Goal: Task Accomplishment & Management: Manage account settings

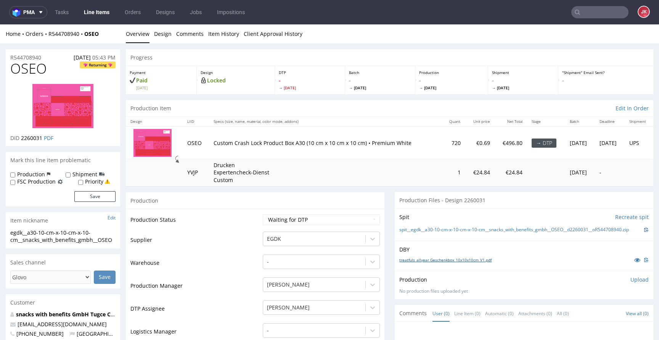
click at [433, 262] on link "treatfuls_allyear Geschenkbox_10x10x10cm_V1.pdf" at bounding box center [445, 259] width 92 height 5
click at [282, 220] on select "Waiting for Artwork Waiting for Diecut Waiting for Mockup Waiting for DTP Waiti…" at bounding box center [321, 219] width 117 height 11
select select "dtp_in_process"
click at [263, 214] on select "Waiting for Artwork Waiting for Diecut Waiting for Mockup Waiting for DTP Waiti…" at bounding box center [321, 219] width 117 height 11
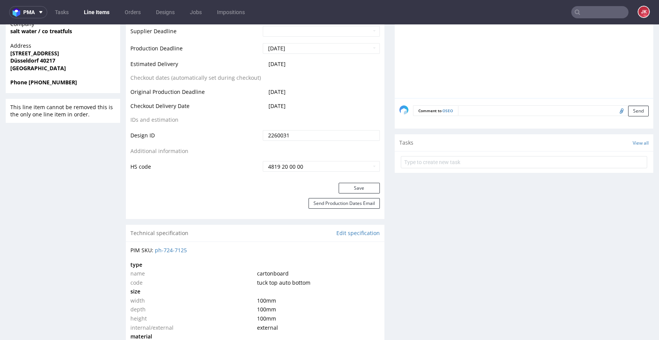
scroll to position [413, 0]
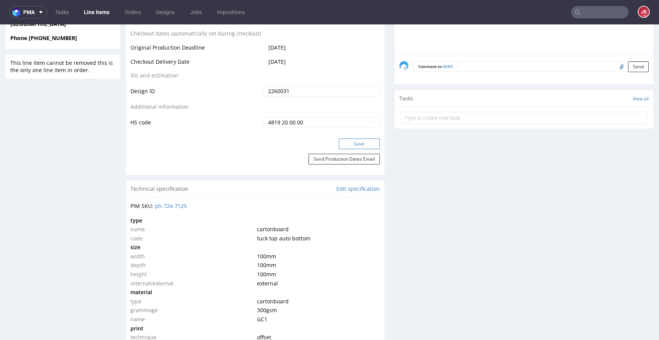
click at [344, 148] on button "Save" at bounding box center [359, 143] width 41 height 11
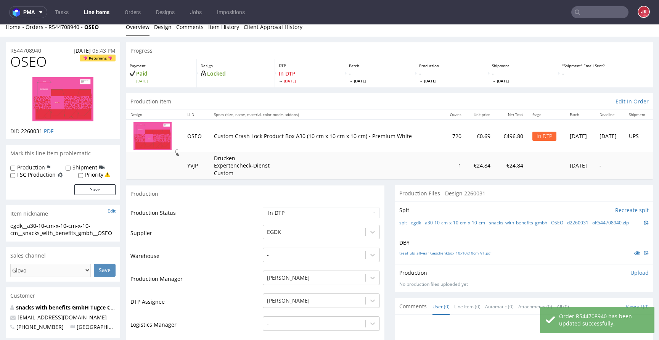
scroll to position [0, 0]
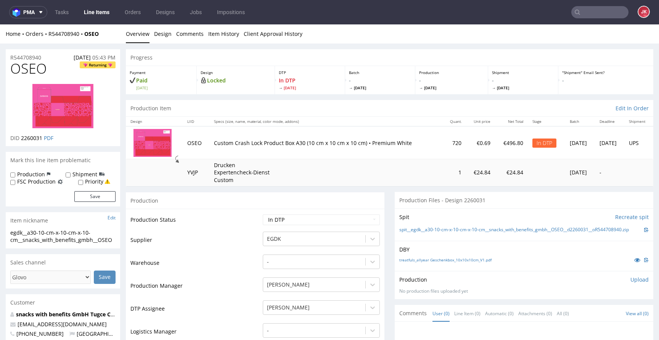
click at [257, 239] on td "Supplier" at bounding box center [195, 242] width 130 height 23
click at [24, 71] on span "OSEO" at bounding box center [28, 68] width 37 height 15
copy span "OSEO"
drag, startPoint x: 230, startPoint y: 227, endPoint x: 219, endPoint y: 230, distance: 12.2
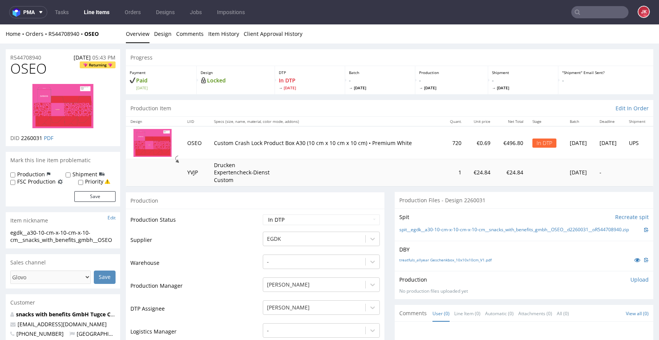
click at [230, 227] on td "Production Status" at bounding box center [195, 222] width 130 height 17
drag, startPoint x: 112, startPoint y: 240, endPoint x: 0, endPoint y: 226, distance: 113.0
copy section "egdk__a30-10-cm-x-10-cm-x-10-cm__snacks_with_benefits_gmbh__OSEO"
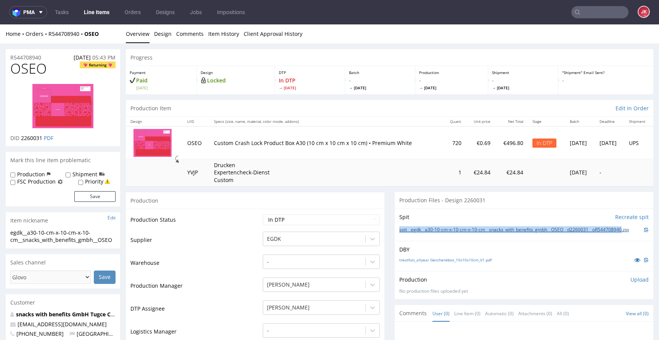
drag, startPoint x: 391, startPoint y: 228, endPoint x: 547, endPoint y: 237, distance: 155.9
click at [547, 237] on div "Spit Recreate spit spit__egdk__a30-10-cm-x-10-cm-x-10-cm__snacks_with_benefits_…" at bounding box center [524, 224] width 259 height 32
copy link "spit__egdk__a30-10-cm-x-10-cm-x-10-cm__snacks_with_benefits_gmbh__OSEO__d226003…"
click at [307, 217] on select "Waiting for Artwork Waiting for Diecut Waiting for Mockup Waiting for DTP Waiti…" at bounding box center [321, 219] width 117 height 11
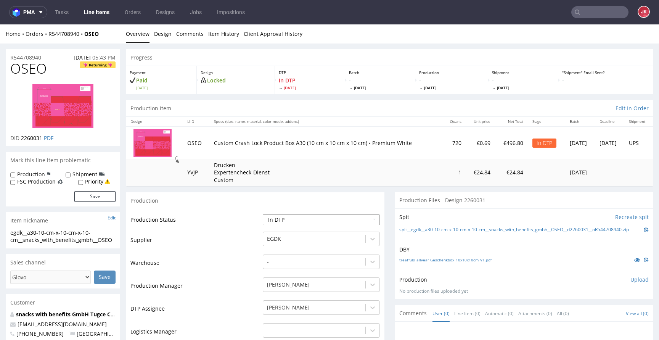
select select "dtp_ca_needed"
click at [263, 214] on select "Waiting for Artwork Waiting for Diecut Waiting for Mockup Waiting for DTP Waiti…" at bounding box center [321, 219] width 117 height 11
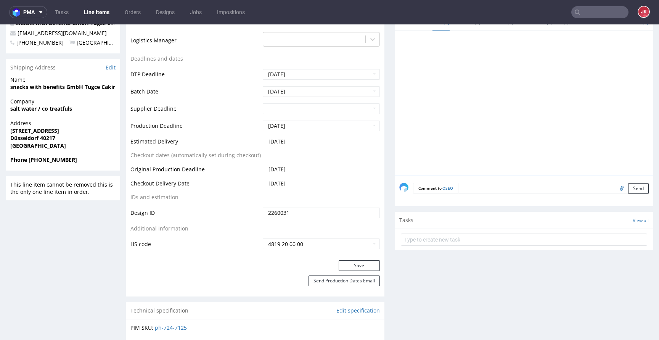
scroll to position [293, 0]
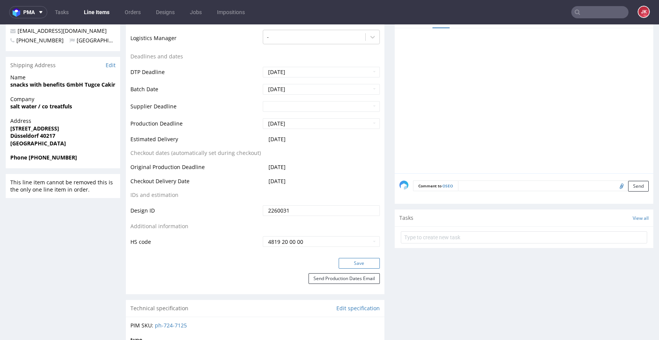
click at [355, 266] on button "Save" at bounding box center [359, 263] width 41 height 11
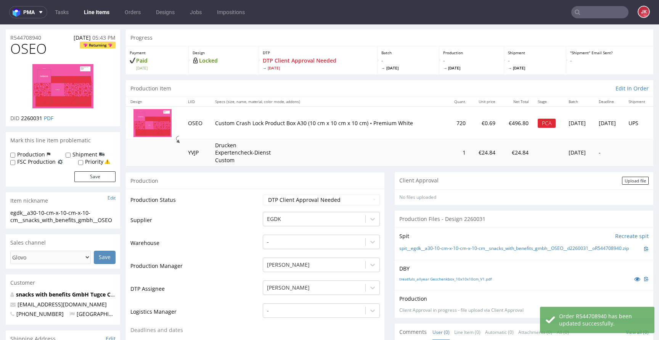
scroll to position [0, 0]
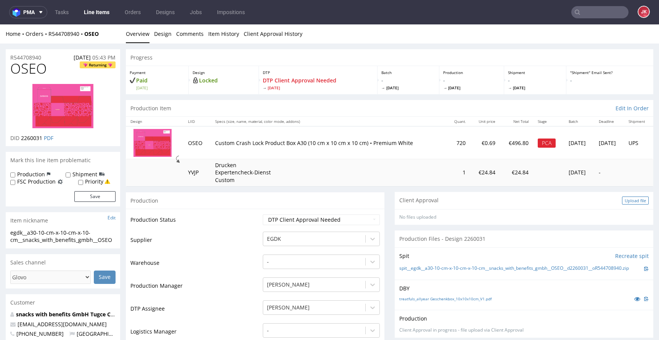
click at [628, 202] on div "Upload file" at bounding box center [635, 200] width 27 height 8
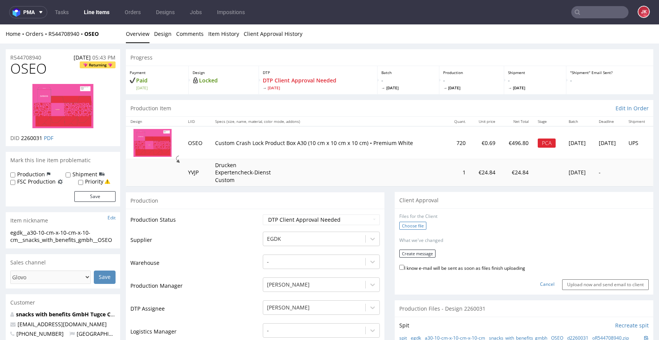
click at [406, 224] on label "Choose file" at bounding box center [412, 226] width 27 height 8
click at [0, 24] on input "Choose file" at bounding box center [0, 24] width 0 height 0
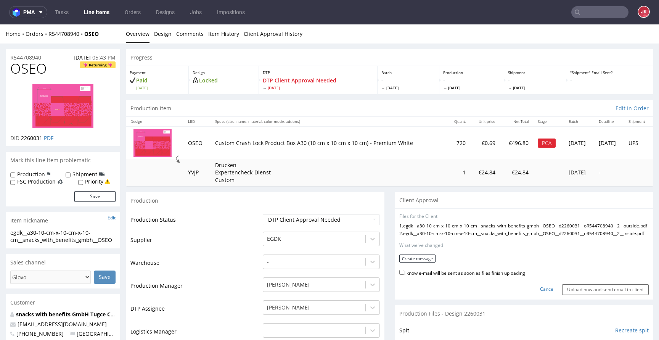
click at [409, 269] on form "Files for the Client 1 . egdk__a30-10-cm-x-10-cm-x-10-cm__snacks_with_benefits_…" at bounding box center [523, 254] width 249 height 82
click at [408, 262] on button "Create message" at bounding box center [417, 258] width 36 height 8
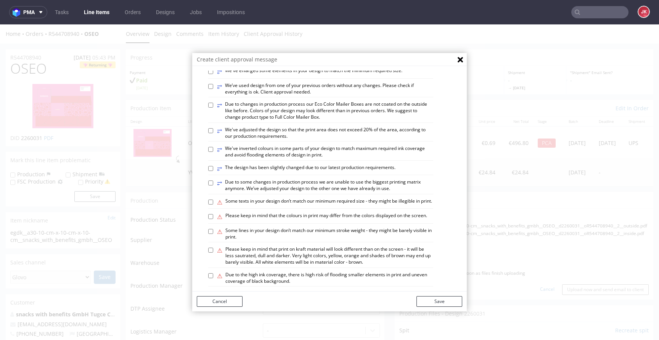
scroll to position [445, 0]
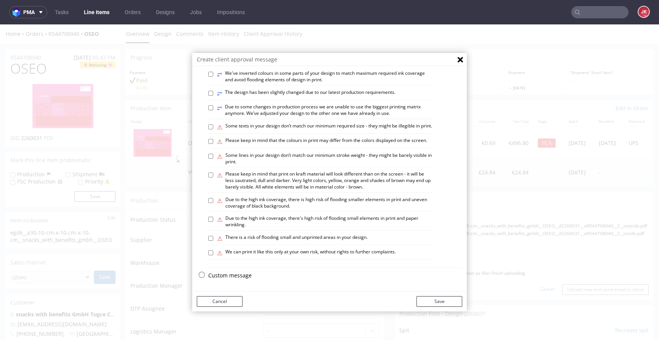
click at [288, 174] on label "⚠ Please keep in mind that print on kraft material will look different than on …" at bounding box center [325, 180] width 216 height 19
click at [213, 174] on input "⚠ Please keep in mind that print on kraft material will look different than on …" at bounding box center [210, 174] width 5 height 5
checkbox input "true"
click at [443, 302] on button "Save" at bounding box center [440, 301] width 46 height 11
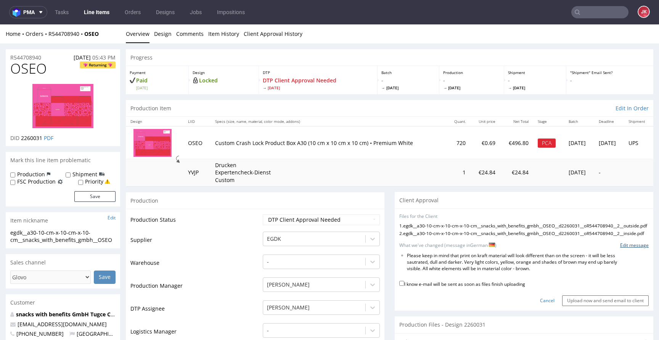
click at [635, 249] on link "Edit message" at bounding box center [634, 245] width 29 height 6
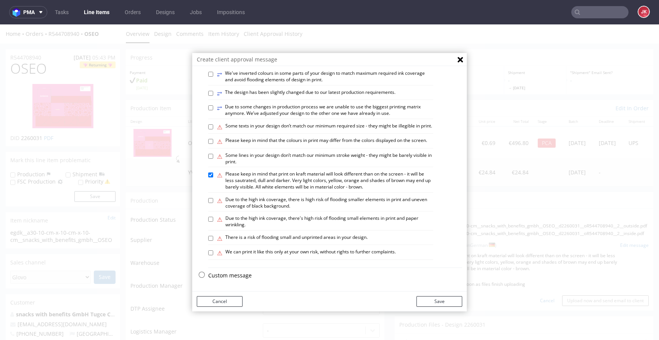
click at [265, 175] on label "⚠ Please keep in mind that print on kraft material will look different than on …" at bounding box center [325, 180] width 216 height 19
click at [213, 175] on input "⚠ Please keep in mind that print on kraft material will look different than on …" at bounding box center [210, 174] width 5 height 5
checkbox input "false"
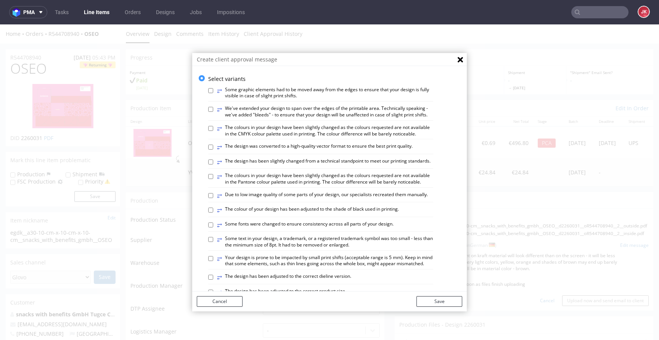
click at [281, 137] on label "⥂ The colours in your design have been slightly changed as the colours requeste…" at bounding box center [325, 130] width 216 height 13
click at [213, 131] on input "⥂ The colours in your design have been slightly changed as the colours requeste…" at bounding box center [210, 128] width 5 height 5
checkbox input "true"
click at [439, 300] on button "Save" at bounding box center [440, 301] width 46 height 11
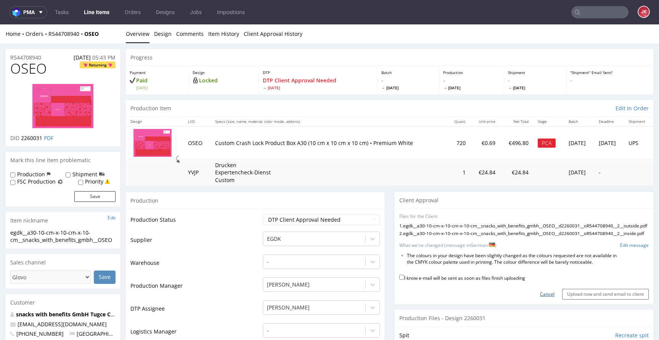
click at [540, 298] on link "Cancel" at bounding box center [547, 294] width 14 height 6
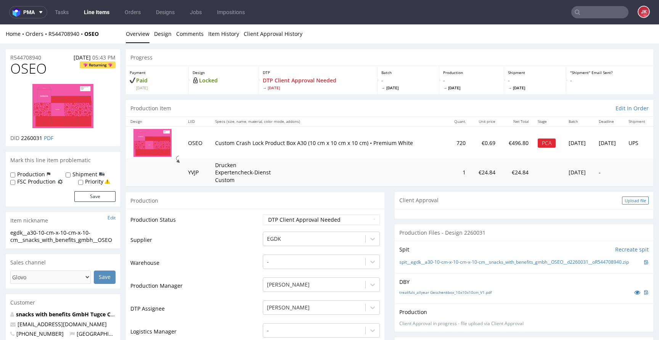
click at [622, 198] on div "Upload file" at bounding box center [635, 200] width 27 height 8
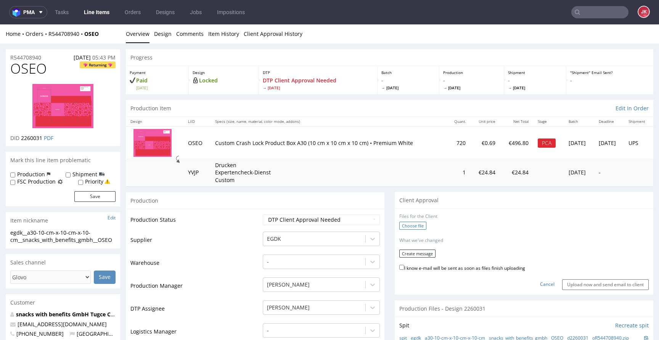
click at [409, 224] on label "Choose file" at bounding box center [412, 226] width 27 height 8
click at [0, 24] on input "Choose file" at bounding box center [0, 24] width 0 height 0
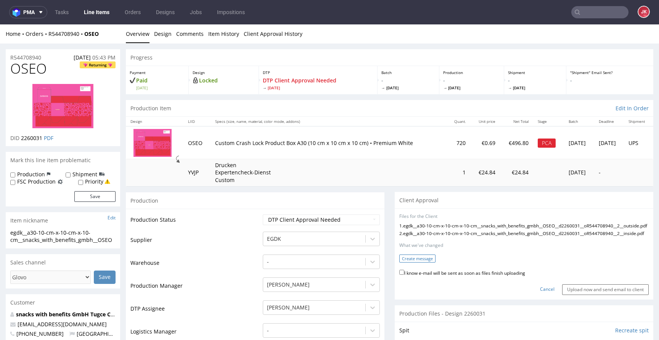
click at [419, 262] on button "Create message" at bounding box center [417, 258] width 36 height 8
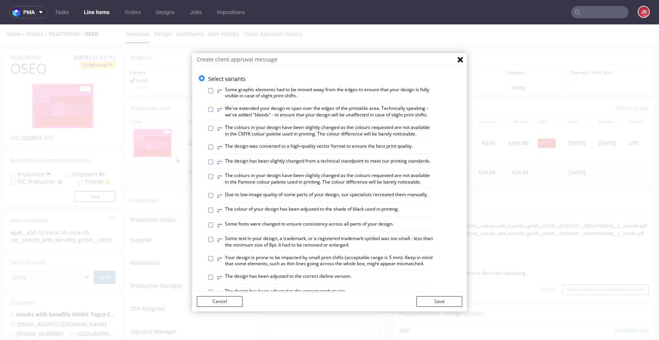
click at [270, 137] on label "⥂ The colours in your design have been slightly changed as the colours requeste…" at bounding box center [325, 130] width 216 height 13
click at [213, 131] on input "⥂ The colours in your design have been slightly changed as the colours requeste…" at bounding box center [210, 128] width 5 height 5
checkbox input "true"
click at [450, 299] on button "Save" at bounding box center [440, 301] width 46 height 11
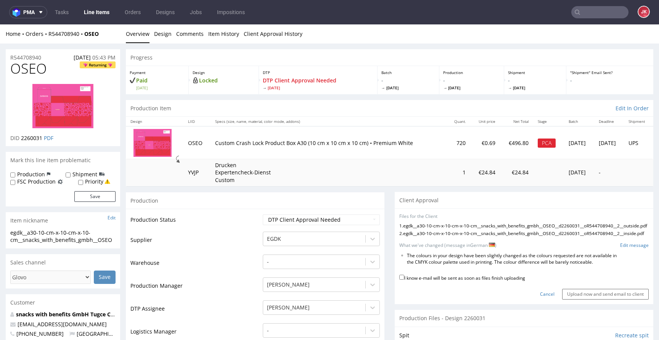
click at [456, 281] on label "I know e-mail will be sent as soon as files finish uploading" at bounding box center [462, 277] width 126 height 8
click at [404, 280] on input "I know e-mail will be sent as soon as files finish uploading" at bounding box center [401, 277] width 5 height 5
checkbox input "true"
click at [574, 299] on input "Upload now and send email to client" at bounding box center [605, 294] width 87 height 11
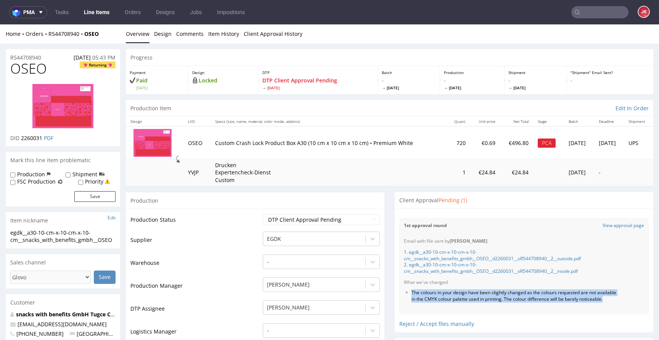
drag, startPoint x: 406, startPoint y: 291, endPoint x: 444, endPoint y: 308, distance: 41.0
click at [444, 302] on li "The colours in your design have been slightly changed as the colours requested …" at bounding box center [516, 296] width 209 height 13
copy li "The colours in your design have been slightly changed as the colours requested …"
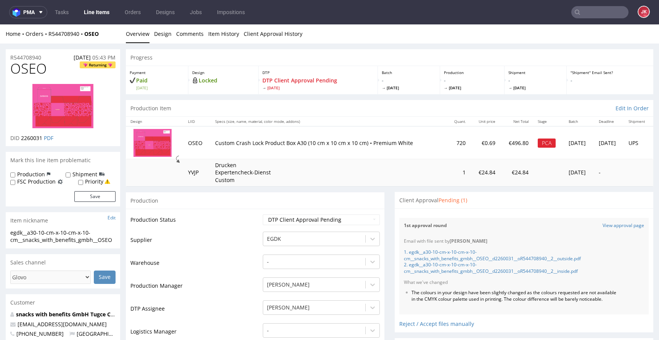
click at [32, 66] on span "OSEO" at bounding box center [28, 68] width 37 height 15
copy span "OSEO"
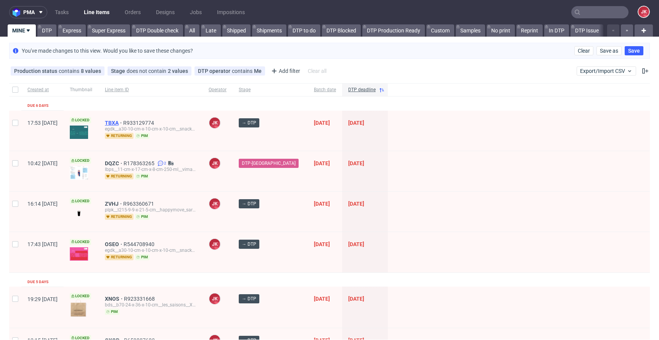
click at [123, 121] on span "TBXA" at bounding box center [114, 123] width 18 height 6
click at [124, 244] on span "OSEO" at bounding box center [114, 244] width 19 height 6
click at [123, 122] on span "TBXA" at bounding box center [114, 123] width 18 height 6
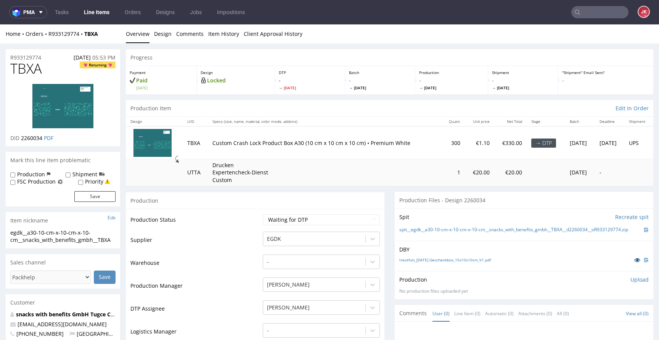
click at [634, 262] on icon at bounding box center [637, 259] width 6 height 5
click at [436, 261] on link "treatfuls_Weihnachten Geschenkbox_10x10x10cm_V1.pdf" at bounding box center [445, 259] width 92 height 5
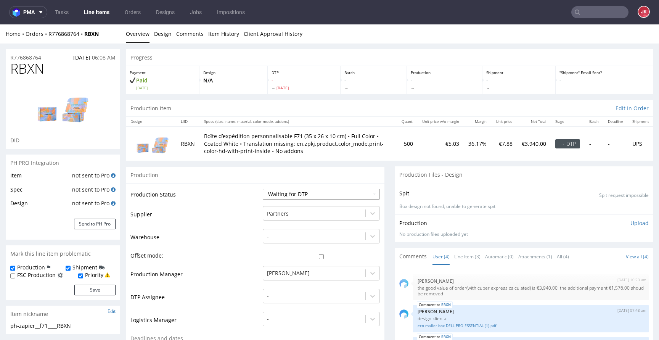
click at [296, 193] on select "Waiting for Artwork Waiting for Diecut Waiting for Mockup Waiting for DTP Waiti…" at bounding box center [321, 194] width 117 height 11
select select "dtp_in_process"
click at [263, 189] on select "Waiting for Artwork Waiting for Diecut Waiting for Mockup Waiting for DTP Waiti…" at bounding box center [321, 194] width 117 height 11
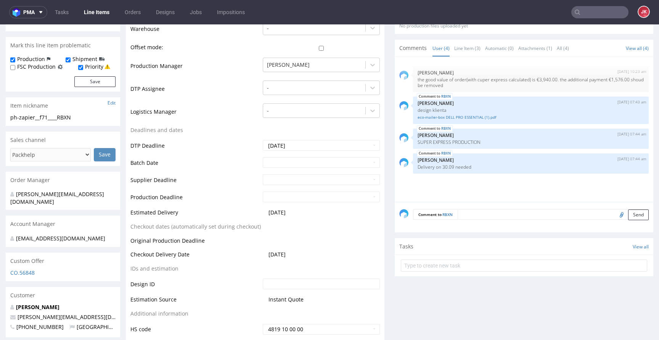
scroll to position [230, 0]
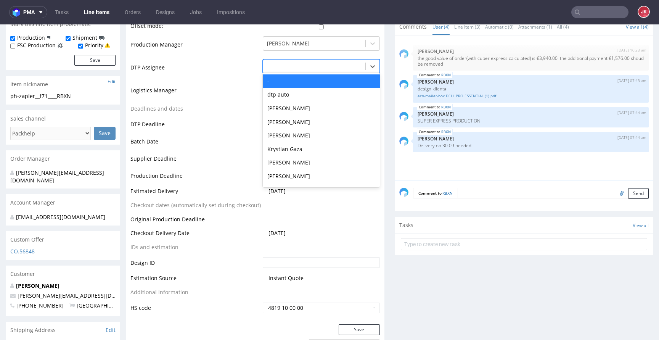
click at [300, 64] on div at bounding box center [314, 66] width 95 height 9
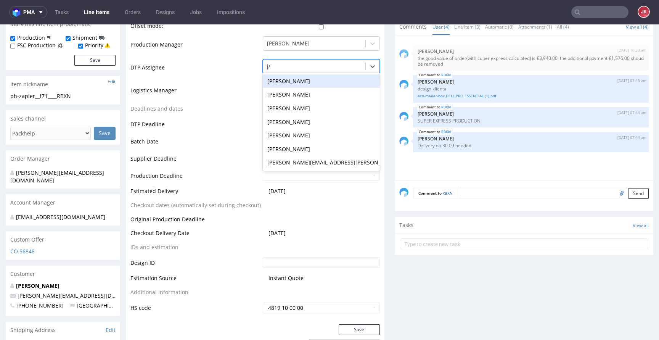
type input "jan"
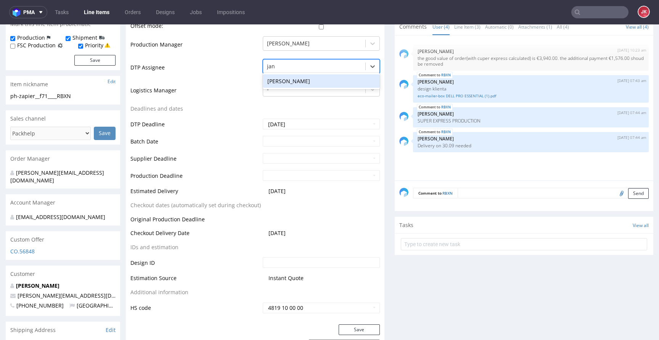
click at [300, 82] on div "[PERSON_NAME]" at bounding box center [321, 81] width 117 height 14
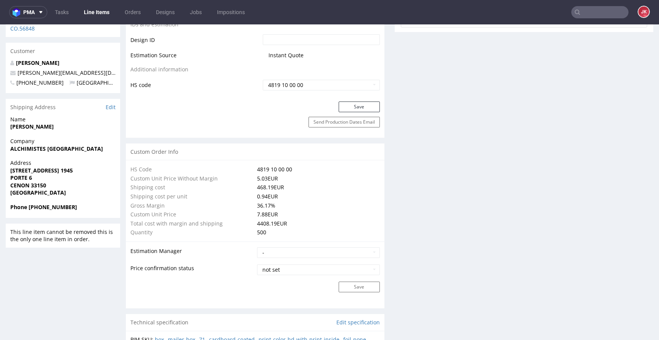
scroll to position [484, 0]
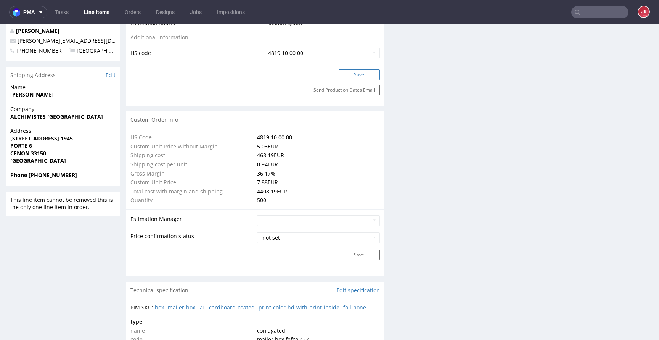
click at [346, 72] on button "Save" at bounding box center [359, 74] width 41 height 11
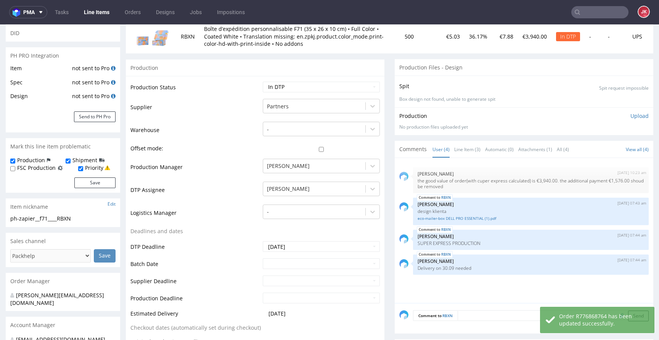
scroll to position [0, 0]
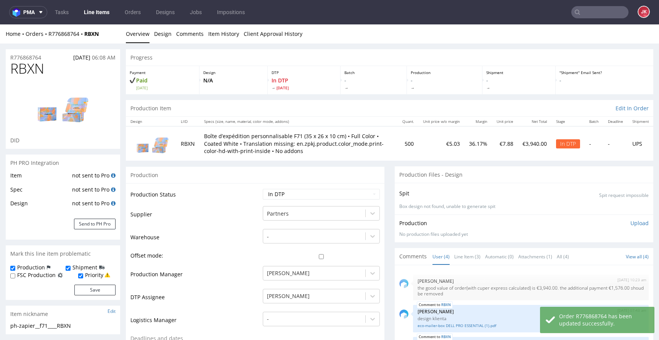
click at [256, 178] on div "Production" at bounding box center [255, 174] width 259 height 17
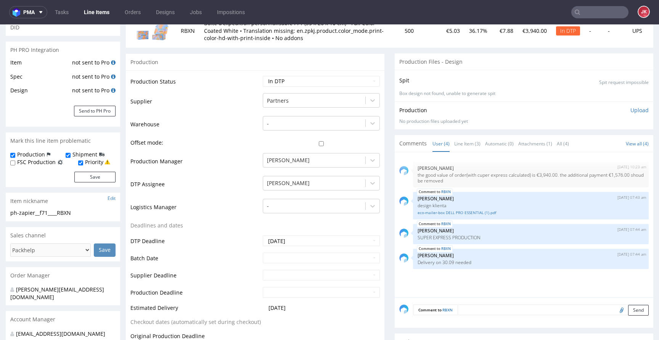
scroll to position [154, 0]
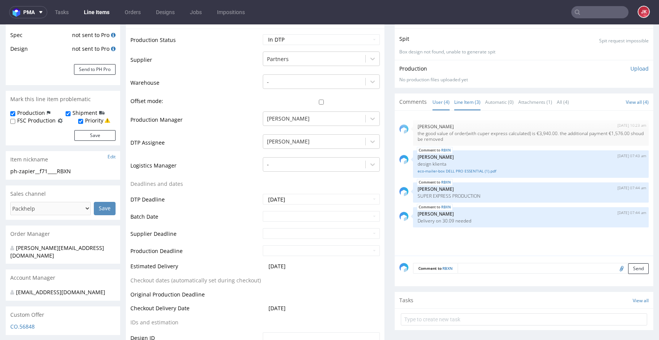
click at [465, 104] on link "Line Item (3)" at bounding box center [467, 102] width 26 height 16
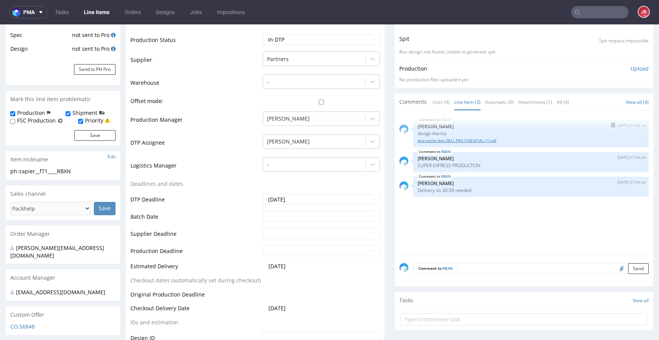
click at [443, 142] on link "eco-mailer-box DELL PRO ESSENTIAL (1).pdf" at bounding box center [531, 141] width 227 height 6
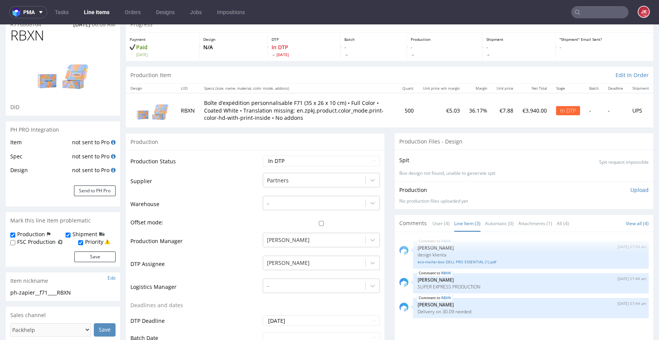
scroll to position [0, 0]
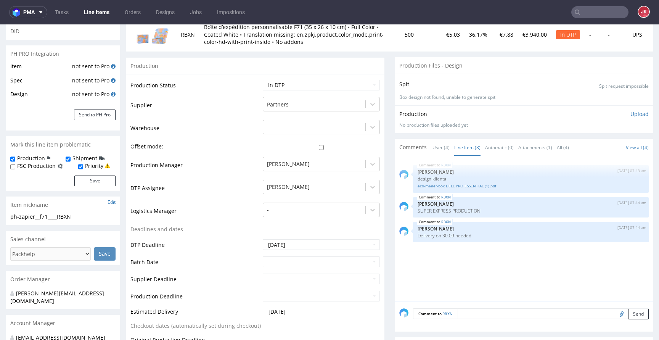
scroll to position [62, 0]
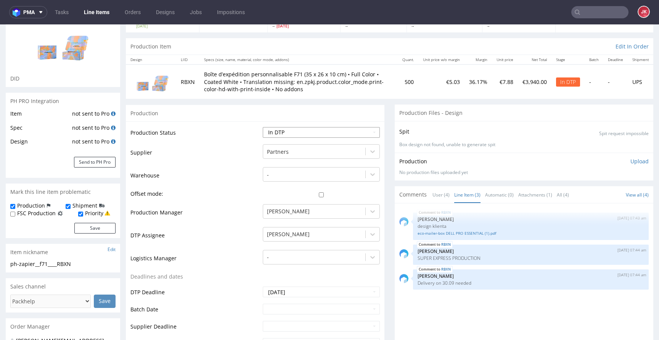
click at [287, 133] on select "Waiting for Artwork Waiting for Diecut Waiting for Mockup Waiting for DTP Waiti…" at bounding box center [321, 132] width 117 height 11
select select "dtp_issue"
click at [263, 127] on select "Waiting for Artwork Waiting for Diecut Waiting for Mockup Waiting for DTP Waiti…" at bounding box center [321, 132] width 117 height 11
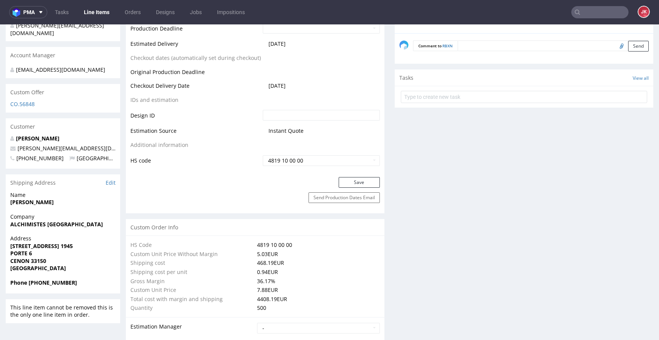
scroll to position [412, 0]
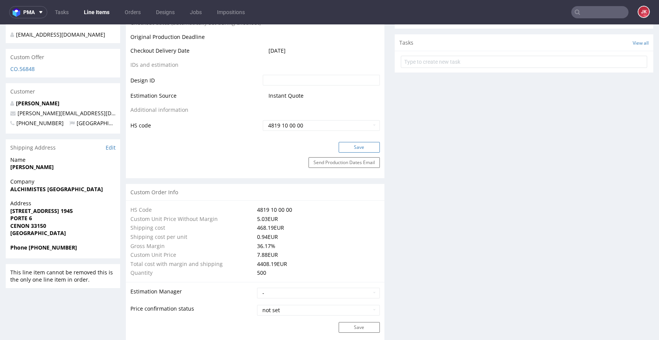
click at [362, 145] on button "Save" at bounding box center [359, 147] width 41 height 11
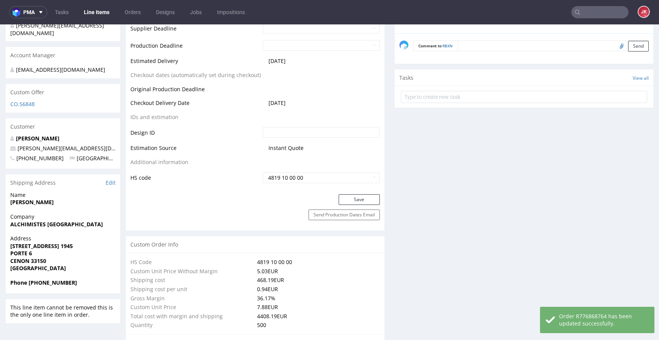
scroll to position [272, 0]
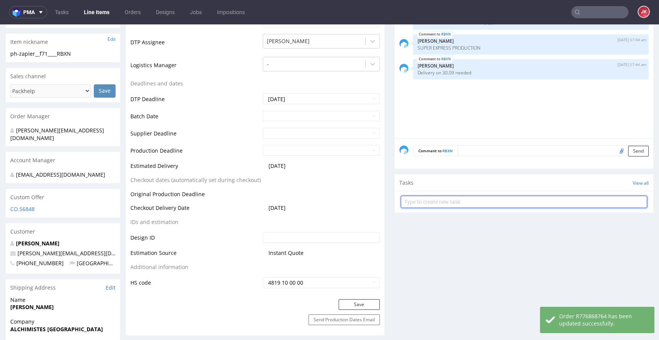
click at [429, 203] on input "text" at bounding box center [524, 202] width 246 height 12
type input "issue"
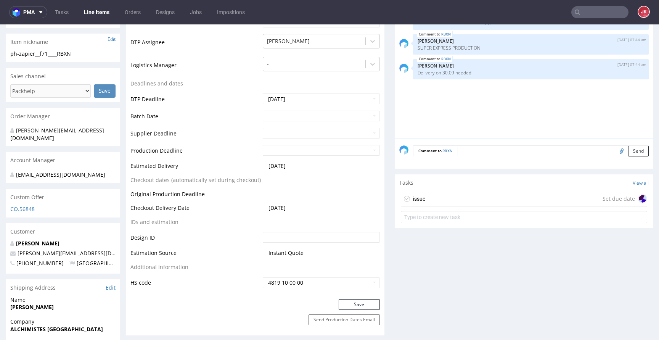
click at [433, 198] on div "issue Set due date" at bounding box center [524, 198] width 246 height 15
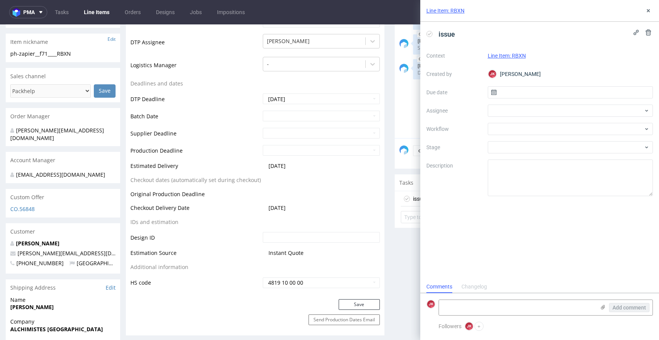
scroll to position [6, 0]
click at [507, 90] on input "text" at bounding box center [571, 92] width 166 height 12
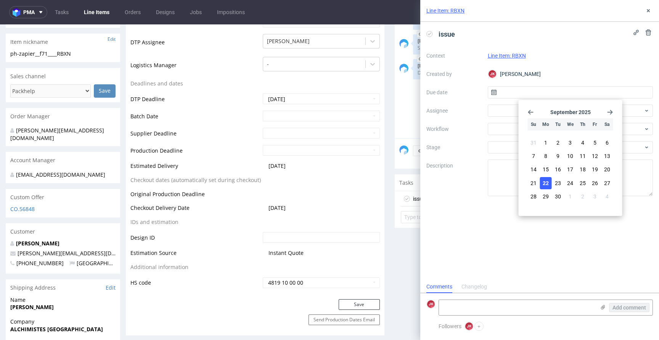
click at [545, 184] on span "22" at bounding box center [546, 183] width 6 height 8
type input "[DATE]"
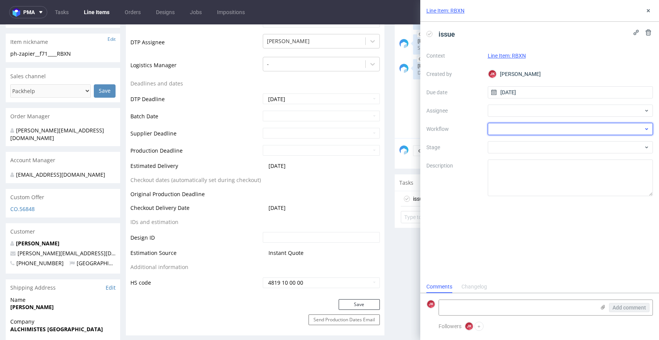
click at [500, 127] on div at bounding box center [571, 129] width 166 height 12
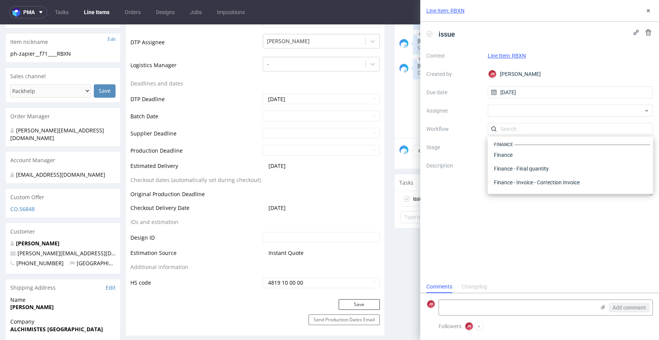
scroll to position [0, 0]
click at [516, 154] on div "DTP - Double Check" at bounding box center [570, 157] width 159 height 14
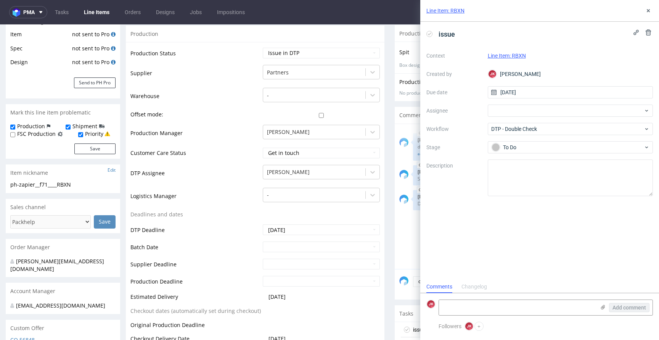
scroll to position [134, 0]
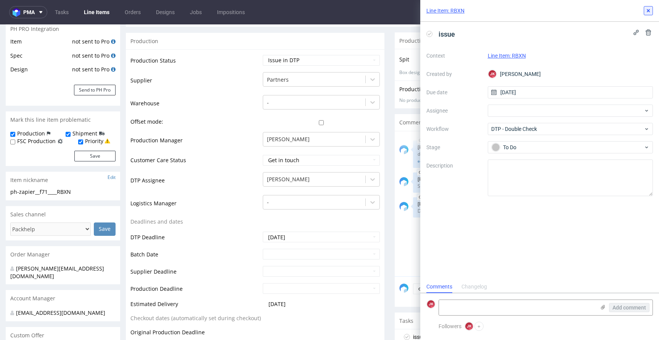
click at [646, 9] on icon at bounding box center [648, 11] width 6 height 6
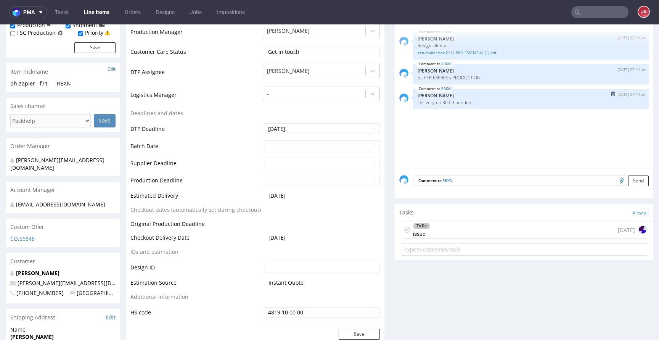
scroll to position [246, 0]
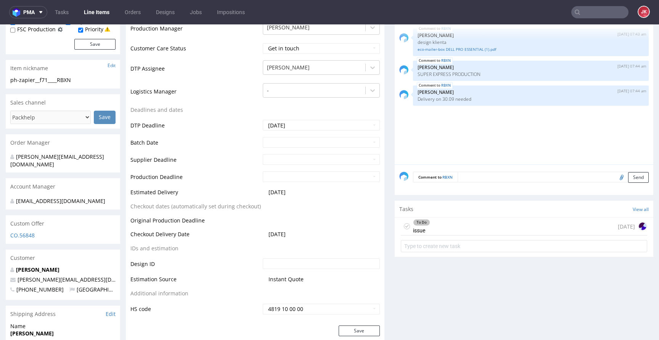
click at [450, 228] on div "To Do issue today" at bounding box center [524, 226] width 246 height 18
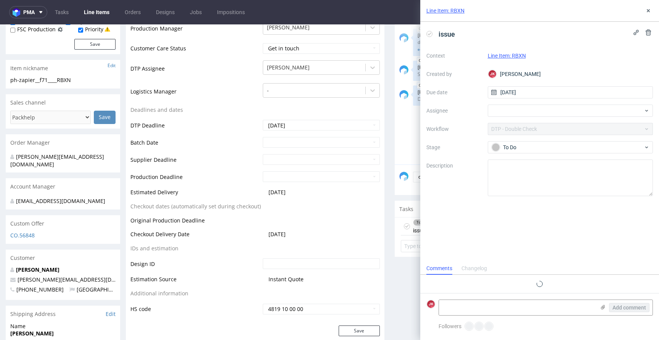
scroll to position [6, 0]
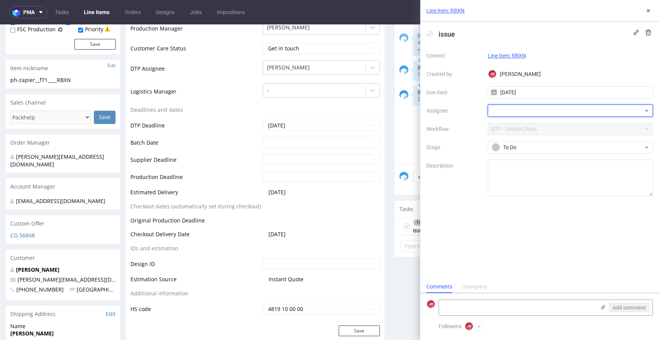
click at [529, 113] on div at bounding box center [571, 111] width 166 height 12
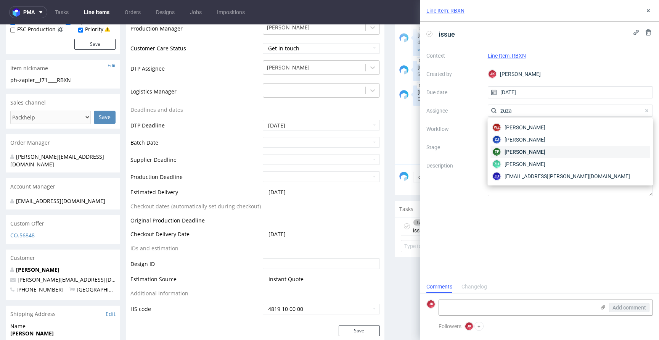
type input "zuza"
click at [545, 153] on span "[PERSON_NAME]" at bounding box center [525, 152] width 41 height 8
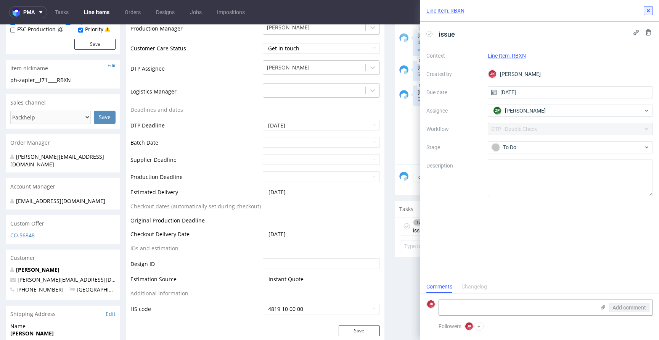
click at [649, 13] on icon at bounding box center [648, 11] width 6 height 6
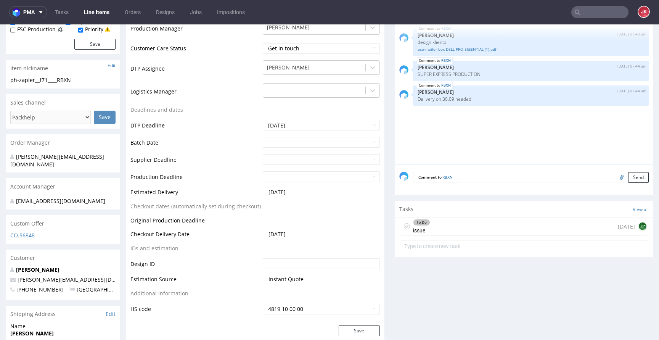
click at [454, 231] on div "To Do issue today ZP" at bounding box center [524, 226] width 246 height 18
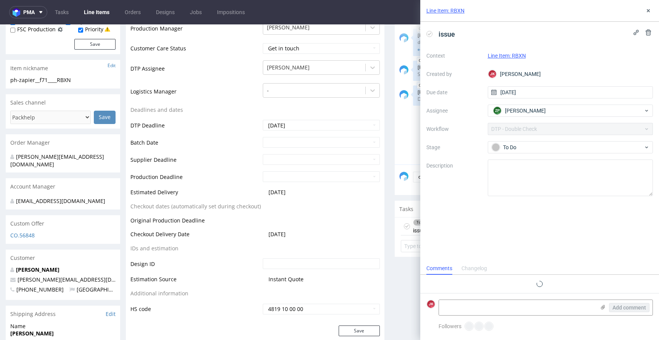
scroll to position [6, 0]
click at [508, 302] on textarea at bounding box center [517, 307] width 156 height 15
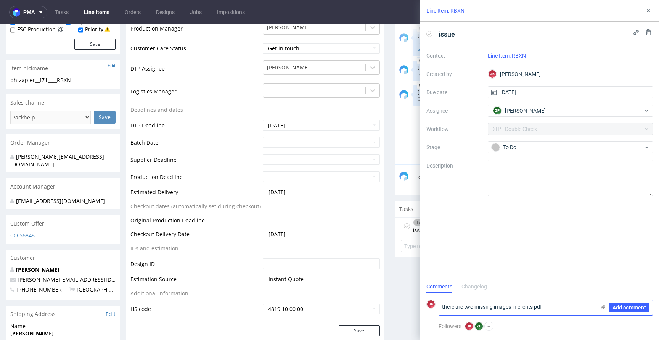
click at [605, 306] on icon at bounding box center [603, 307] width 6 height 6
click at [0, 0] on input "file" at bounding box center [0, 0] width 0 height 0
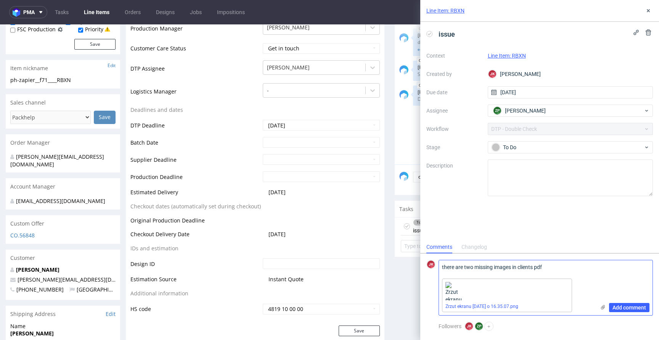
click at [556, 269] on textarea "there are two missing images in clients pdf" at bounding box center [517, 267] width 156 height 15
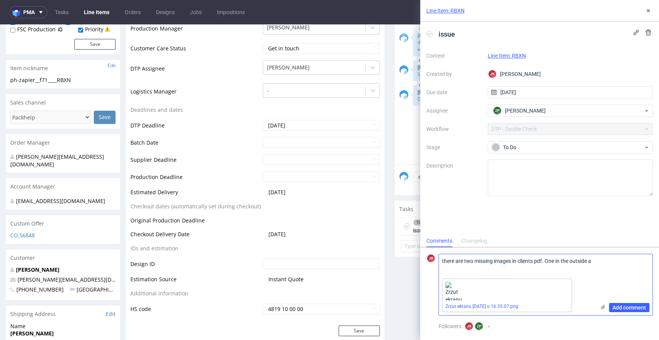
scroll to position [0, 0]
click at [468, 267] on textarea "there are two missing images in clients pdf. One in the outside and other in th…" at bounding box center [517, 264] width 156 height 21
click at [559, 262] on textarea "there are two missing images in clients pdf. One in the outside and other on th…" at bounding box center [517, 264] width 156 height 21
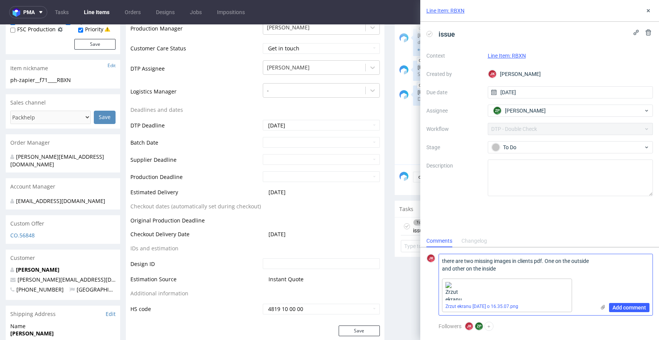
click at [524, 270] on textarea "there are two missing images in clients pdf. One on the outside and other on th…" at bounding box center [517, 264] width 156 height 21
type textarea "there are two missing images in clients pdf. One on the outside and other on th…"
click at [623, 305] on span "Add comment" at bounding box center [630, 307] width 34 height 5
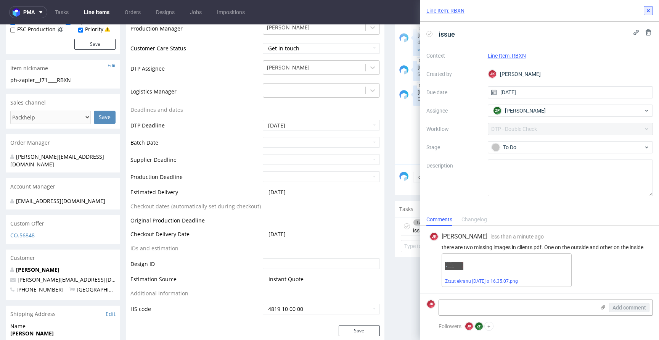
click at [647, 10] on icon at bounding box center [648, 11] width 6 height 6
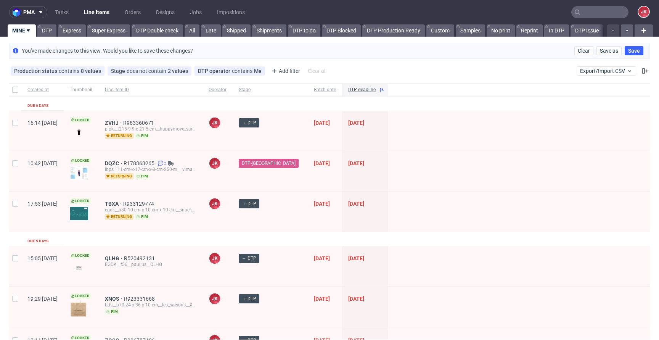
click at [398, 158] on div at bounding box center [519, 171] width 262 height 40
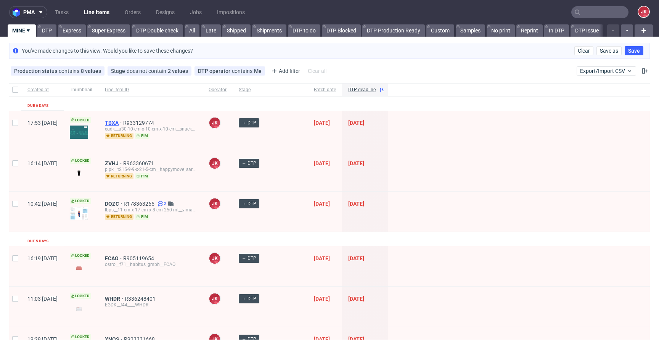
click at [123, 124] on span "TBXA" at bounding box center [114, 123] width 18 height 6
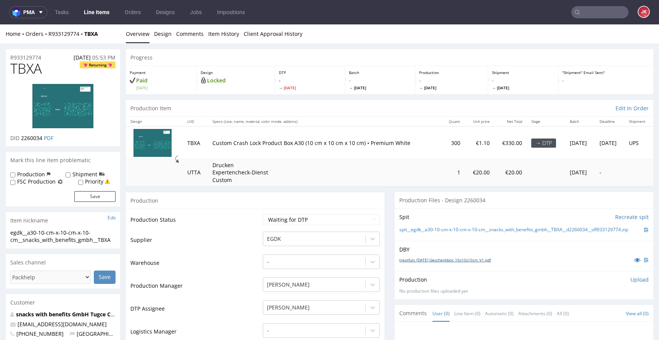
click at [428, 262] on link "treatfuls_Weihnachten Geschenkbox_10x10x10cm_V1.pdf" at bounding box center [445, 259] width 92 height 5
click at [299, 218] on select "Waiting for Artwork Waiting for Diecut Waiting for Mockup Waiting for DTP Waiti…" at bounding box center [321, 219] width 117 height 11
select select "dtp_in_process"
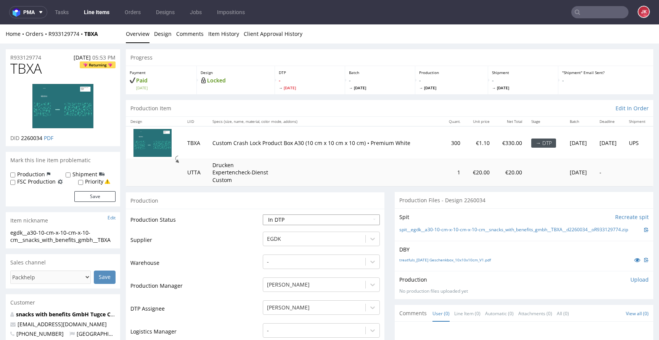
click at [263, 214] on select "Waiting for Artwork Waiting for Diecut Waiting for Mockup Waiting for DTP Waiti…" at bounding box center [321, 219] width 117 height 11
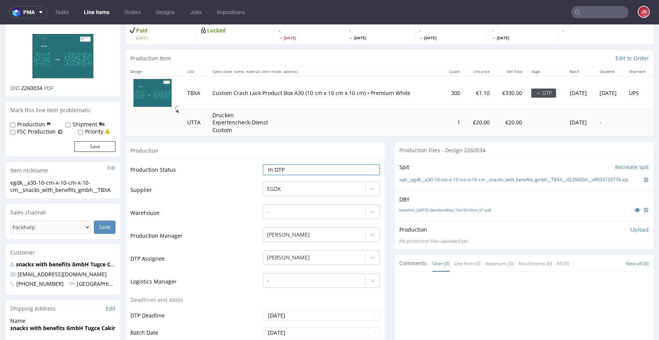
scroll to position [297, 0]
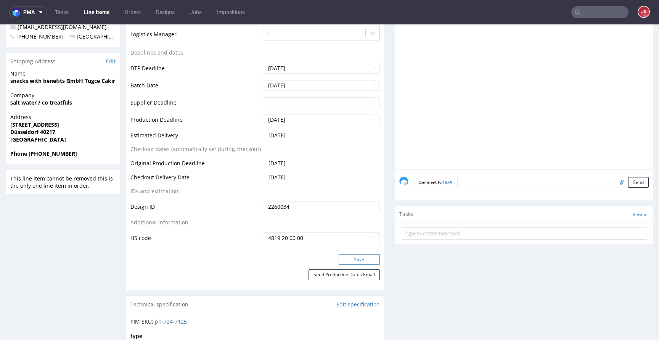
click at [362, 261] on button "Save" at bounding box center [359, 259] width 41 height 11
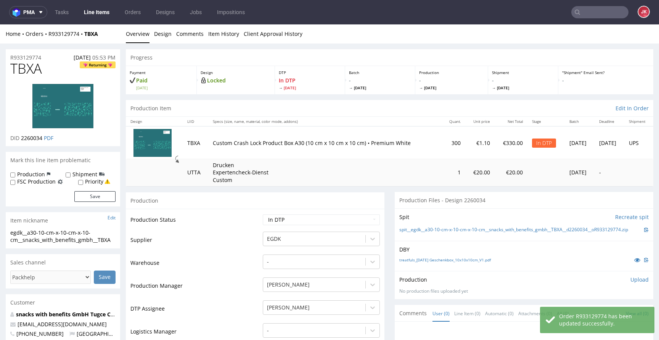
scroll to position [2, 0]
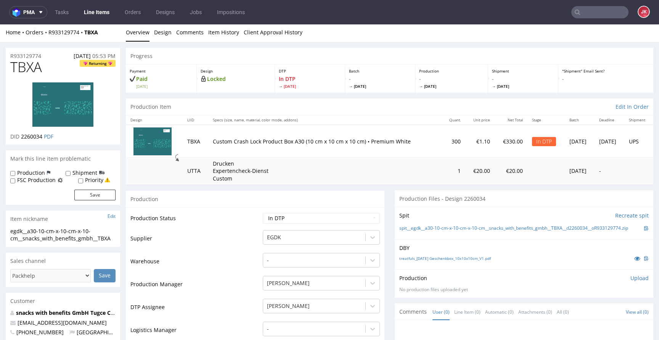
click at [25, 66] on span "TBXA" at bounding box center [26, 67] width 32 height 15
copy span "TBXA"
drag, startPoint x: 391, startPoint y: 226, endPoint x: 545, endPoint y: 234, distance: 154.3
click at [545, 234] on div "Spit Recreate spit spit__egdk__a30-10-cm-x-10-cm-x-10-cm__snacks_with_benefits_…" at bounding box center [524, 223] width 259 height 32
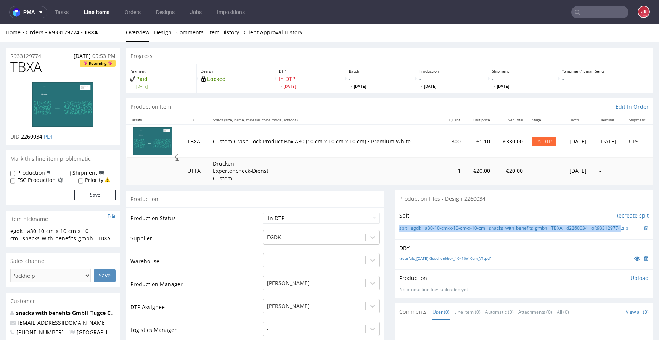
copy link "spit__egdk__a30-10-cm-x-10-cm-x-10-cm__snacks_with_benefits_gmbh__TBXA__d226003…"
click at [508, 246] on div "DBY treatfuls_Weihnachten Geschenkbox_10x10x10cm_V1.pdf" at bounding box center [524, 254] width 259 height 30
click at [354, 220] on select "Waiting for Artwork Waiting for Diecut Waiting for Mockup Waiting for DTP Waiti…" at bounding box center [321, 218] width 117 height 11
select select "dtp_ca_needed"
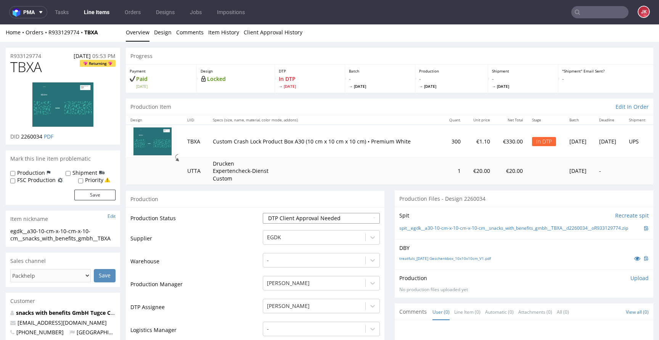
click at [263, 213] on select "Waiting for Artwork Waiting for Diecut Waiting for Mockup Waiting for DTP Waiti…" at bounding box center [321, 218] width 117 height 11
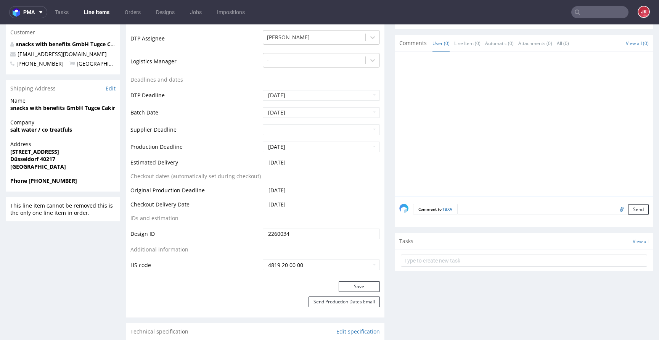
scroll to position [454, 0]
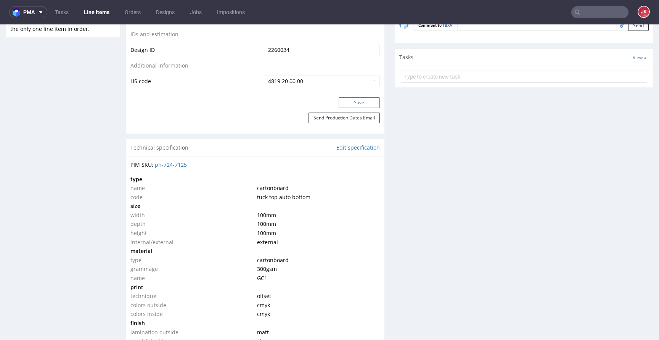
click at [355, 103] on button "Save" at bounding box center [359, 102] width 41 height 11
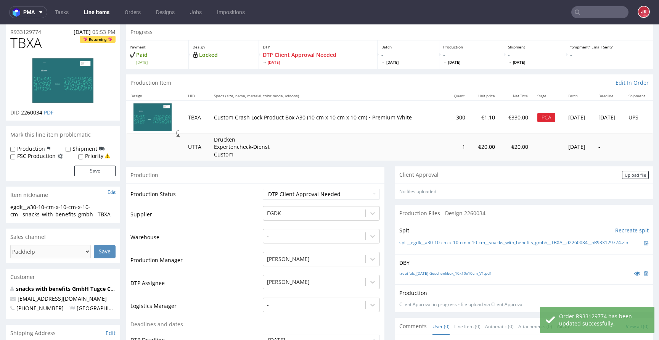
scroll to position [0, 0]
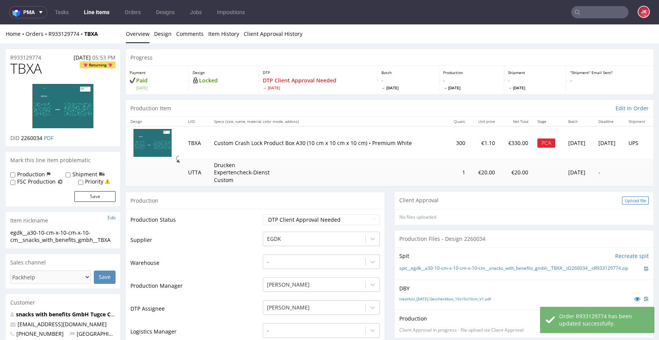
click at [622, 197] on div "Upload file" at bounding box center [635, 200] width 27 height 8
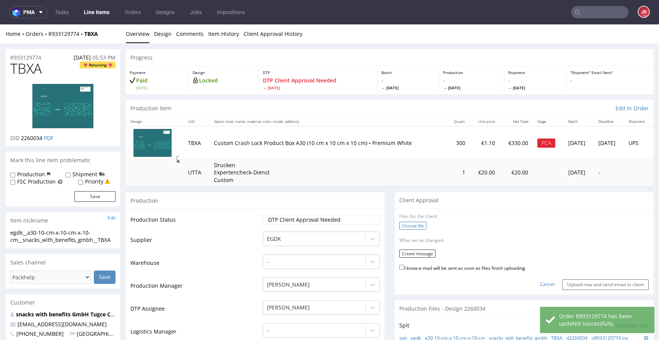
click at [405, 224] on label "Choose file" at bounding box center [412, 226] width 27 height 8
click at [0, 24] on input "Choose file" at bounding box center [0, 24] width 0 height 0
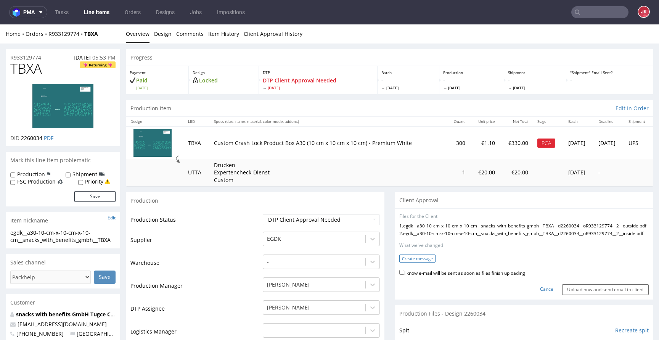
click at [416, 262] on button "Create message" at bounding box center [417, 258] width 36 height 8
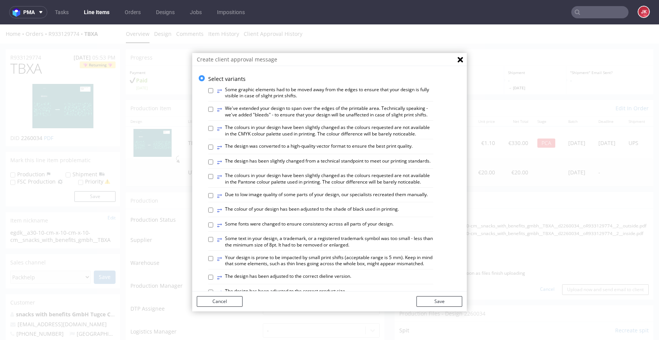
click at [255, 137] on label "⥂ The colours in your design have been slightly changed as the colours requeste…" at bounding box center [325, 130] width 216 height 13
click at [213, 131] on input "⥂ The colours in your design have been slightly changed as the colours requeste…" at bounding box center [210, 128] width 5 height 5
checkbox input "true"
click at [439, 300] on button "Save" at bounding box center [440, 301] width 46 height 11
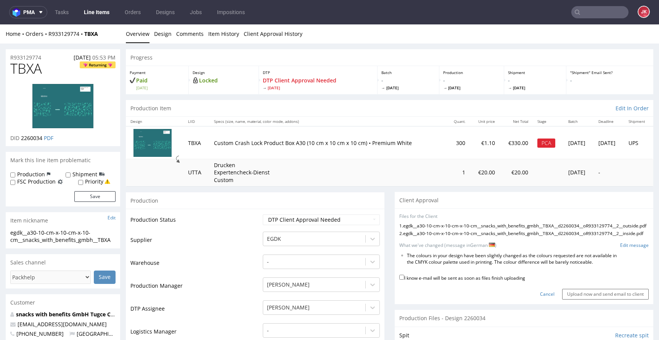
click at [439, 281] on label "I know e-mail will be sent as soon as files finish uploading" at bounding box center [462, 277] width 126 height 8
click at [404, 280] on input "I know e-mail will be sent as soon as files finish uploading" at bounding box center [401, 277] width 5 height 5
checkbox input "true"
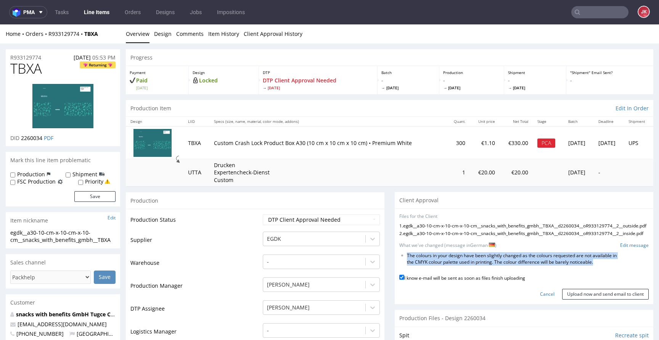
drag, startPoint x: 402, startPoint y: 269, endPoint x: 621, endPoint y: 277, distance: 219.9
click at [621, 265] on ul "The colours in your design have been slightly changed as the colours requested …" at bounding box center [523, 259] width 249 height 13
copy li "The colours in your design have been slightly changed as the colours requested …"
click at [585, 299] on input "Upload now and send email to client" at bounding box center [605, 294] width 87 height 11
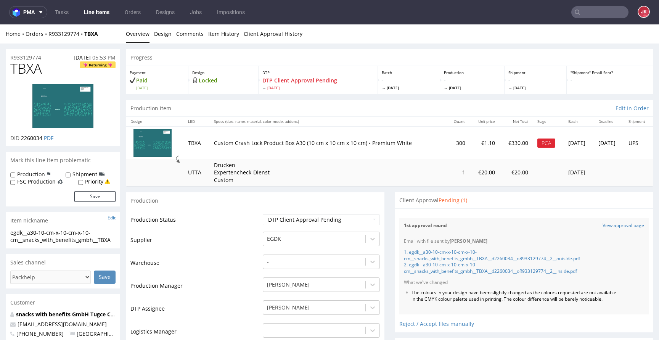
click at [25, 71] on span "TBXA" at bounding box center [26, 68] width 32 height 15
copy span "TBXA"
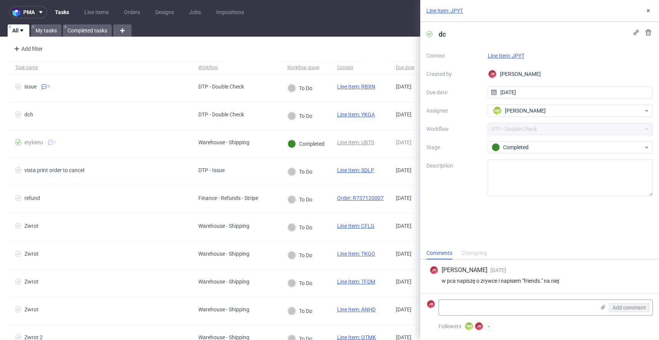
click at [503, 58] on link "Line Item: JPYT" at bounding box center [506, 56] width 37 height 6
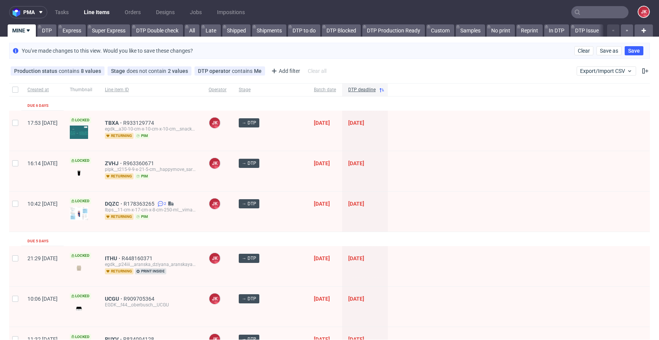
click at [453, 175] on div at bounding box center [519, 171] width 262 height 40
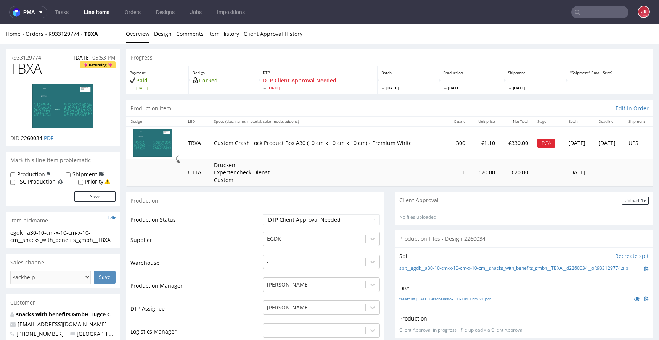
click at [579, 14] on input "text" at bounding box center [599, 12] width 57 height 12
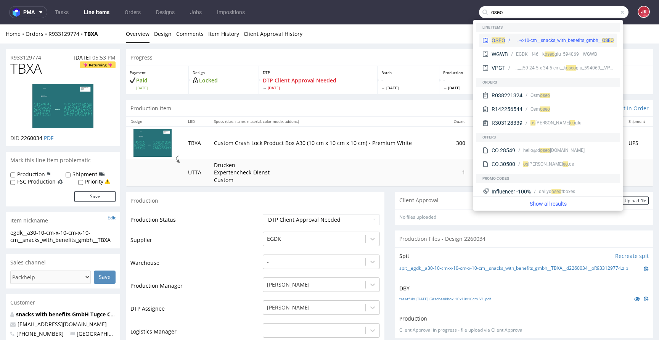
type input "oseo"
click at [549, 40] on div "egdk__a30-10-cm-x-10-cm-x-10-cm__snacks_with_benefits_gmbh__ OSEO" at bounding box center [563, 40] width 100 height 7
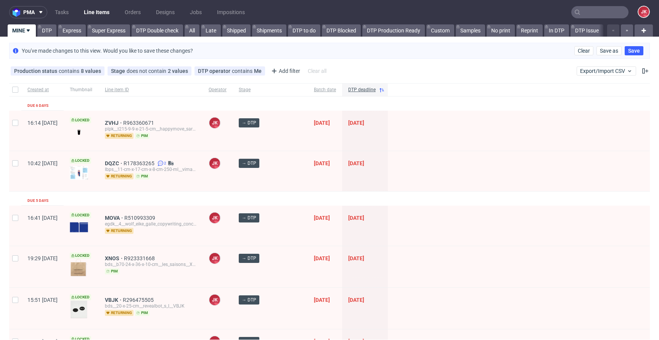
click at [146, 149] on div "ZVHJ R963360671 plpk__t215-9-9-x-21-5-cm__happymove_sarl__ZVHJ returning pim" at bounding box center [151, 131] width 104 height 40
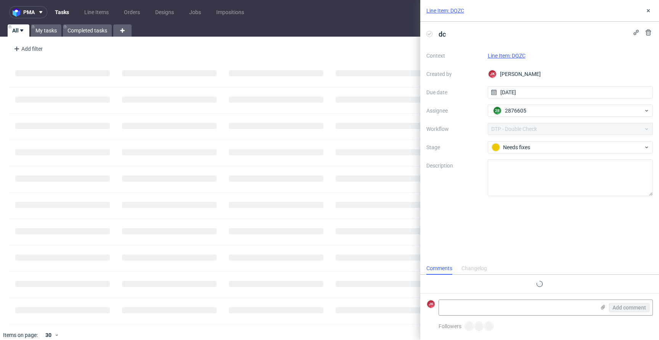
scroll to position [3, 0]
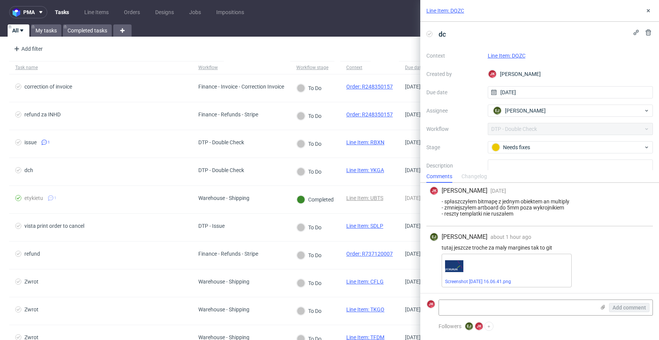
click at [504, 57] on link "Line Item: DQZC" at bounding box center [507, 56] width 38 height 6
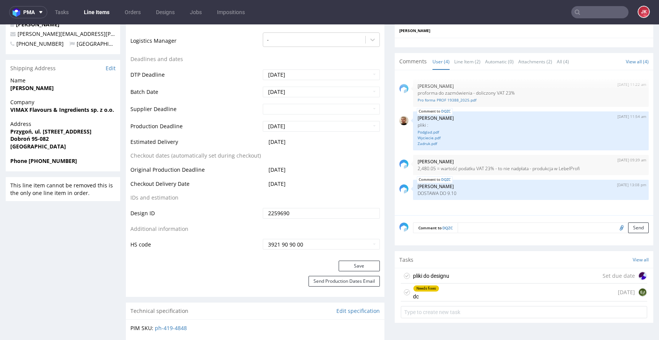
scroll to position [320, 0]
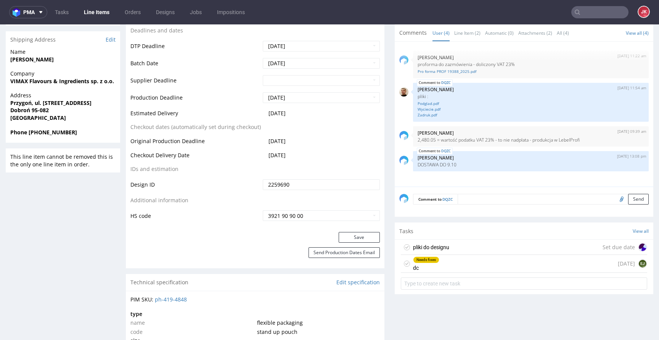
click at [436, 263] on div "Needs fixes dc [DATE] EJ" at bounding box center [524, 264] width 246 height 18
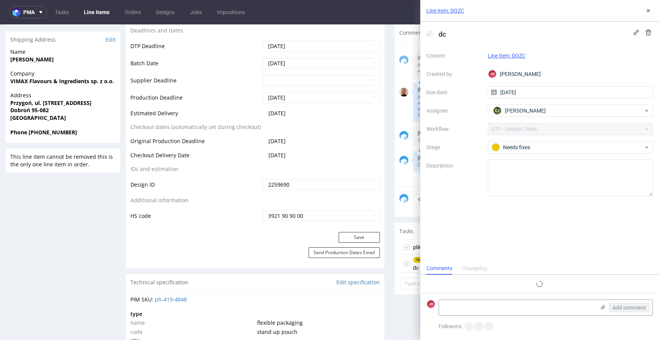
scroll to position [3, 0]
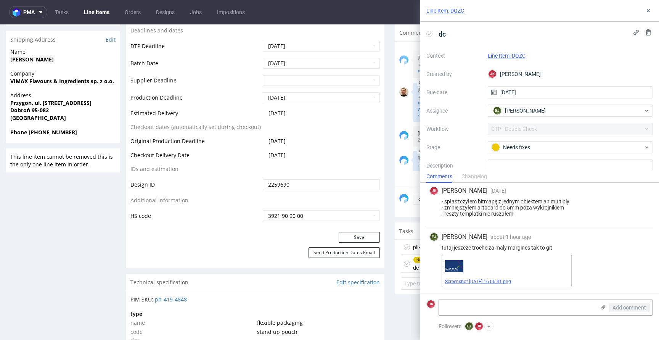
click at [489, 282] on link "Screenshot [DATE] 16.06.41.png" at bounding box center [478, 281] width 66 height 5
click at [647, 11] on use at bounding box center [648, 10] width 3 height 3
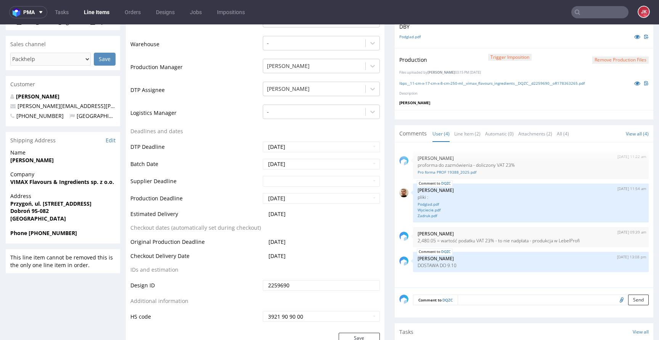
scroll to position [125, 0]
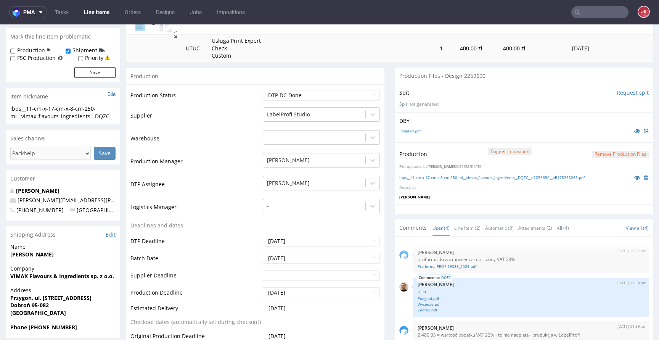
click at [616, 152] on button "Remove production files" at bounding box center [620, 154] width 56 height 7
click at [598, 140] on link "Yes" at bounding box center [597, 136] width 22 height 11
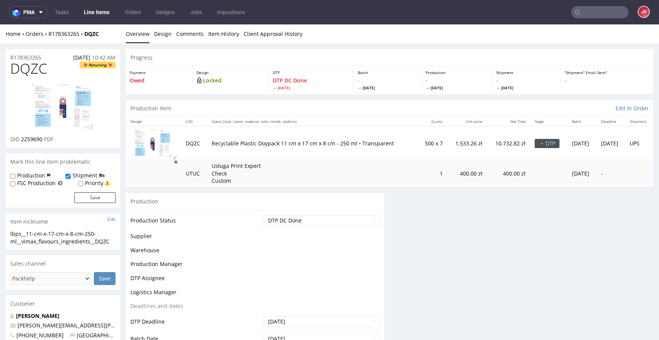
scroll to position [0, 0]
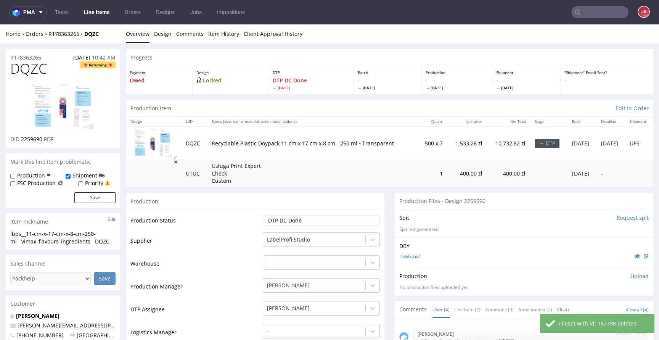
click at [632, 277] on p "Upload" at bounding box center [640, 276] width 18 height 8
click at [586, 308] on div "Add files" at bounding box center [595, 310] width 38 height 11
type input "C:\fakepath\lbps__11-cm-x-17-cm-x-8-cm-250-ml__vimax_flavours_ingredients__DQZC…"
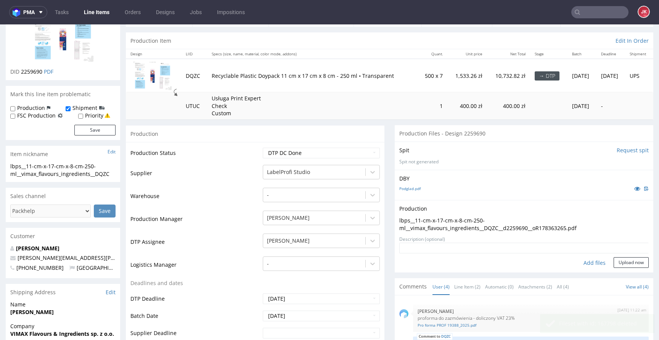
scroll to position [116, 0]
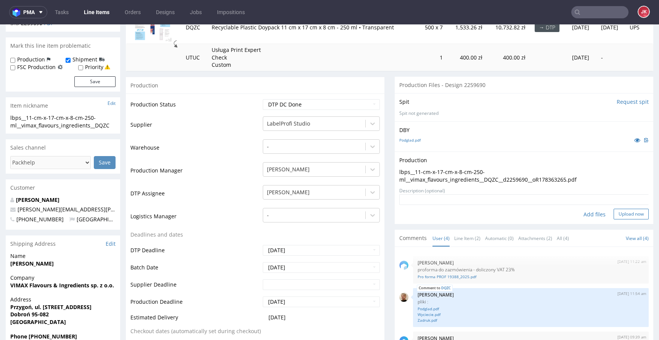
click at [618, 216] on button "Upload now" at bounding box center [631, 214] width 35 height 11
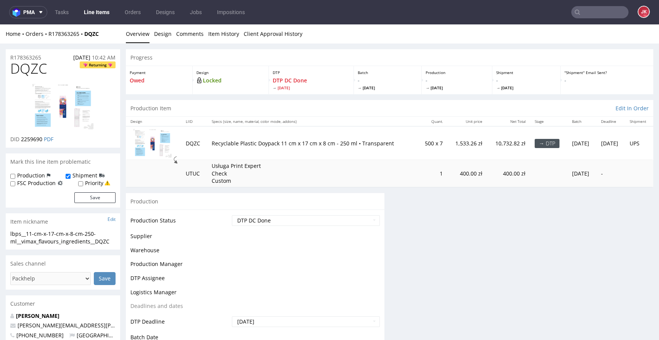
scroll to position [0, 0]
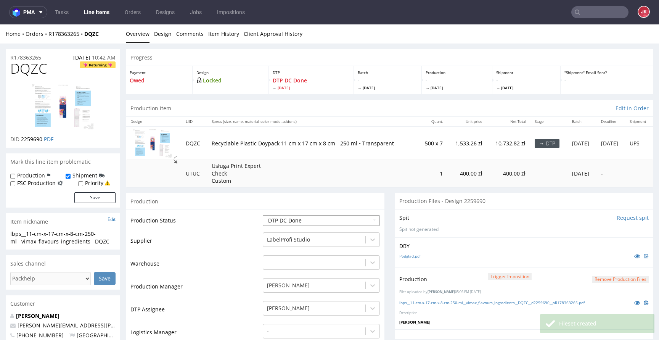
click at [330, 224] on select "Waiting for Artwork Waiting for Diecut Waiting for Mockup Waiting for DTP Waiti…" at bounding box center [321, 220] width 117 height 11
select select "dtp_ca_needed"
click at [263, 215] on select "Waiting for Artwork Waiting for Diecut Waiting for Mockup Waiting for DTP Waiti…" at bounding box center [321, 220] width 117 height 11
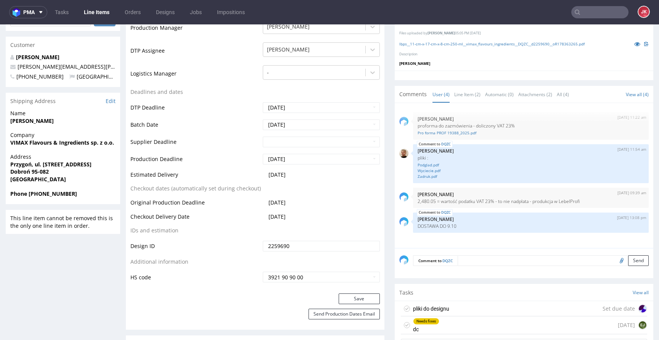
scroll to position [278, 0]
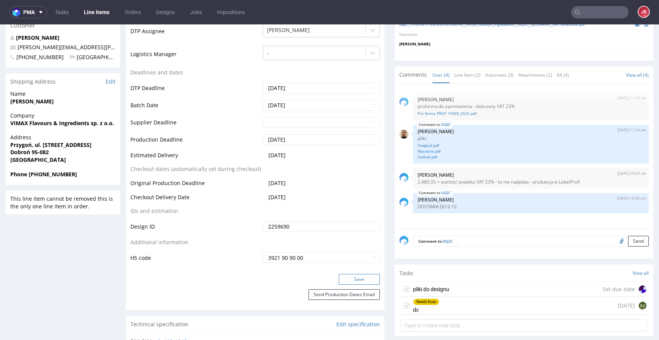
click at [360, 281] on button "Save" at bounding box center [359, 279] width 41 height 11
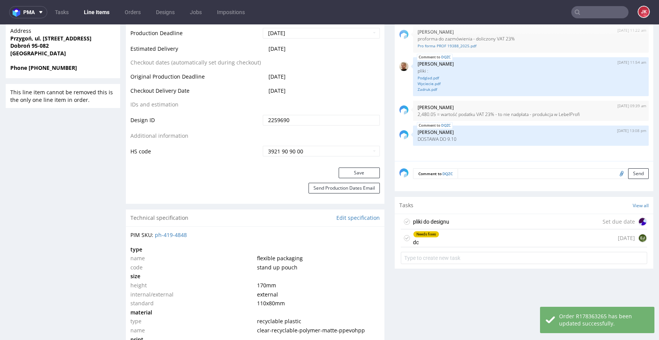
scroll to position [442, 0]
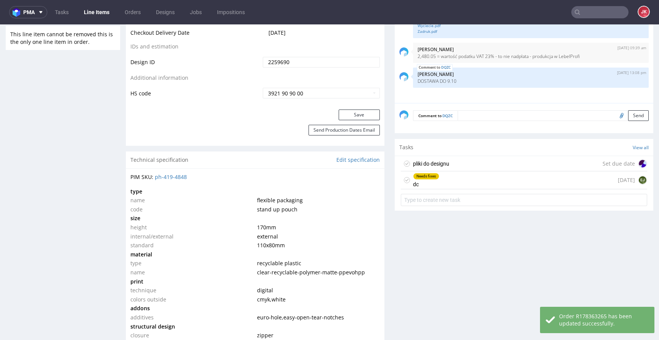
click at [404, 180] on icon at bounding box center [407, 180] width 6 height 6
click at [404, 162] on icon at bounding box center [407, 164] width 6 height 6
click at [420, 163] on div "pliki do designu" at bounding box center [431, 163] width 36 height 9
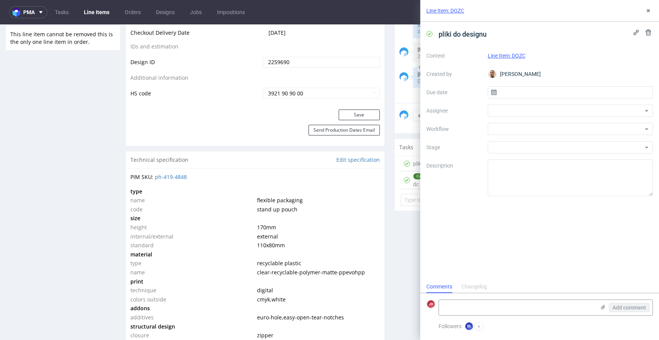
scroll to position [6, 0]
click at [648, 14] on button at bounding box center [648, 10] width 9 height 9
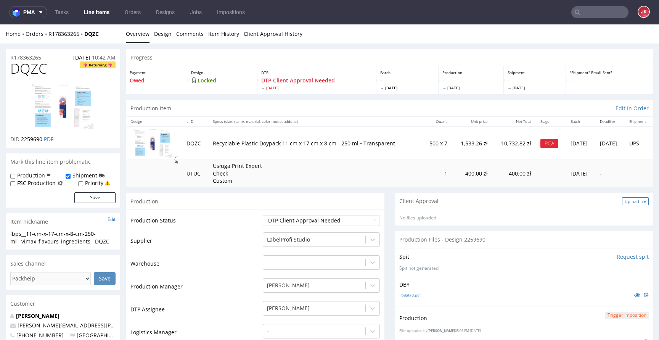
click at [622, 203] on div "Upload file" at bounding box center [635, 201] width 27 height 8
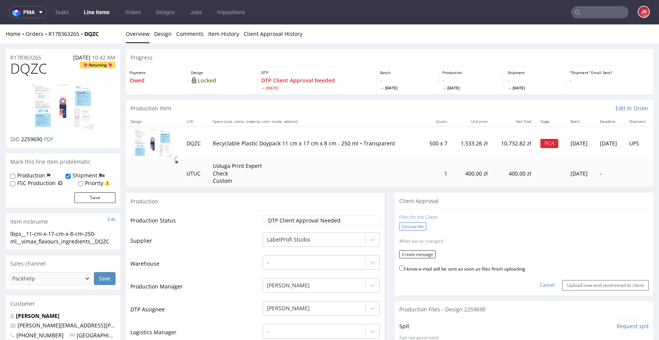
click at [412, 225] on label "Choose file" at bounding box center [412, 226] width 27 height 8
click at [0, 24] on input "Choose file" at bounding box center [0, 24] width 0 height 0
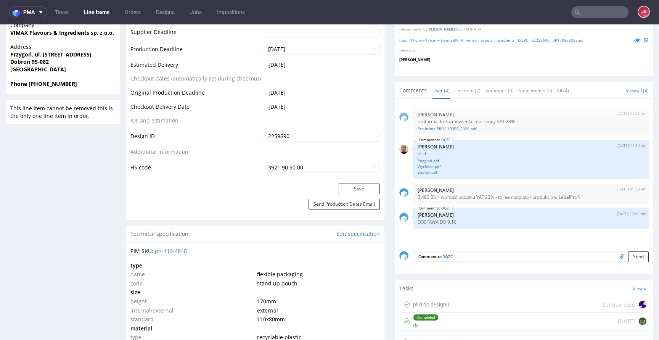
scroll to position [433, 0]
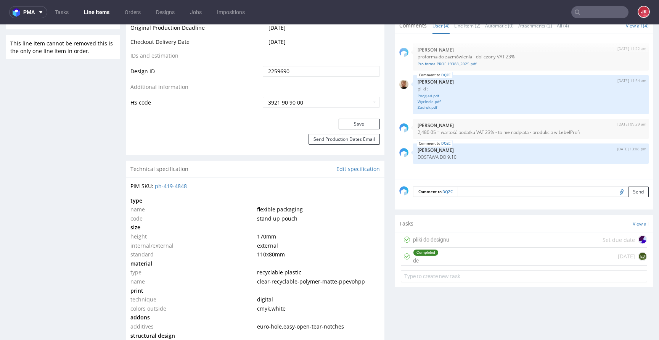
click at [422, 259] on div "Completed dc" at bounding box center [426, 257] width 26 height 18
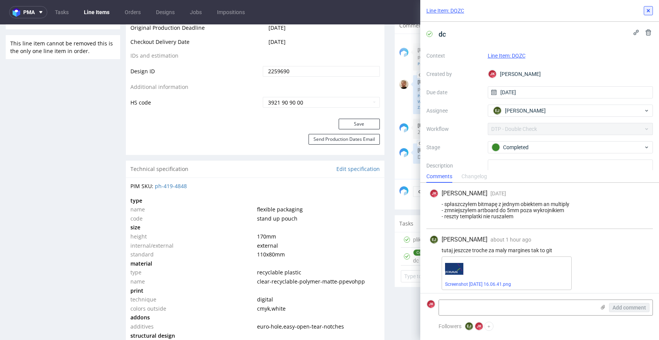
click at [649, 10] on icon at bounding box center [648, 11] width 6 height 6
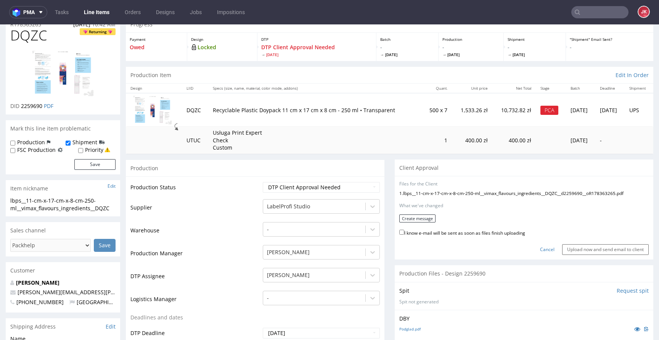
scroll to position [22, 0]
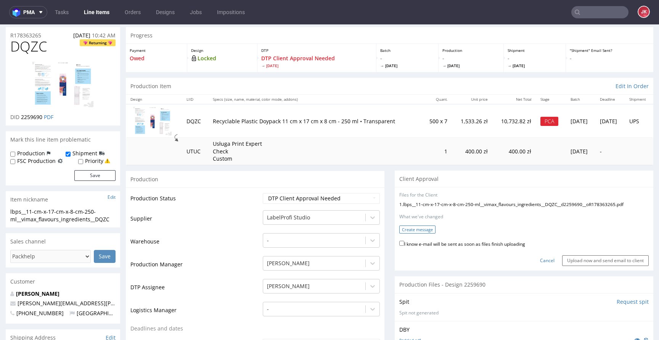
click at [407, 230] on button "Create message" at bounding box center [417, 229] width 36 height 8
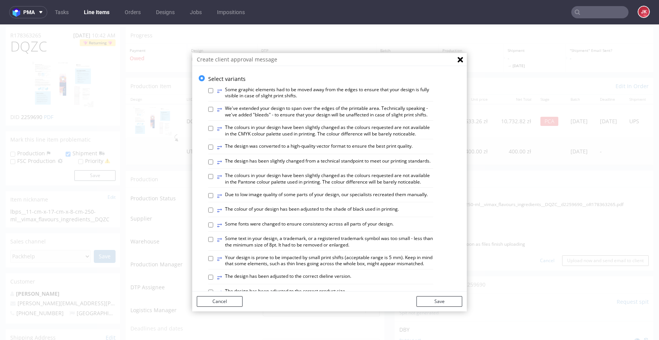
click at [309, 137] on label "⥂ The colours in your design have been slightly changed as the colours requeste…" at bounding box center [325, 130] width 216 height 13
click at [213, 131] on input "⥂ The colours in your design have been slightly changed as the colours requeste…" at bounding box center [210, 128] width 5 height 5
checkbox input "true"
click at [450, 298] on button "Save" at bounding box center [440, 301] width 46 height 11
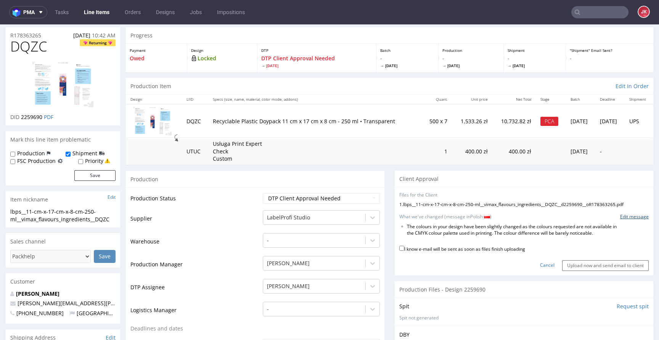
click at [634, 219] on link "Edit message" at bounding box center [634, 217] width 29 height 6
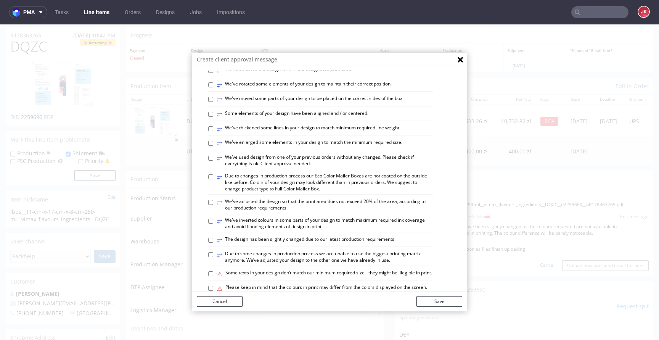
scroll to position [445, 0]
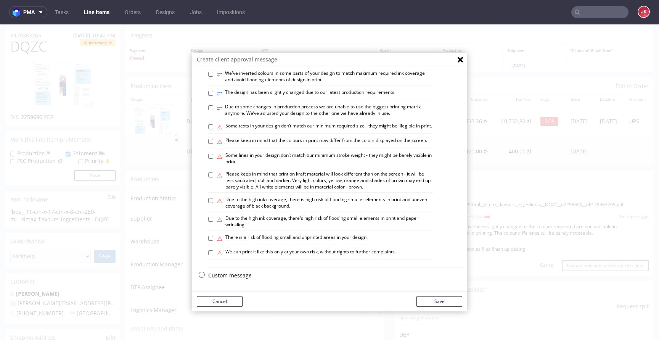
click at [227, 274] on p "Custom message" at bounding box center [335, 276] width 254 height 8
checkbox input "false"
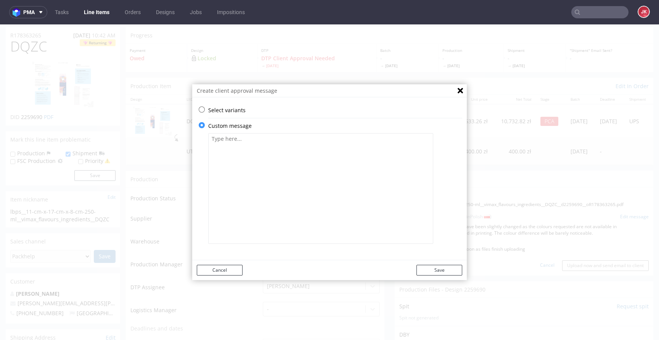
click at [264, 144] on textarea at bounding box center [320, 188] width 225 height 111
type textarea "Dostosowaliśmy"
click at [225, 109] on p "Select variants" at bounding box center [335, 110] width 254 height 8
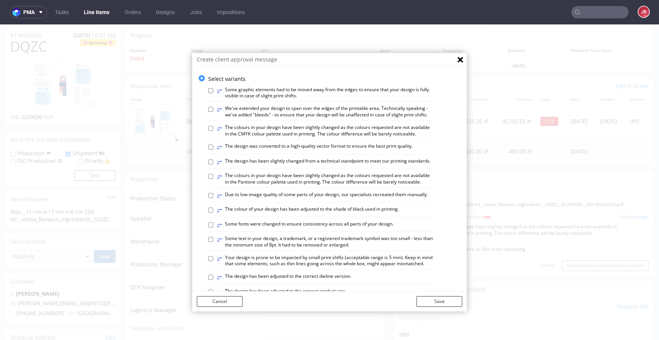
click at [254, 166] on label "⥂ The design has been slightly changed from a technical standpoint to meet our …" at bounding box center [324, 162] width 214 height 8
click at [213, 164] on input "⥂ The design has been slightly changed from a technical standpoint to meet our …" at bounding box center [210, 161] width 5 height 5
checkbox input "true"
click at [428, 301] on button "Save" at bounding box center [440, 301] width 46 height 11
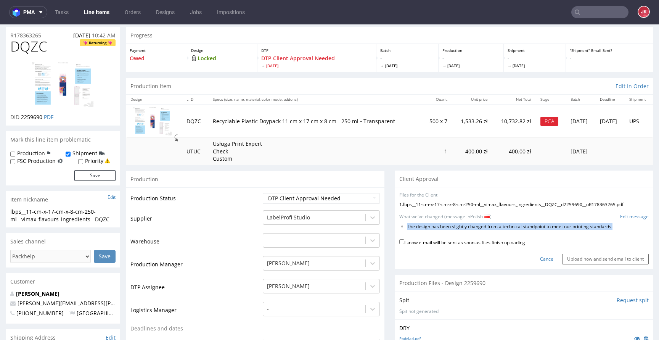
drag, startPoint x: 402, startPoint y: 227, endPoint x: 629, endPoint y: 233, distance: 227.4
click at [629, 233] on form "Files for the Client 1 . lbps__11-cm-x-17-cm-x-8-cm-250-ml__vimax_flavours_ingr…" at bounding box center [523, 228] width 249 height 72
copy form "The design has been slightly changed from a technical standpoint to meet our pr…"
click at [620, 216] on link "Edit message" at bounding box center [634, 217] width 29 height 6
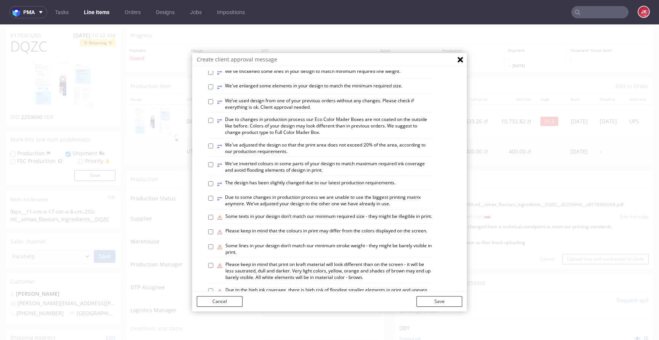
scroll to position [445, 0]
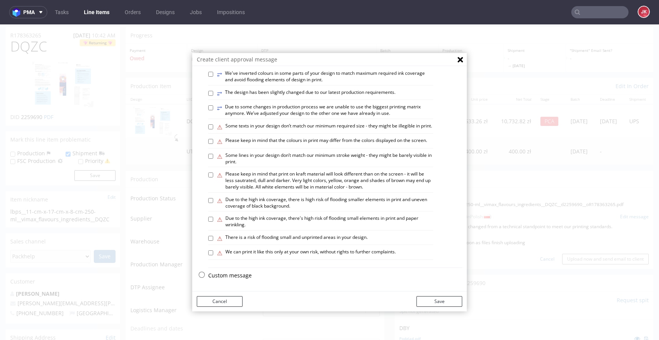
click at [231, 273] on p "Custom message" at bounding box center [335, 276] width 254 height 8
checkbox input "false"
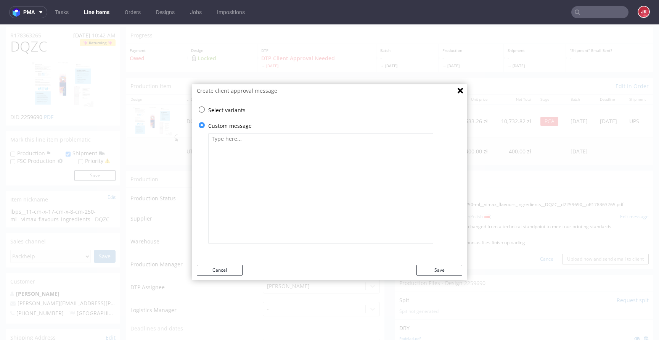
scroll to position [0, 0]
click at [287, 174] on textarea at bounding box center [320, 188] width 225 height 111
paste textarea "Projekt został nieznacznie zmieniony pod względem technicznym, aby spełnić nasz…"
click at [225, 154] on textarea "Projekt został nieznacznie zmieniony pod względem technicznym, aby spełnić nasz…" at bounding box center [320, 188] width 225 height 111
click at [282, 153] on textarea "Projekt został nieznacznie zmieniony pod względem technicznym, aby spełnić nasz…" at bounding box center [320, 188] width 225 height 111
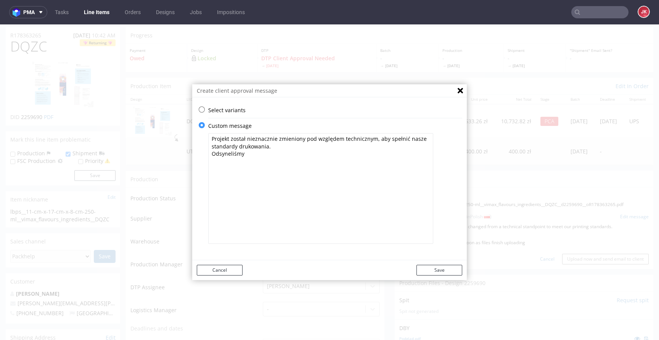
click at [222, 151] on textarea "Projekt został nieznacznie zmieniony pod względem technicznym, aby spełnić nasz…" at bounding box center [320, 188] width 225 height 111
click at [270, 161] on textarea "Projekt został nieznacznie zmieniony pod względem technicznym, aby spełnić nasz…" at bounding box center [320, 188] width 225 height 111
click at [225, 156] on textarea "Projekt został nieznacznie zmieniony pod względem technicznym, aby spełnić nasz…" at bounding box center [320, 188] width 225 height 111
click at [291, 151] on textarea "Projekt został nieznacznie zmieniony pod względem technicznym, aby spełnić nasz…" at bounding box center [320, 188] width 225 height 111
type textarea "Projekt został nieznacznie zmieniony pod względem technicznym, aby spełnić nasz…"
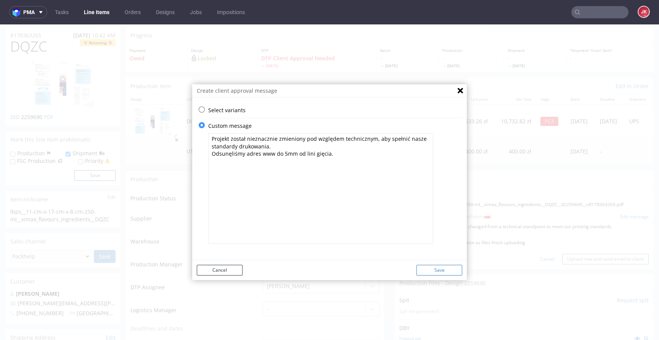
click at [432, 271] on button "Save" at bounding box center [440, 270] width 46 height 11
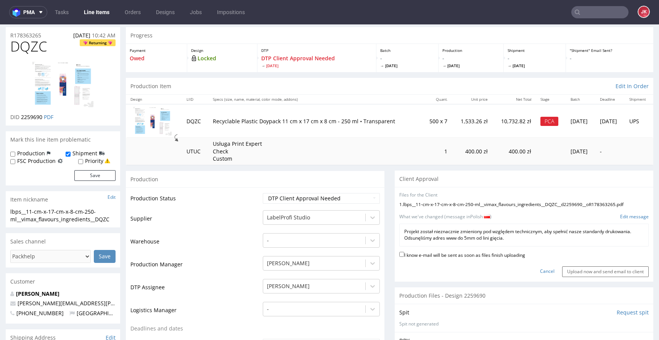
click at [428, 254] on label "I know e-mail will be sent as soon as files finish uploading" at bounding box center [462, 254] width 126 height 8
click at [404, 254] on input "I know e-mail will be sent as soon as files finish uploading" at bounding box center [401, 254] width 5 height 5
checkbox input "true"
click at [574, 271] on input "Upload now and send email to client" at bounding box center [605, 271] width 87 height 11
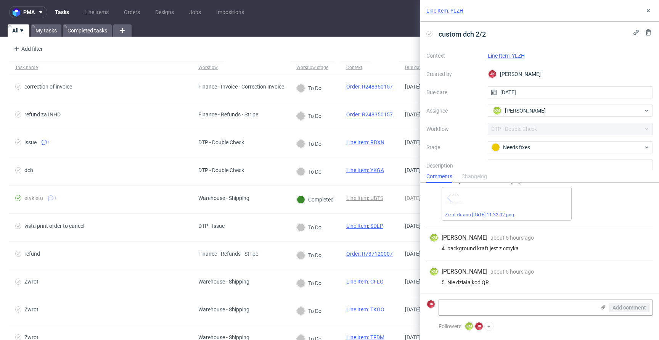
scroll to position [49, 0]
click at [503, 56] on link "Line Item: YLZH" at bounding box center [506, 56] width 37 height 6
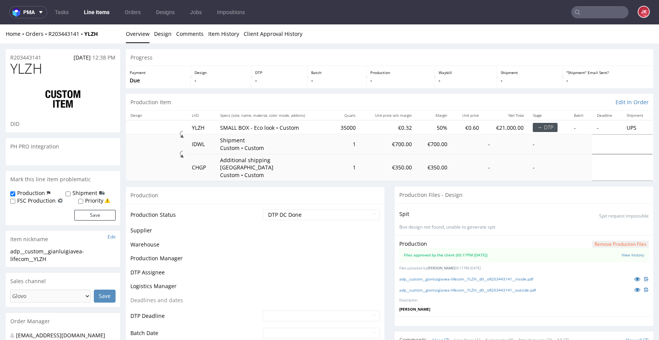
scroll to position [131, 0]
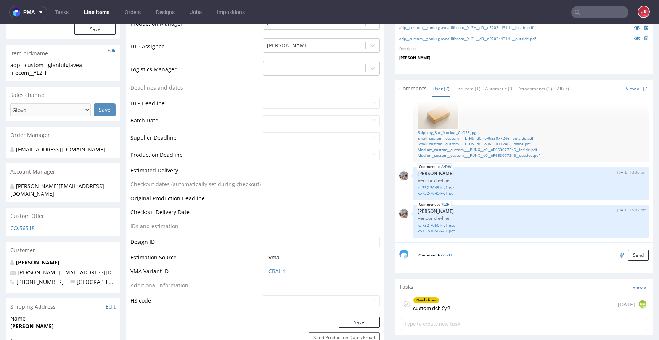
scroll to position [392, 0]
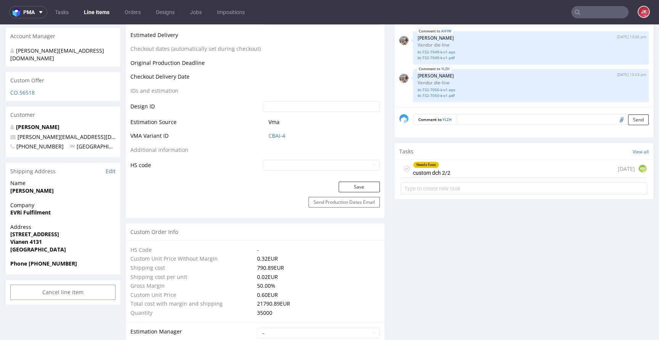
click at [427, 162] on div "Needs fixes" at bounding box center [426, 165] width 26 height 6
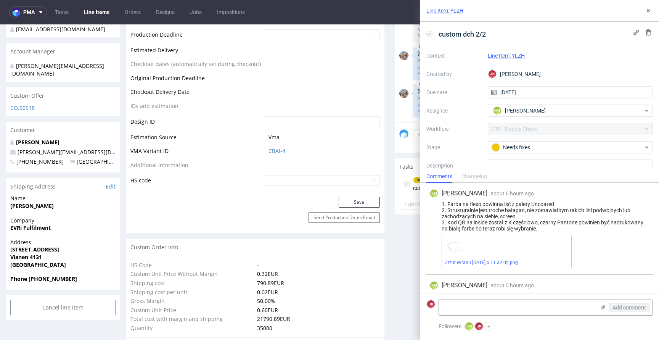
click at [498, 259] on div "Zrzut ekranu [DATE] o 11.32.02.png" at bounding box center [507, 252] width 130 height 34
click at [491, 265] on div "Zrzut ekranu [DATE] o 11.32.02.png" at bounding box center [507, 252] width 130 height 34
click at [492, 263] on link "Zrzut ekranu [DATE] o 11.32.02.png" at bounding box center [481, 262] width 73 height 5
click at [647, 11] on icon at bounding box center [648, 11] width 6 height 6
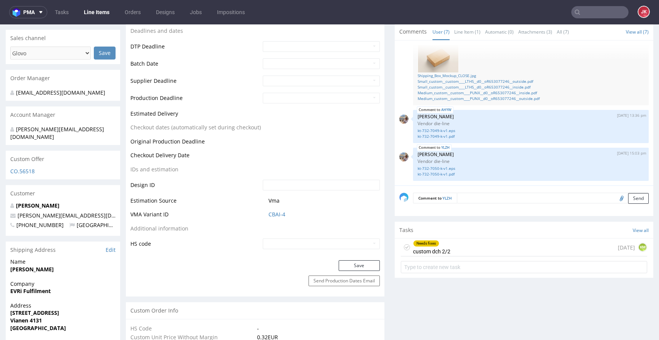
scroll to position [415, 0]
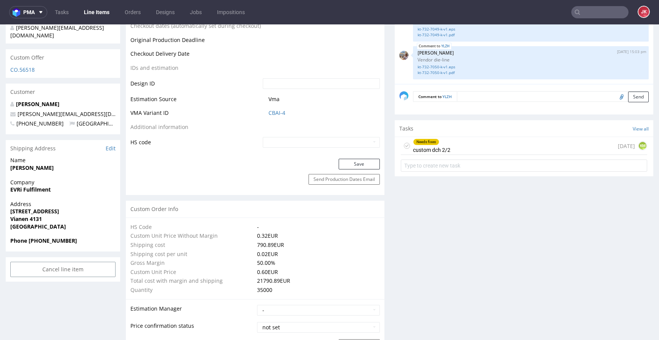
click at [447, 145] on div "Needs fixes custom dch 2/2 [DATE] KM" at bounding box center [524, 146] width 246 height 18
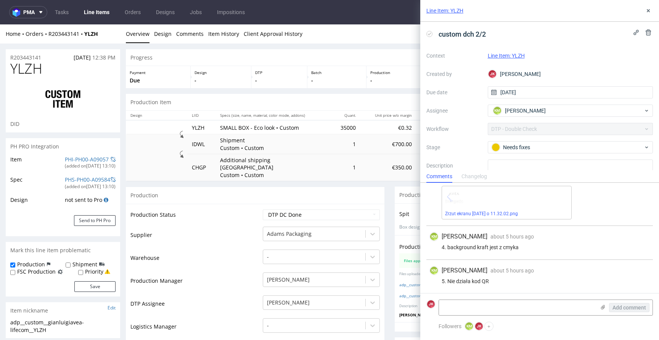
click at [550, 243] on div "KM [PERSON_NAME] about 5 hours ago [DATE] 11:43 4. background kraft jest z cmyka" at bounding box center [539, 243] width 227 height 34
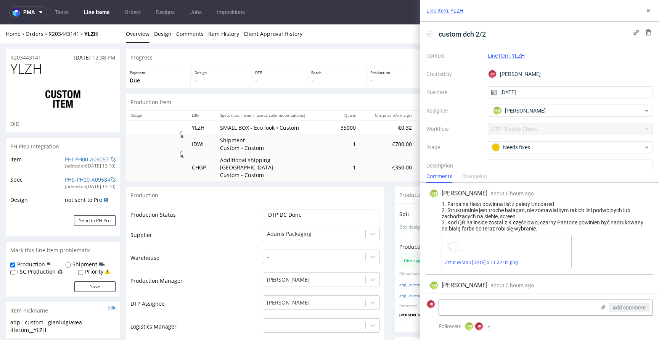
scroll to position [49, 0]
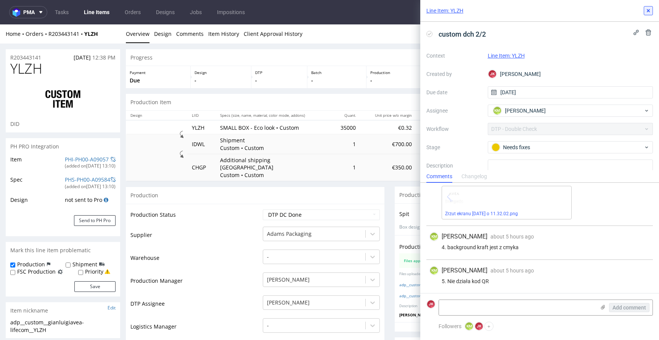
click at [648, 14] on button at bounding box center [648, 10] width 9 height 9
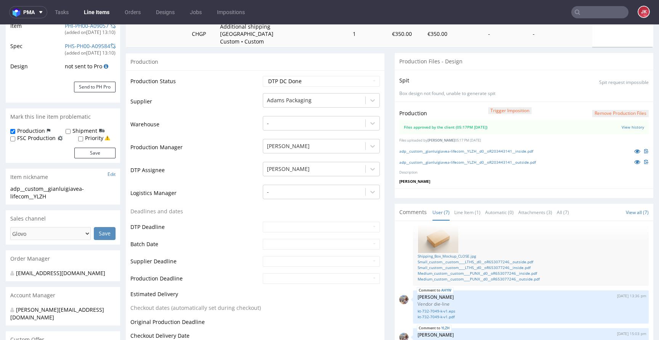
scroll to position [270, 0]
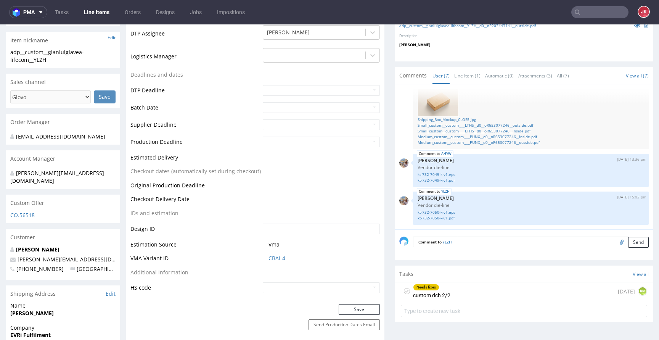
click at [404, 288] on icon at bounding box center [407, 291] width 6 height 6
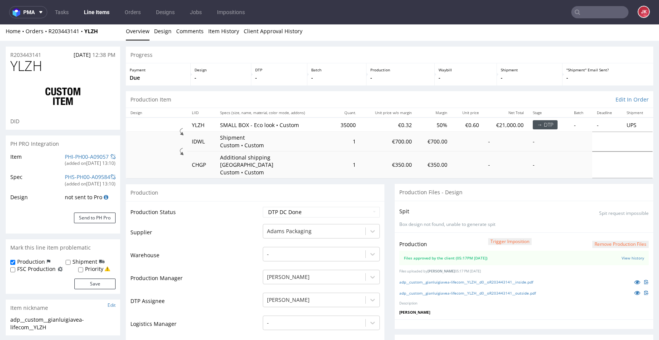
scroll to position [2, 0]
click at [596, 241] on button "Remove production files" at bounding box center [620, 244] width 56 height 7
click at [597, 223] on link "Yes" at bounding box center [597, 219] width 22 height 11
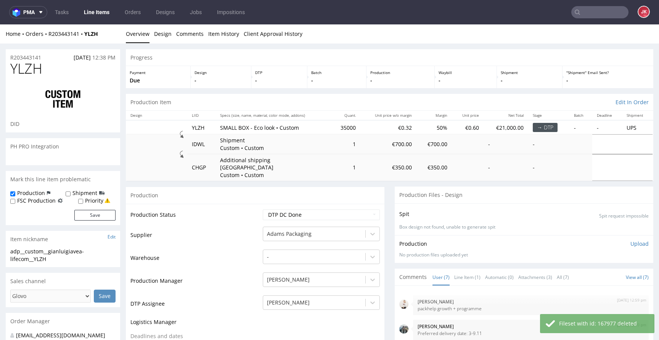
scroll to position [162, 0]
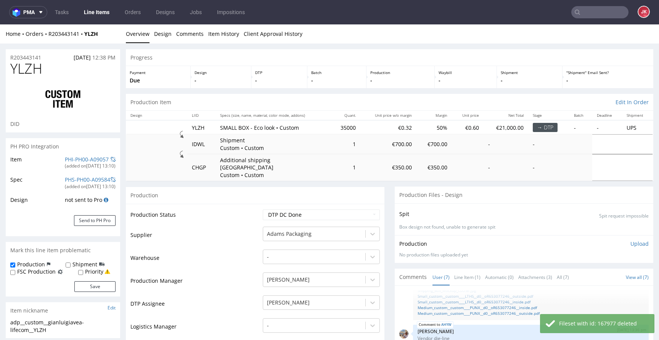
click at [631, 240] on p "Upload" at bounding box center [640, 244] width 18 height 8
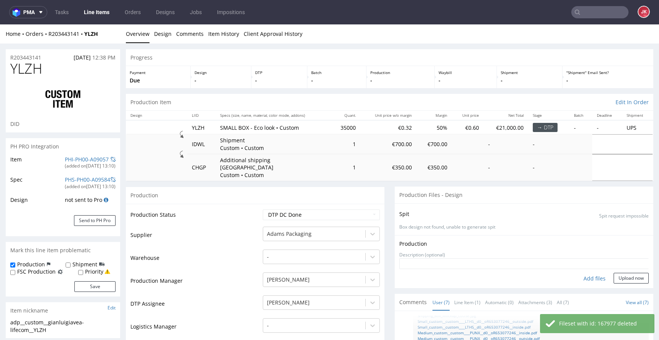
click at [586, 273] on div "Add files" at bounding box center [595, 278] width 38 height 11
type input "C:\fakepath\adp__custom__gianluigiavea-lifecom__YLZH__d0__oR203443141__outside.…"
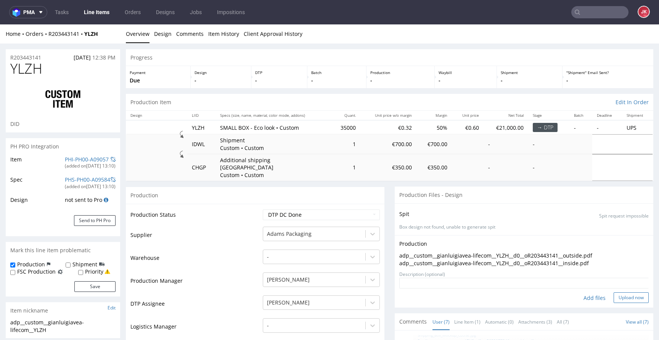
click at [614, 292] on button "Upload now" at bounding box center [631, 297] width 35 height 11
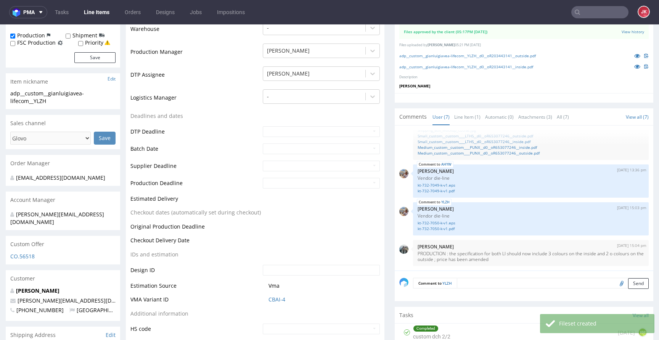
scroll to position [307, 0]
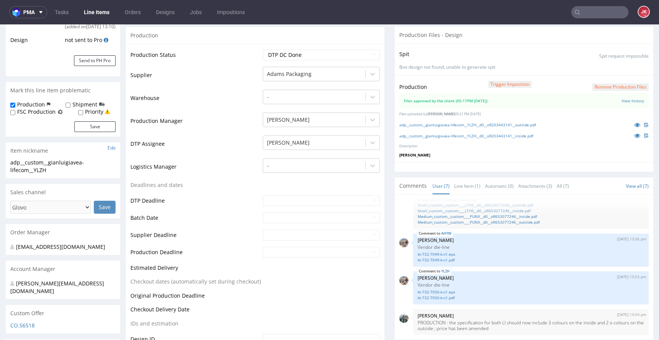
scroll to position [159, 0]
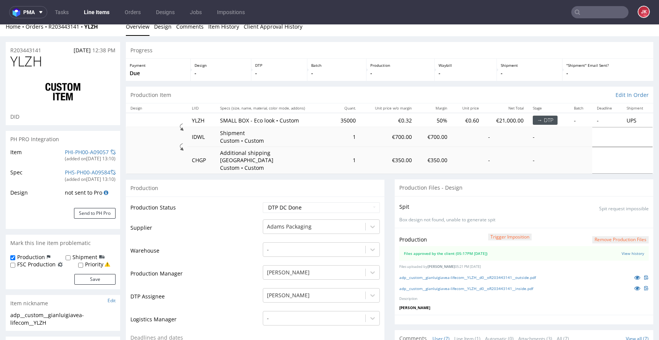
scroll to position [0, 0]
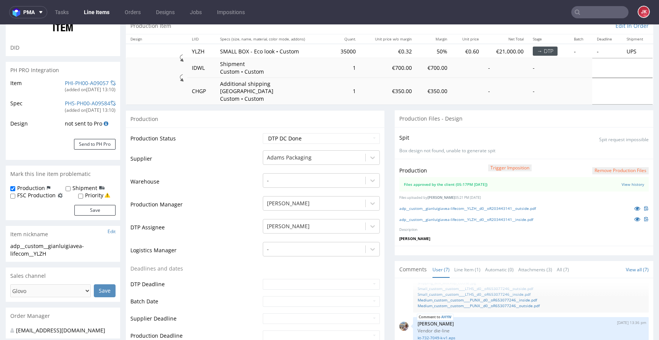
scroll to position [30, 0]
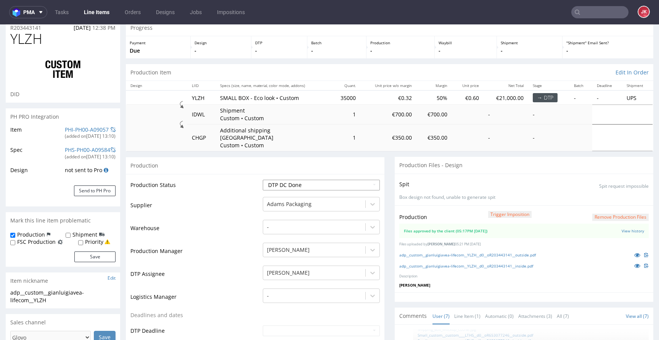
click at [328, 180] on select "Waiting for Artwork Waiting for Diecut Waiting for Mockup Waiting for DTP Waiti…" at bounding box center [321, 185] width 117 height 11
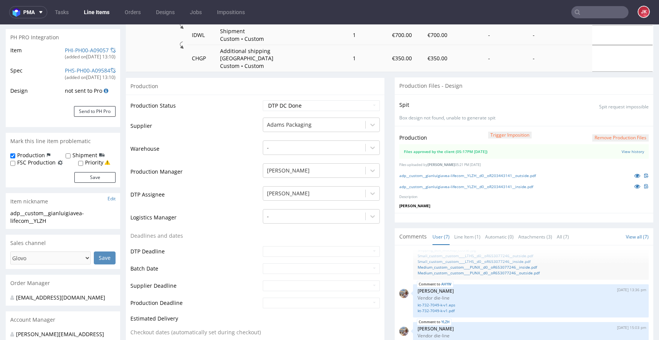
scroll to position [0, 0]
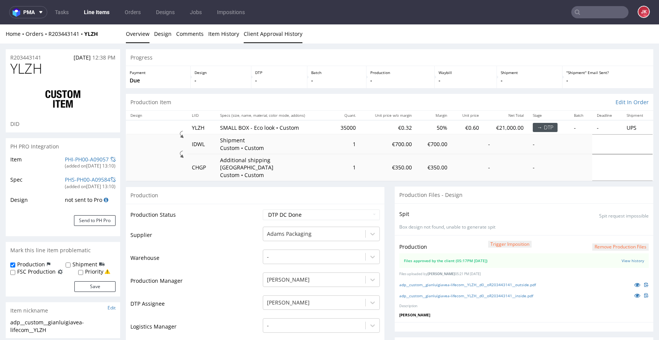
click at [273, 36] on link "Client Approval History" at bounding box center [273, 33] width 59 height 19
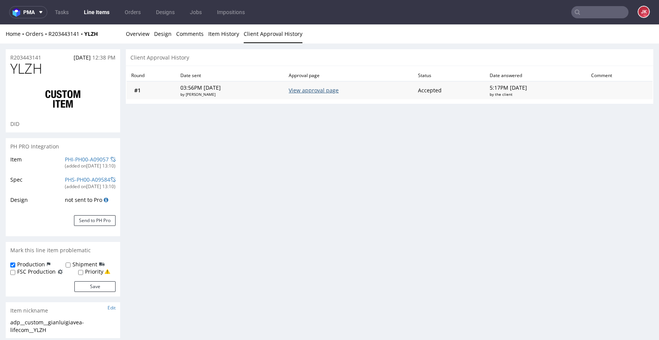
click at [322, 89] on link "View approval page" at bounding box center [314, 90] width 50 height 7
click at [297, 58] on div "Client Approval History" at bounding box center [390, 57] width 528 height 17
click at [142, 37] on link "Overview" at bounding box center [138, 33] width 24 height 19
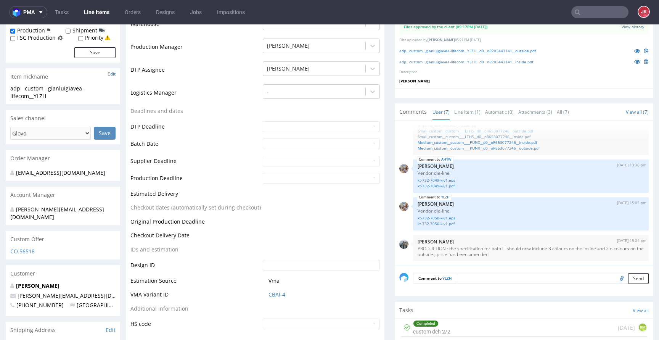
scroll to position [235, 0]
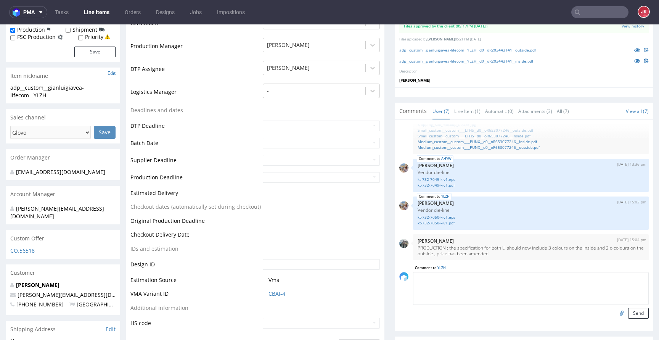
click at [465, 272] on textarea at bounding box center [531, 288] width 236 height 33
paste textarea "🏴"
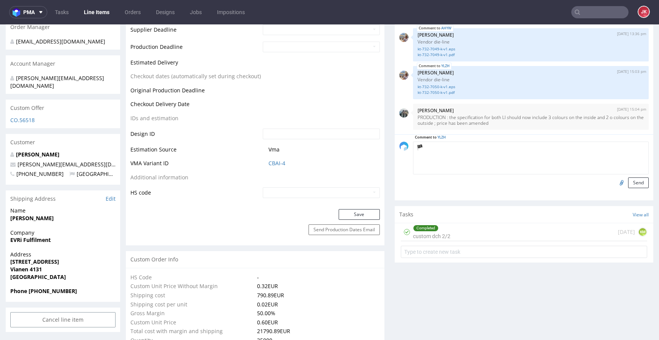
scroll to position [368, 0]
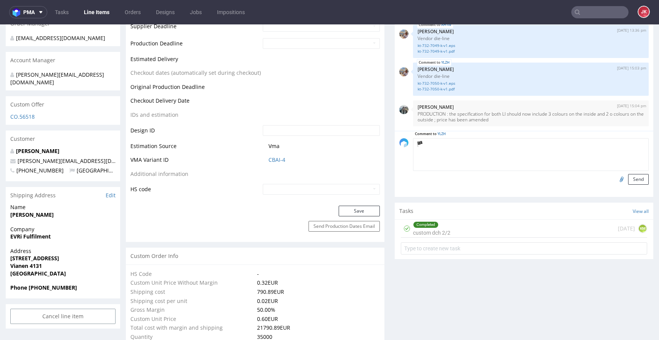
click at [436, 140] on textarea "🏴" at bounding box center [531, 154] width 236 height 33
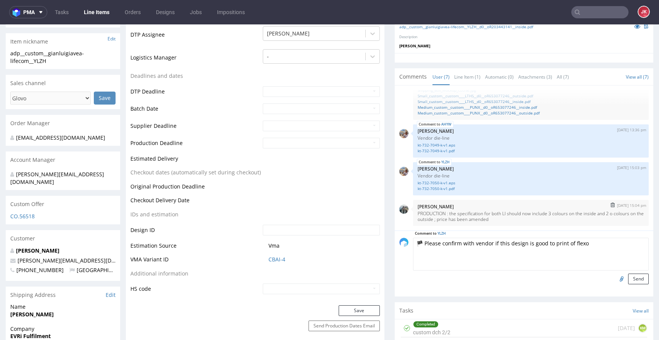
scroll to position [283, 0]
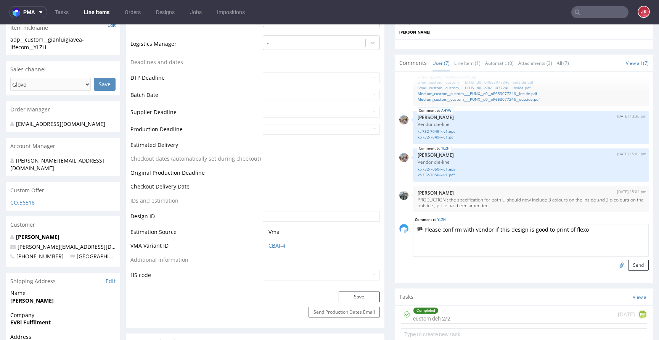
click at [561, 224] on textarea "🏴 Please confirm with vendor if this design is good to print of flexo" at bounding box center [531, 240] width 236 height 33
click at [587, 224] on textarea "🏴 Please confirm with vendor if this design is good to print in flexo" at bounding box center [531, 240] width 236 height 33
type textarea "🏴 Please confirm with vendor if this design is good to print in flexo. There ar…"
click at [629, 260] on button "Send" at bounding box center [638, 265] width 21 height 11
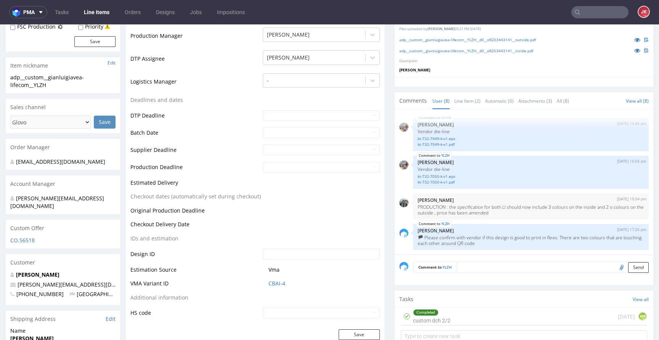
scroll to position [0, 0]
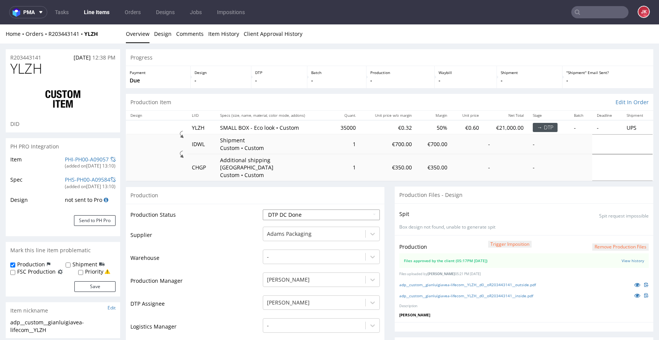
click at [283, 209] on select "Waiting for Artwork Waiting for Diecut Waiting for Mockup Waiting for DTP Waiti…" at bounding box center [321, 214] width 117 height 11
select select "dtp_production_ready"
click at [263, 209] on select "Waiting for Artwork Waiting for Diecut Waiting for Mockup Waiting for DTP Waiti…" at bounding box center [321, 214] width 117 height 11
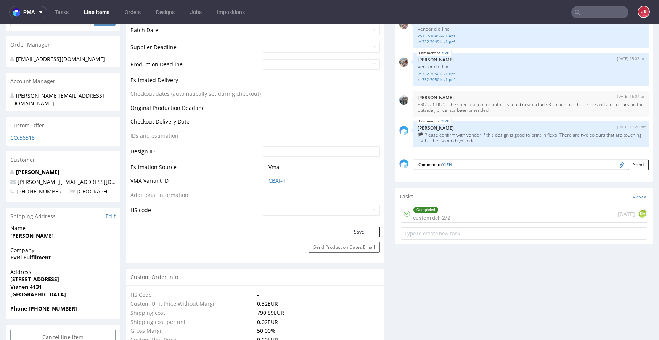
scroll to position [351, 0]
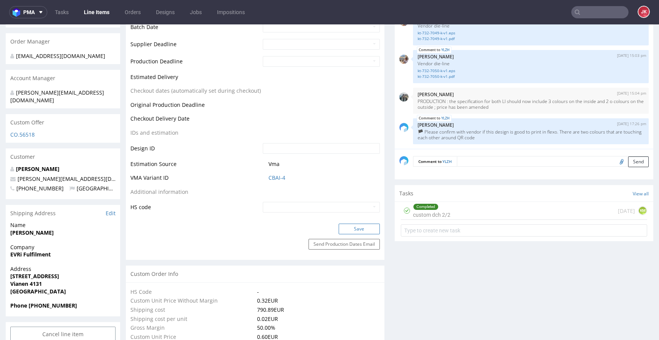
click at [346, 224] on button "Save" at bounding box center [359, 229] width 41 height 11
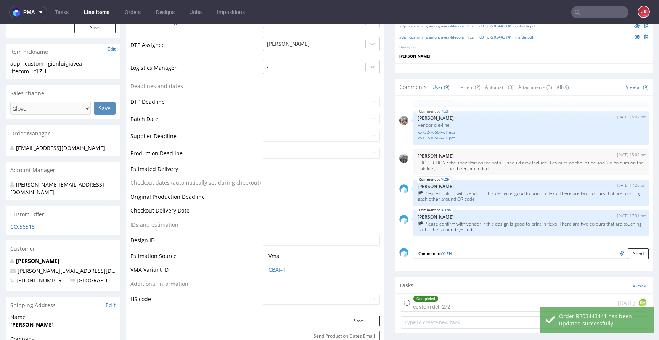
scroll to position [0, 0]
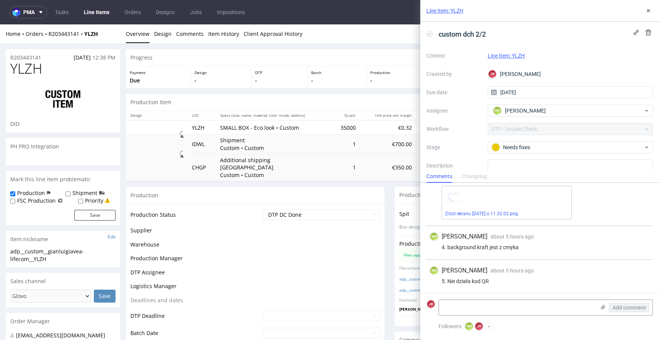
scroll to position [162, 0]
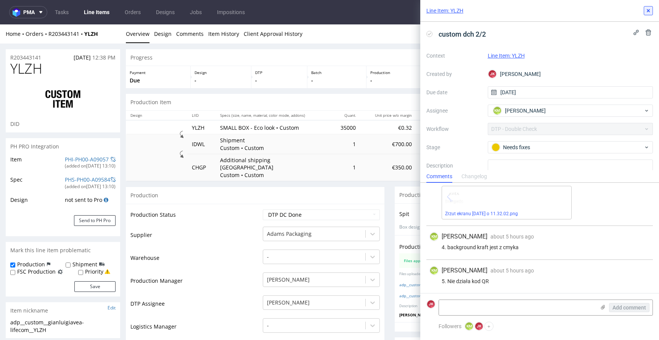
click at [649, 11] on use at bounding box center [648, 10] width 3 height 3
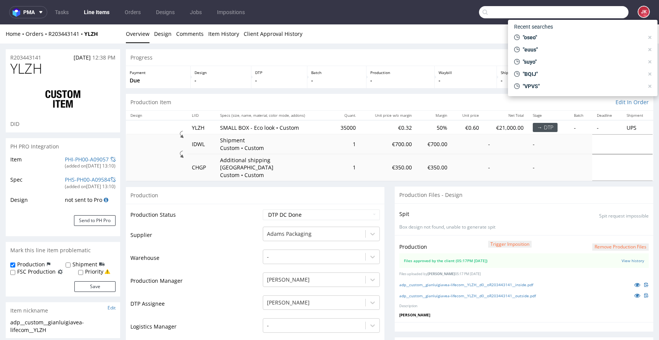
click at [589, 13] on input "text" at bounding box center [554, 12] width 150 height 12
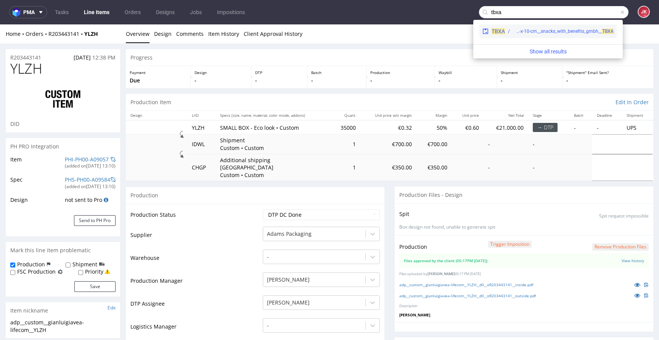
type input "tbxa"
click at [531, 31] on div "egdk__a30-10-cm-x-10-cm-x-10-cm__snacks_with_benefits_gmbh__ TBXA" at bounding box center [563, 31] width 101 height 7
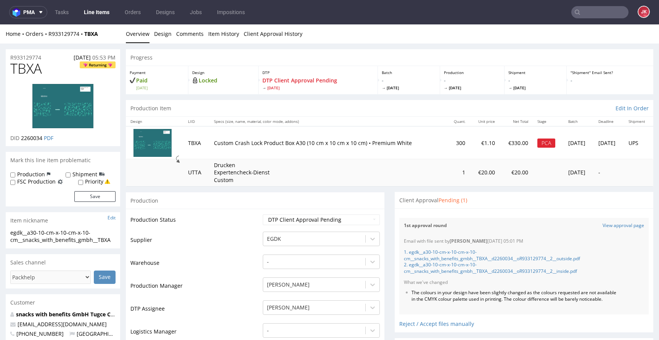
click at [54, 120] on img at bounding box center [62, 106] width 61 height 44
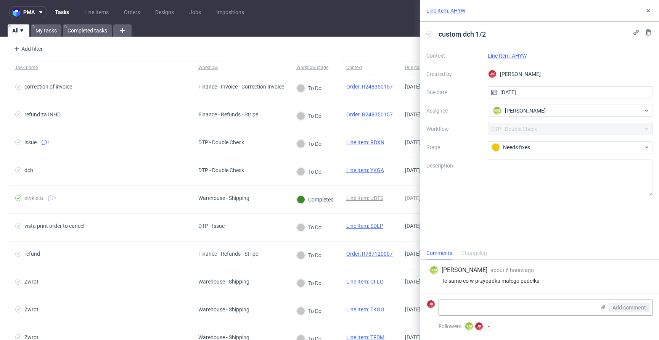
click at [512, 53] on link "Line Item: AHYW" at bounding box center [507, 56] width 39 height 6
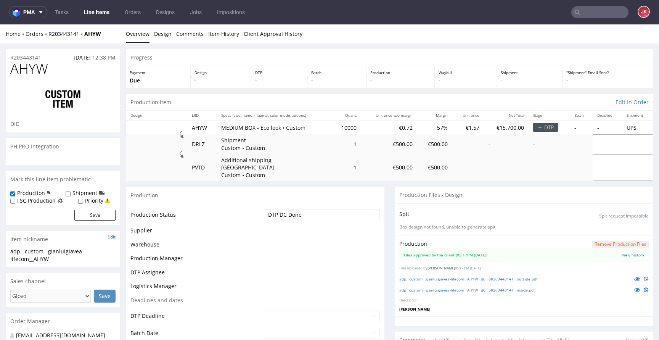
scroll to position [192, 0]
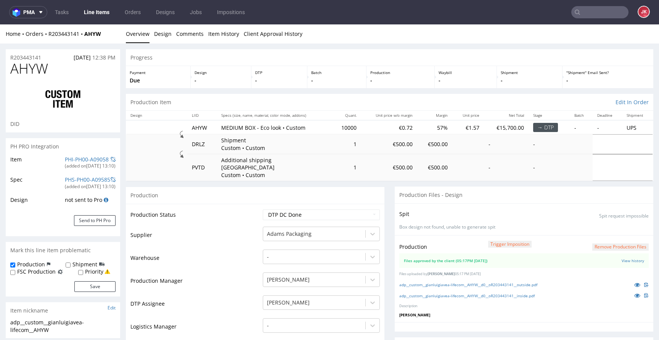
click at [603, 243] on button "Remove production files" at bounding box center [620, 246] width 56 height 7
click at [594, 224] on icon at bounding box center [592, 221] width 5 height 5
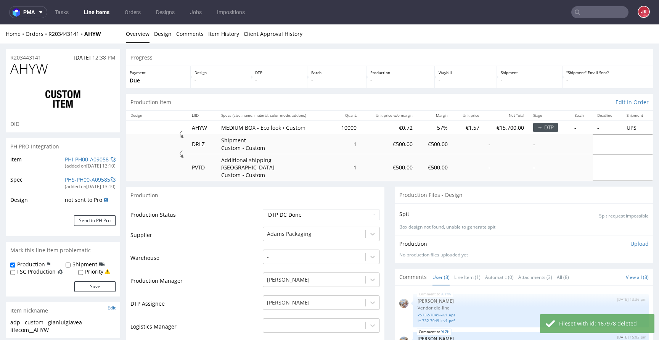
click at [631, 240] on p "Upload" at bounding box center [640, 244] width 18 height 8
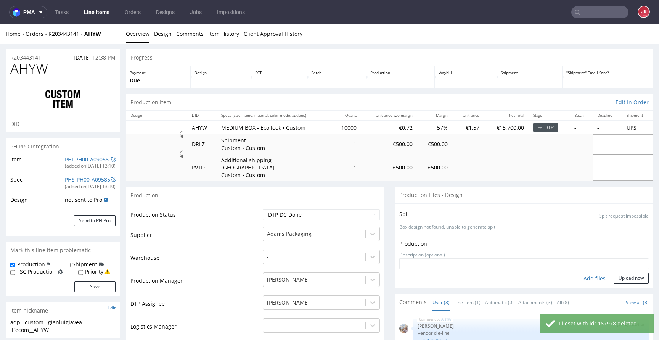
click at [581, 273] on div "Add files" at bounding box center [595, 278] width 38 height 11
type input "C:\fakepath\adp__custom__gianluigiavea-lifecom__AHYW__d0__oR203443141__outside.…"
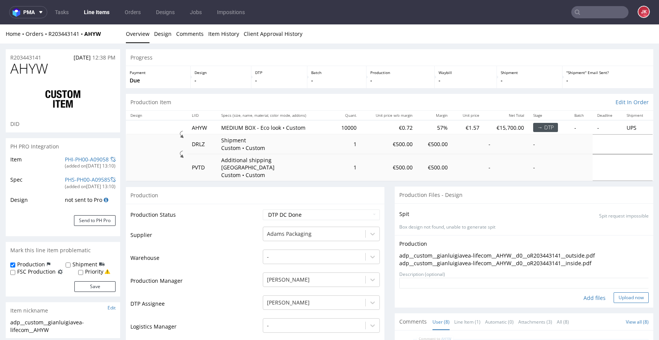
click at [614, 292] on button "Upload now" at bounding box center [631, 297] width 35 height 11
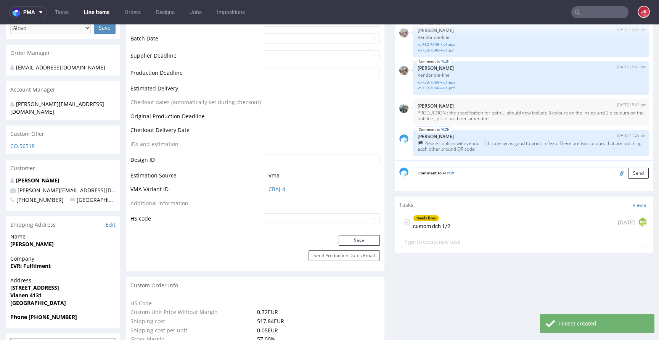
scroll to position [335, 0]
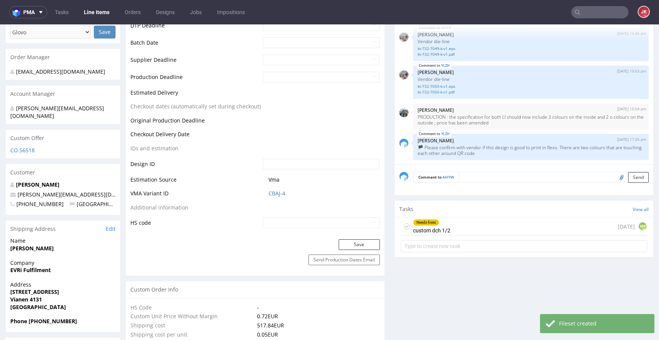
click at [404, 223] on icon at bounding box center [407, 226] width 6 height 6
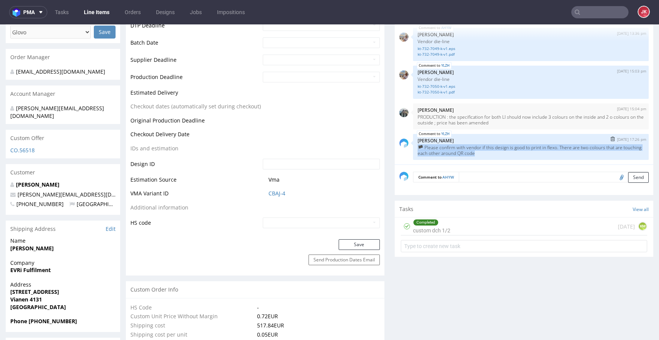
drag, startPoint x: 491, startPoint y: 146, endPoint x: 409, endPoint y: 136, distance: 81.8
click at [413, 136] on div "YLZH [DATE] 17:26 pm [PERSON_NAME] 🏴 Please confirm with vendor if this design …" at bounding box center [531, 147] width 236 height 26
copy p "🏴 Please confirm with vendor if this design is good to print in flexo. There ar…"
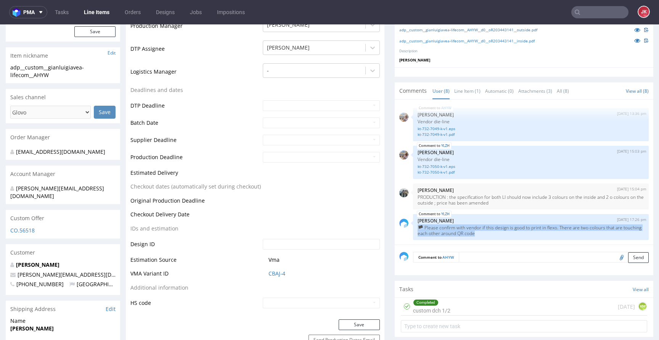
scroll to position [247, 0]
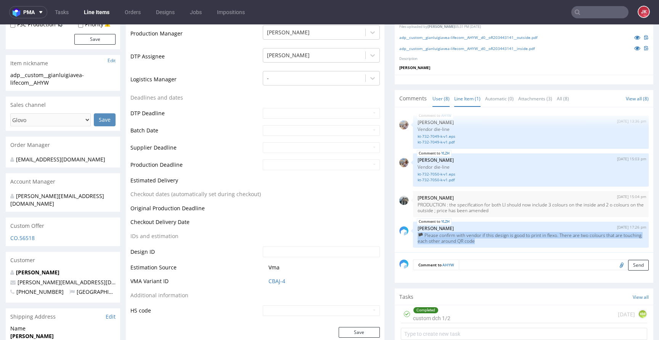
click at [464, 90] on link "Line Item (1)" at bounding box center [467, 98] width 26 height 16
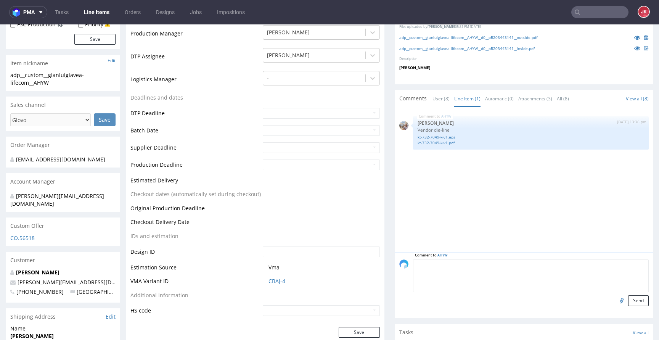
click at [478, 259] on textarea at bounding box center [531, 275] width 236 height 33
paste textarea "🏴 Please confirm with vendor if this design is good to print in flexo. There ar…"
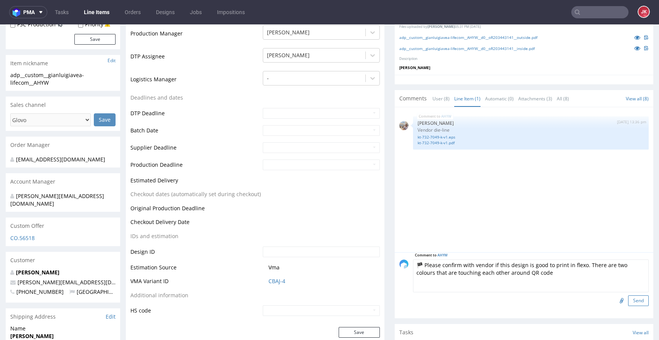
type textarea "🏴 Please confirm with vendor if this design is good to print in flexo. There ar…"
click at [628, 295] on button "Send" at bounding box center [638, 300] width 21 height 11
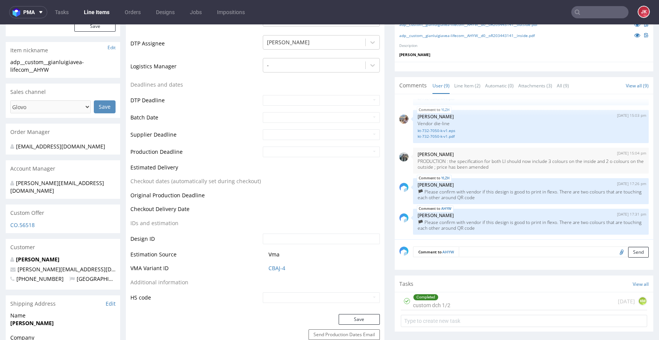
scroll to position [141, 0]
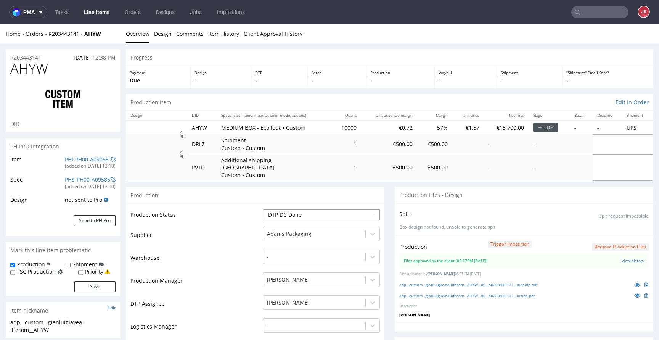
click at [288, 211] on select "Waiting for Artwork Waiting for Diecut Waiting for Mockup Waiting for DTP Waiti…" at bounding box center [321, 214] width 117 height 11
select select "dtp_production_ready"
click at [263, 209] on select "Waiting for Artwork Waiting for Diecut Waiting for Mockup Waiting for DTP Waiti…" at bounding box center [321, 214] width 117 height 11
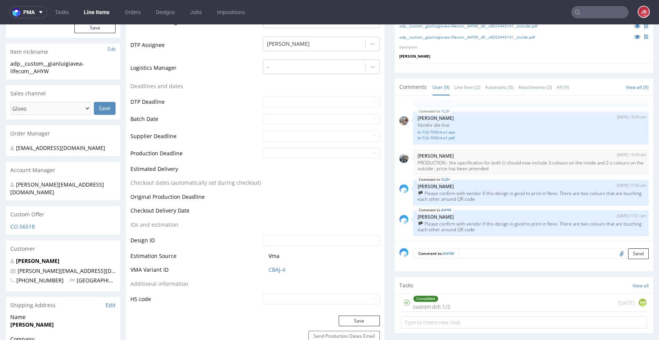
scroll to position [302, 0]
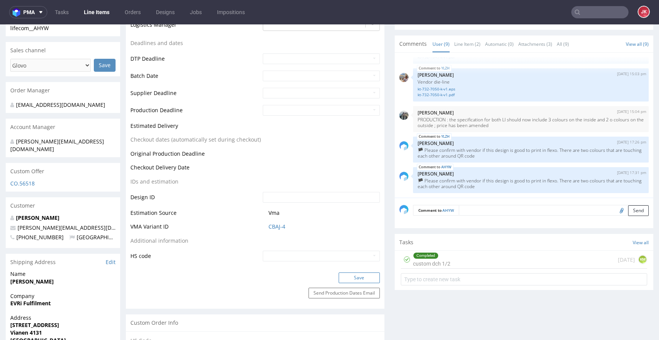
click at [355, 272] on button "Save" at bounding box center [359, 277] width 41 height 11
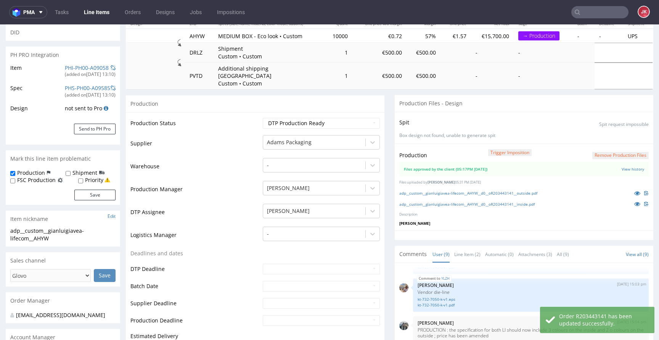
scroll to position [0, 0]
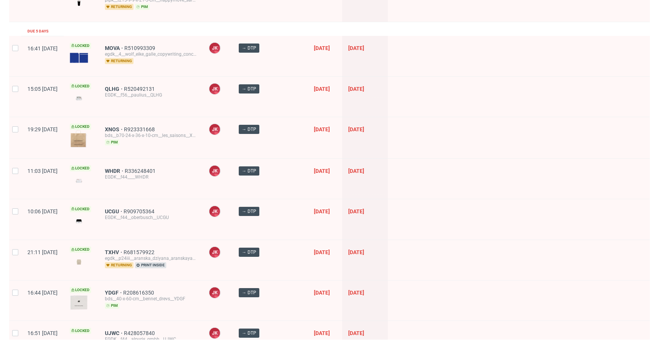
scroll to position [140, 0]
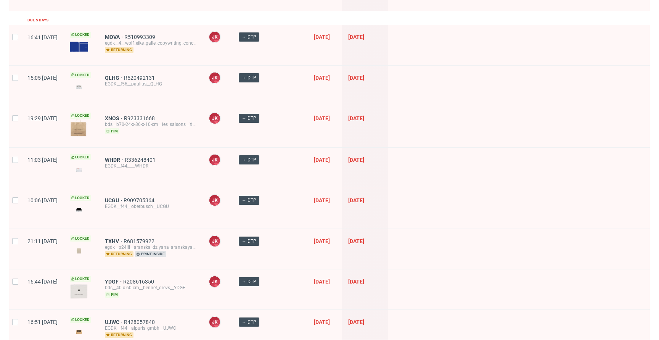
click at [393, 158] on div at bounding box center [519, 168] width 262 height 40
click at [124, 119] on span "XNOS" at bounding box center [114, 118] width 19 height 6
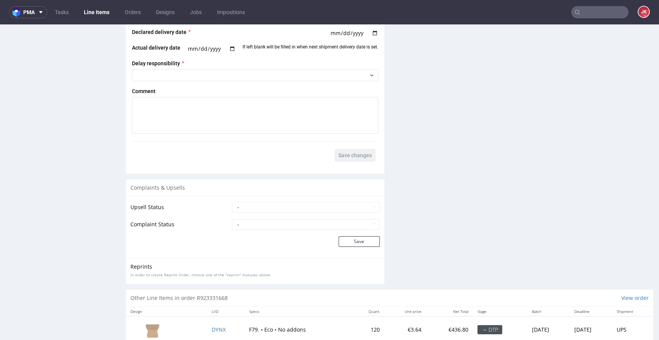
scroll to position [1074, 0]
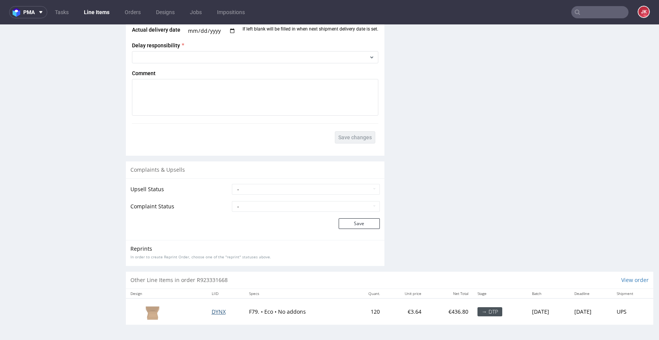
click at [214, 312] on span "DYNX" at bounding box center [219, 311] width 14 height 7
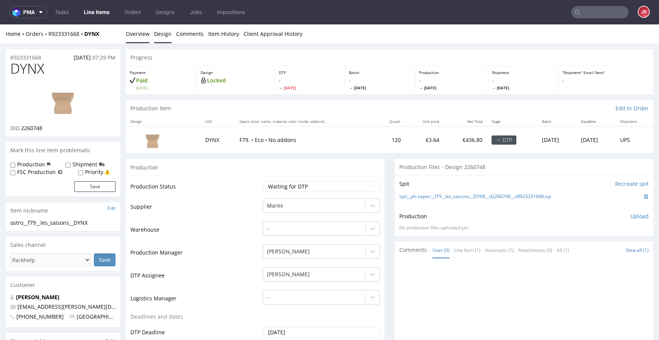
click at [164, 39] on link "Design" at bounding box center [163, 33] width 18 height 19
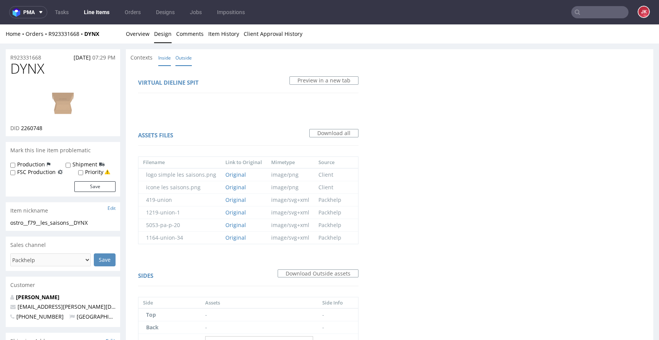
click at [167, 63] on link "Inside" at bounding box center [164, 58] width 13 height 16
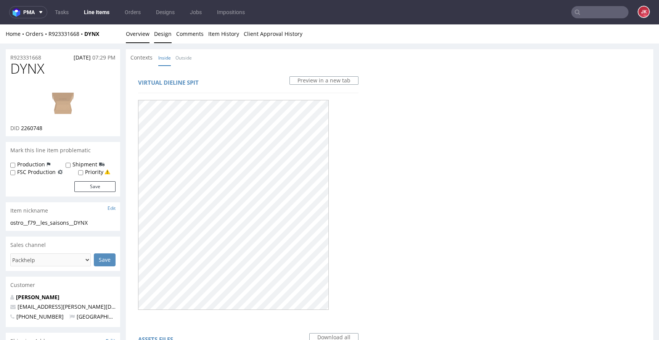
click at [141, 38] on link "Overview" at bounding box center [138, 33] width 24 height 19
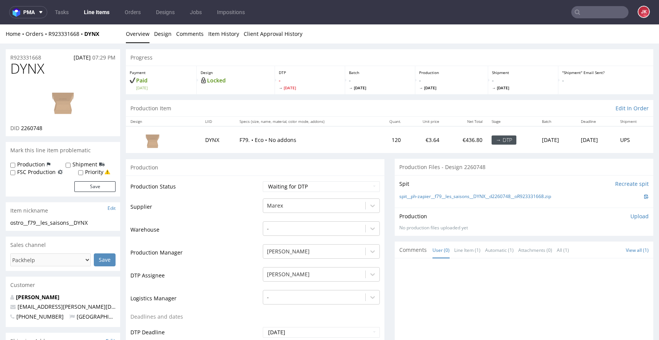
click at [34, 68] on span "DYNX" at bounding box center [27, 68] width 34 height 15
copy span "DYNX"
drag, startPoint x: 22, startPoint y: 130, endPoint x: 48, endPoint y: 129, distance: 26.3
click at [48, 129] on div "DID 2260748" at bounding box center [62, 128] width 105 height 8
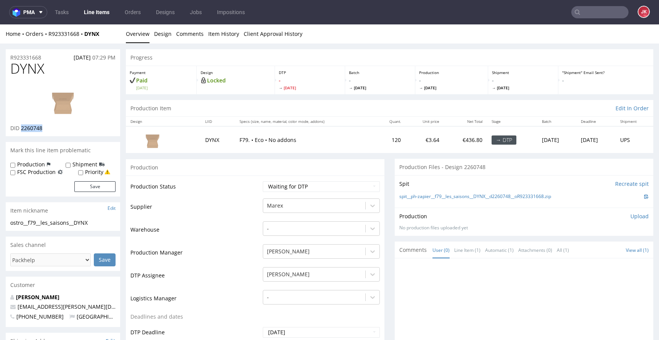
copy span "2260748"
click at [615, 184] on input "Recreate spit" at bounding box center [632, 184] width 34 height 8
click at [271, 186] on select "Waiting for Artwork Waiting for Diecut Waiting for Mockup Waiting for DTP Waiti…" at bounding box center [321, 186] width 117 height 11
select select "dtp_in_process"
click at [263, 181] on select "Waiting for Artwork Waiting for Diecut Waiting for Mockup Waiting for DTP Waiti…" at bounding box center [321, 186] width 117 height 11
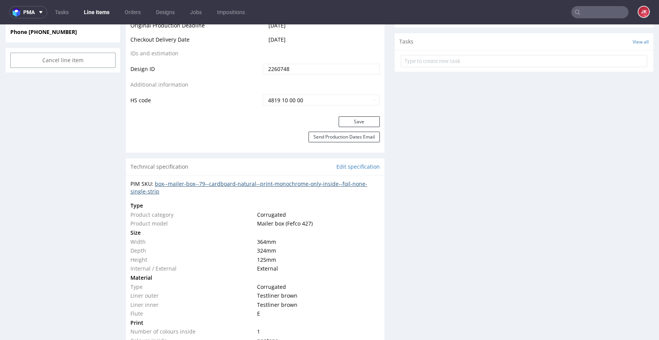
scroll to position [417, 0]
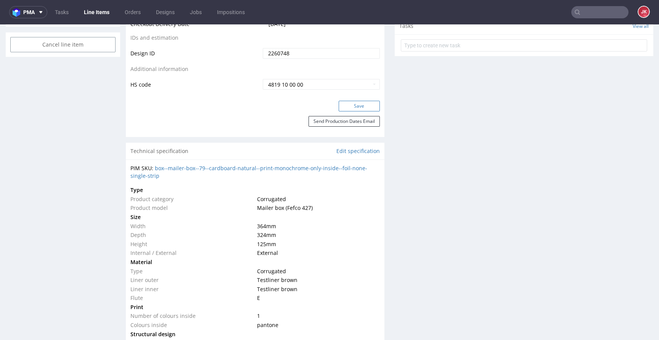
click at [347, 106] on button "Save" at bounding box center [359, 106] width 41 height 11
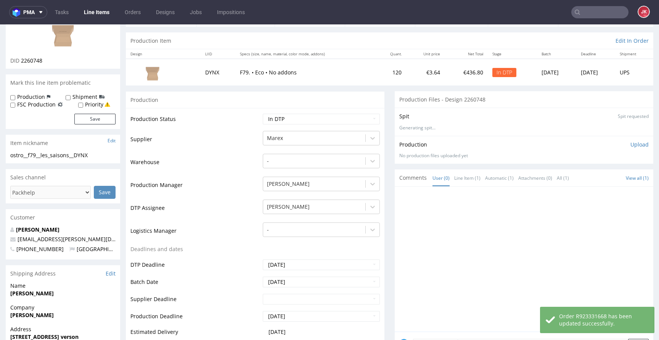
scroll to position [0, 0]
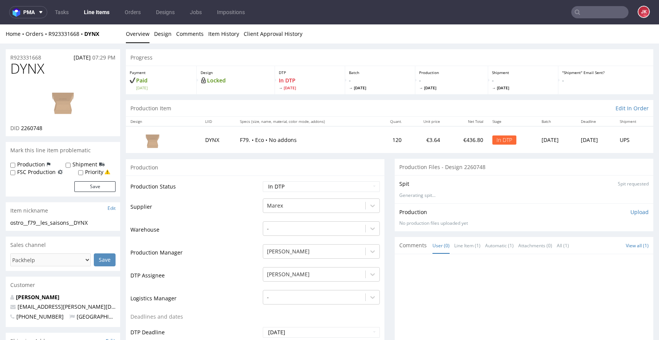
click at [72, 106] on img at bounding box center [62, 101] width 61 height 34
click at [27, 71] on span "DYNX" at bounding box center [27, 68] width 34 height 15
copy span "DYNX"
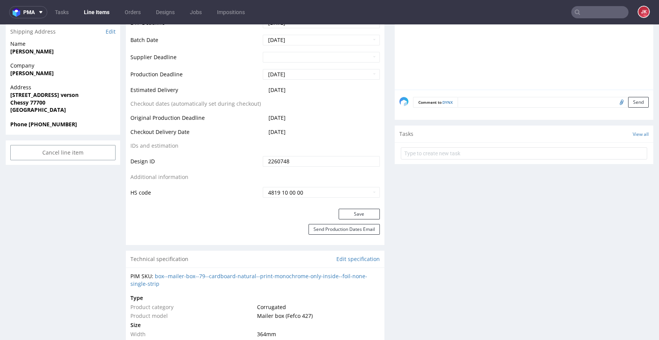
scroll to position [355, 0]
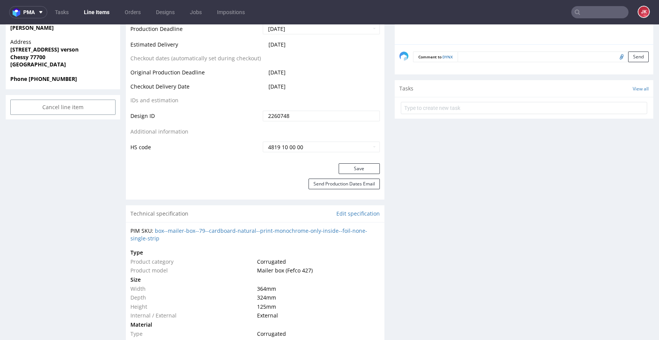
click at [240, 178] on div "Save" at bounding box center [255, 170] width 259 height 15
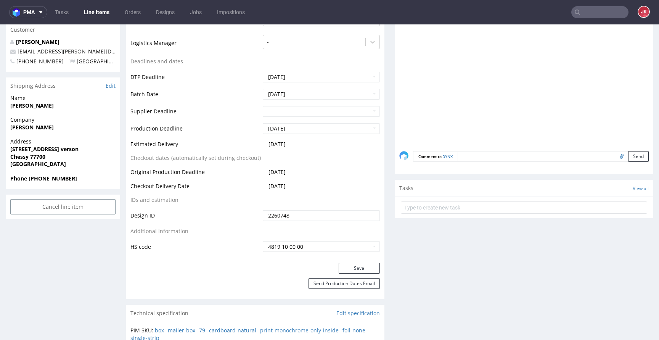
scroll to position [0, 0]
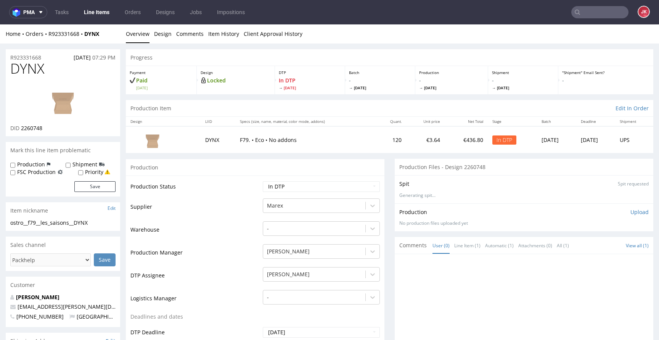
click at [631, 212] on p "Upload" at bounding box center [640, 212] width 18 height 8
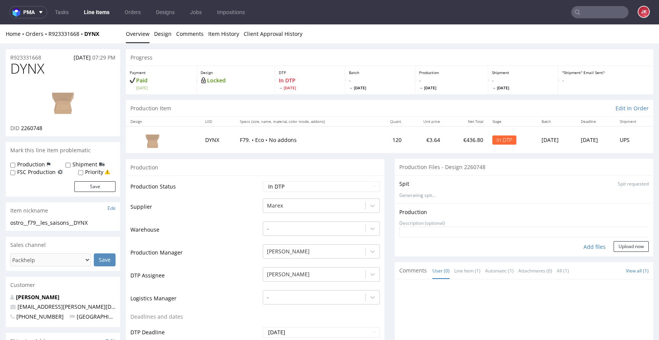
click at [580, 246] on div "Add files" at bounding box center [595, 246] width 38 height 11
drag, startPoint x: 108, startPoint y: 222, endPoint x: 0, endPoint y: 222, distance: 107.6
copy div "ostro__f79__les_saisons__DYNX"
drag, startPoint x: 50, startPoint y: 57, endPoint x: 0, endPoint y: 58, distance: 50.0
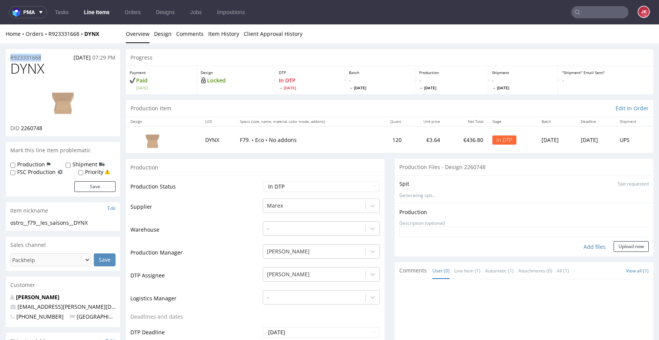
copy p "R923331668"
drag, startPoint x: 21, startPoint y: 129, endPoint x: 54, endPoint y: 127, distance: 32.9
click at [54, 127] on div "DID 2260748" at bounding box center [62, 128] width 105 height 8
copy span "2260748"
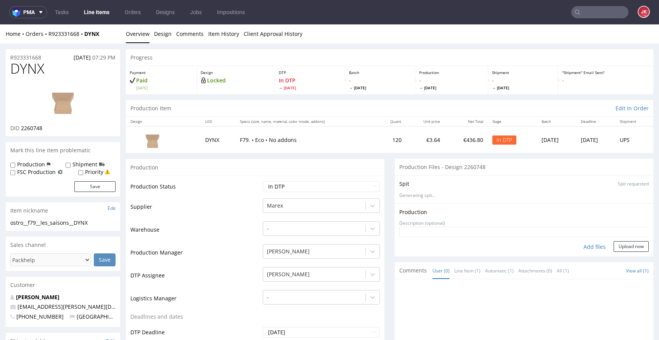
click at [584, 247] on div "Add files" at bounding box center [595, 246] width 38 height 11
type input "C:\fakepath\ostro__f79__les_saisons__DYNX__d2260748__oR923331668__1__inside.pdf"
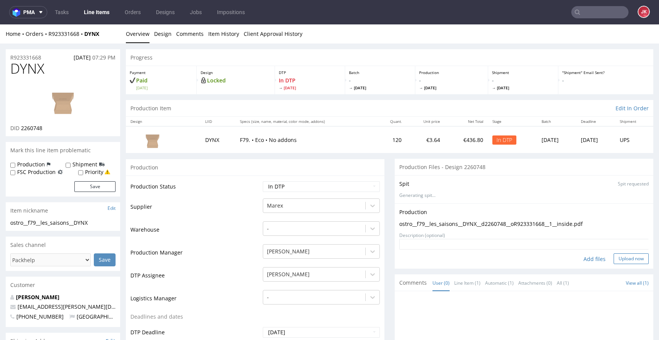
click at [621, 261] on button "Upload now" at bounding box center [631, 258] width 35 height 11
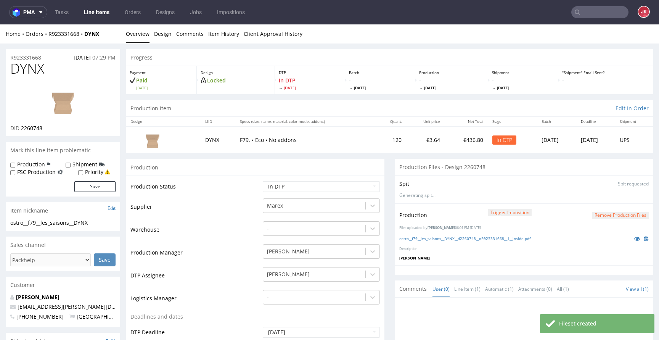
click at [293, 187] on select "Waiting for Artwork Waiting for Diecut Waiting for Mockup Waiting for DTP Waiti…" at bounding box center [321, 186] width 117 height 11
select select "dtp_production_ready"
click at [263, 181] on select "Waiting for Artwork Waiting for Diecut Waiting for Mockup Waiting for DTP Waiti…" at bounding box center [321, 186] width 117 height 11
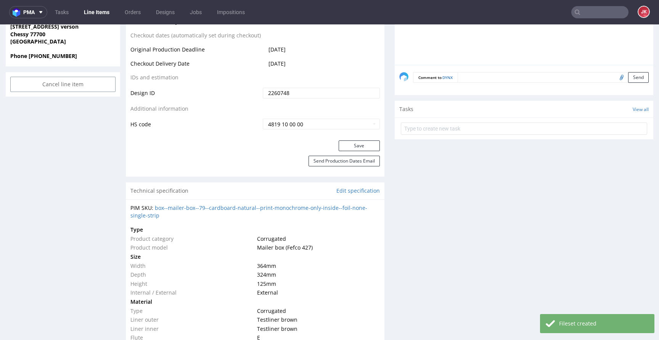
scroll to position [387, 0]
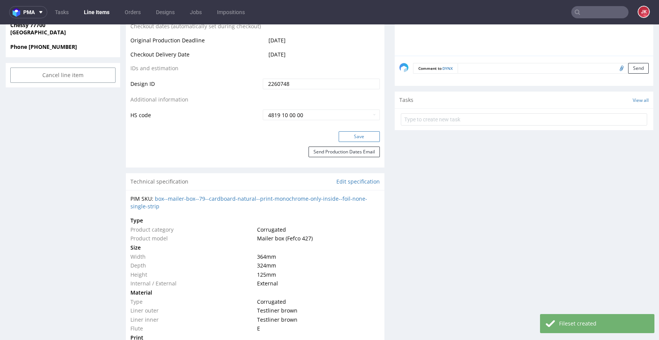
click at [356, 134] on button "Save" at bounding box center [359, 136] width 41 height 11
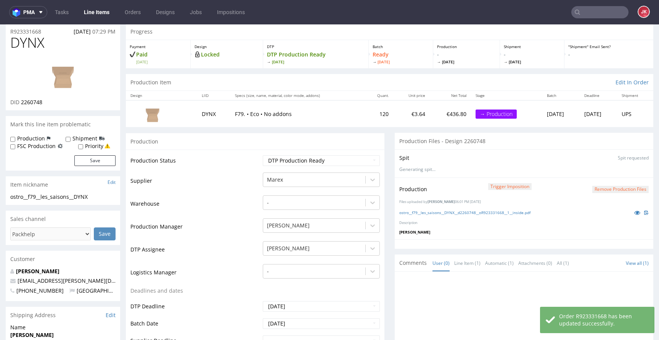
scroll to position [0, 0]
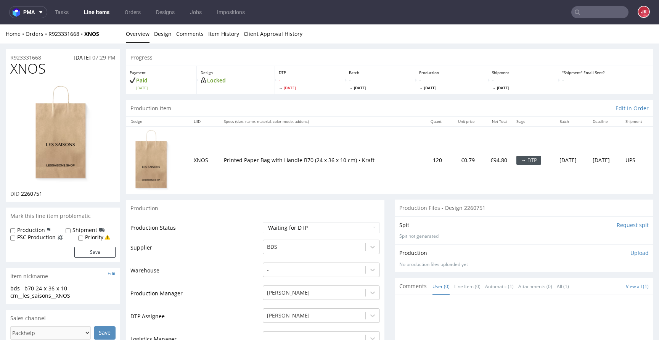
click at [169, 40] on link "Design" at bounding box center [163, 33] width 18 height 19
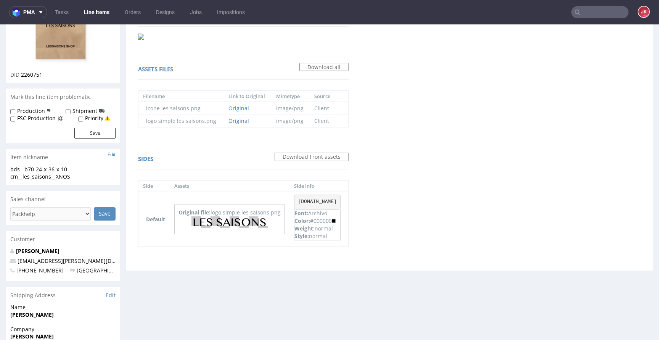
scroll to position [206, 0]
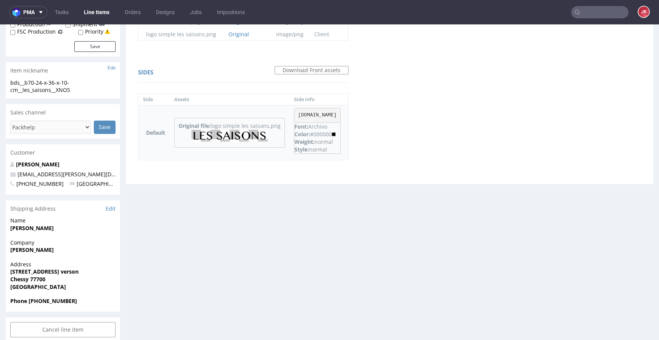
click at [241, 134] on img at bounding box center [229, 136] width 76 height 12
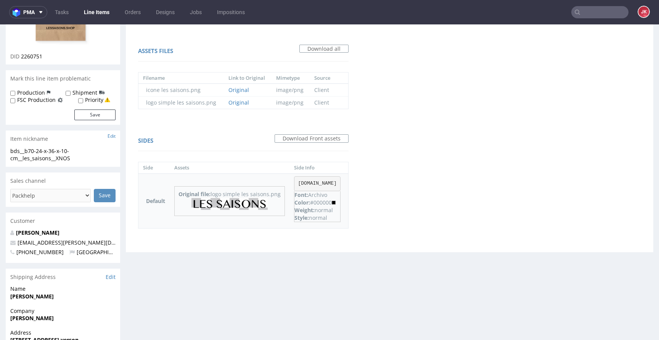
scroll to position [0, 0]
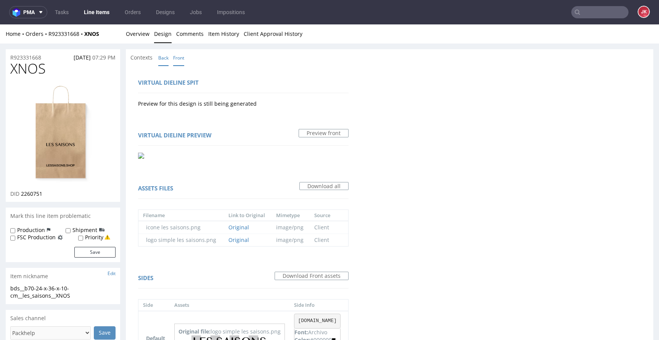
click at [162, 57] on link "Back" at bounding box center [163, 58] width 10 height 16
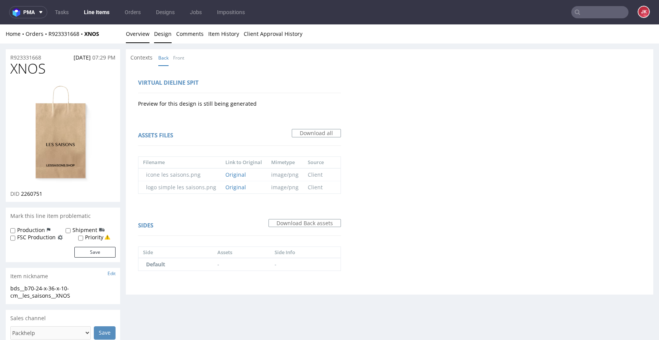
click at [139, 35] on link "Overview" at bounding box center [138, 33] width 24 height 19
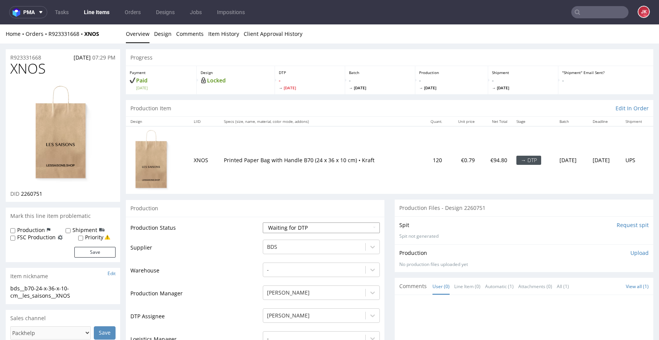
click at [289, 223] on select "Waiting for Artwork Waiting for Diecut Waiting for Mockup Waiting for DTP Waiti…" at bounding box center [321, 227] width 117 height 11
select select "dtp_in_process"
click at [263, 222] on select "Waiting for Artwork Waiting for Diecut Waiting for Mockup Waiting for DTP Waiti…" at bounding box center [321, 227] width 117 height 11
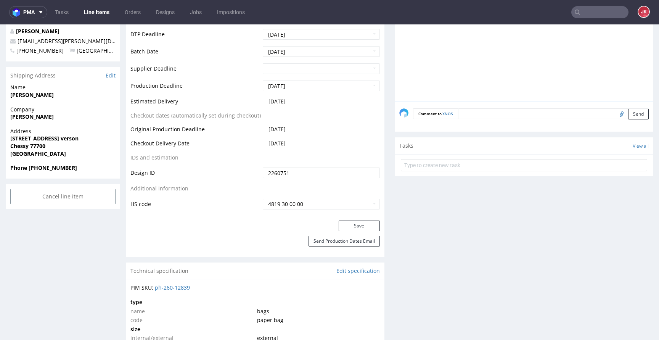
scroll to position [348, 0]
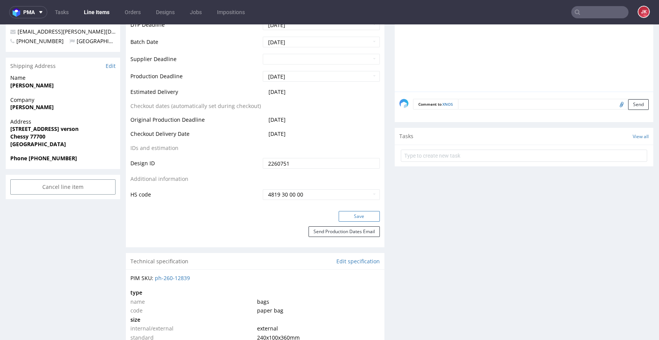
click at [340, 215] on button "Save" at bounding box center [359, 216] width 41 height 11
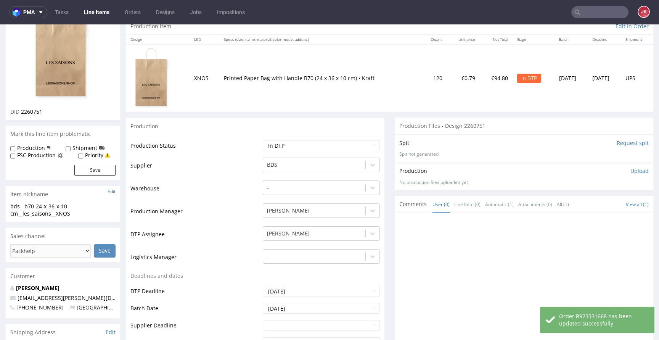
scroll to position [0, 0]
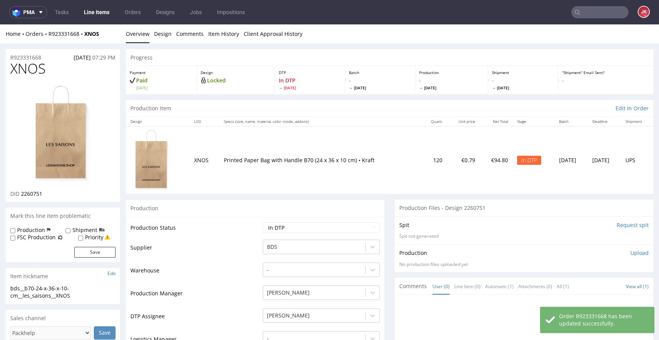
click at [52, 155] on img at bounding box center [62, 134] width 61 height 100
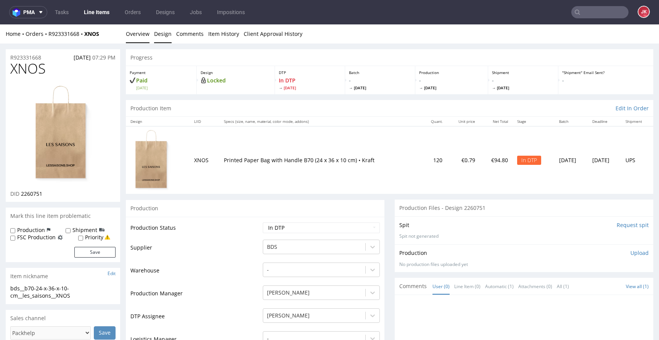
click at [161, 31] on link "Design" at bounding box center [163, 33] width 18 height 19
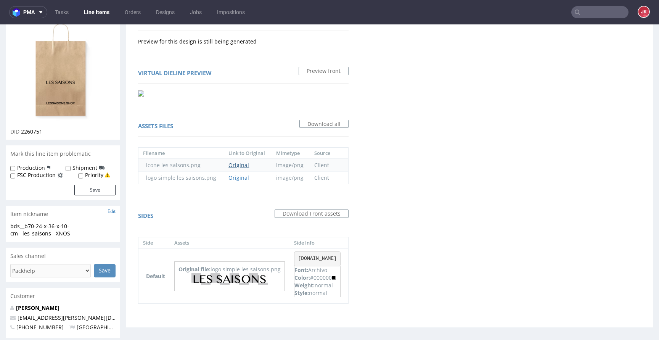
scroll to position [224, 0]
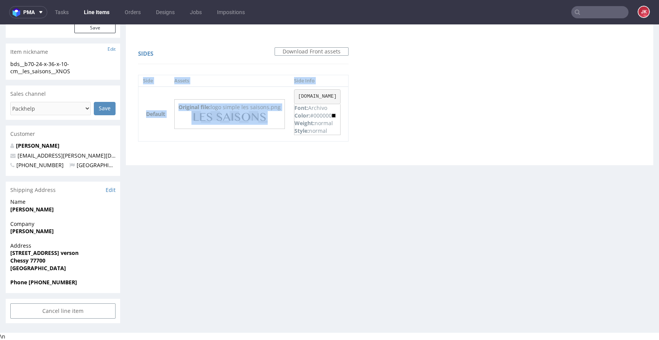
drag, startPoint x: 297, startPoint y: 95, endPoint x: 355, endPoint y: 94, distance: 58.4
click at [355, 94] on div "Sides Download Front assets Side Assets Side Info Default Original file: logo s…" at bounding box center [243, 96] width 226 height 110
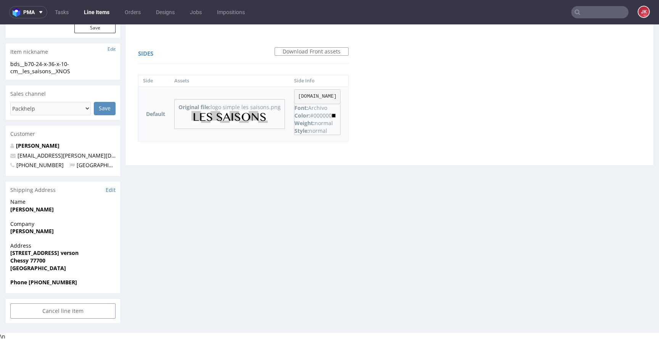
click at [334, 97] on pre "[DOMAIN_NAME]" at bounding box center [317, 96] width 47 height 15
drag, startPoint x: 298, startPoint y: 96, endPoint x: 342, endPoint y: 96, distance: 44.6
click at [341, 96] on pre "[DOMAIN_NAME]" at bounding box center [317, 96] width 47 height 15
copy pre "[DOMAIN_NAME]"
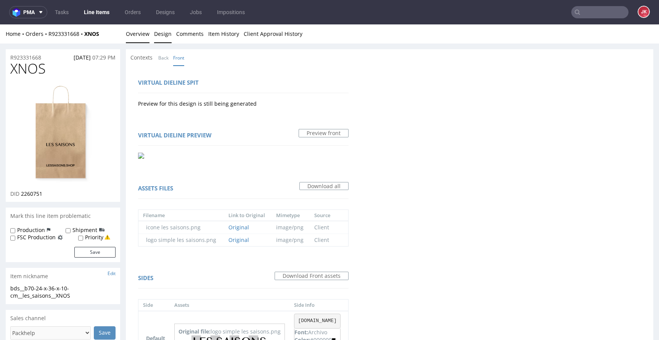
click at [143, 38] on link "Overview" at bounding box center [138, 33] width 24 height 19
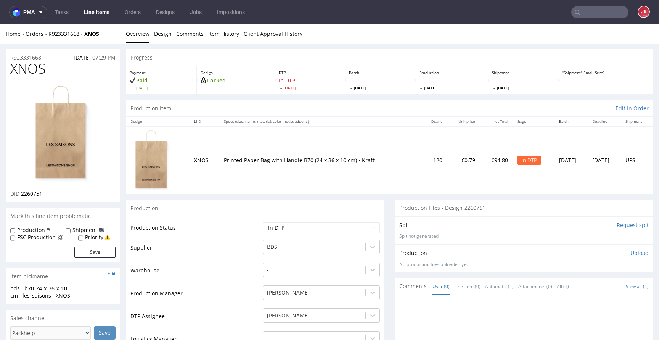
click at [26, 71] on span "XNOS" at bounding box center [27, 68] width 35 height 15
copy span "XNOS"
drag, startPoint x: 21, startPoint y: 194, endPoint x: 70, endPoint y: 192, distance: 49.6
click at [70, 192] on div "DID 2260751" at bounding box center [62, 194] width 105 height 8
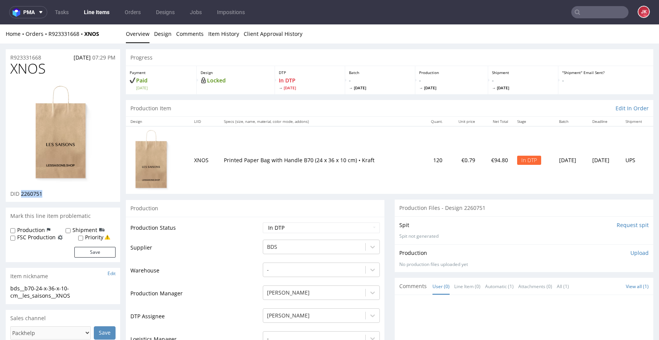
copy span "2260751"
click at [240, 239] on td "Supplier" at bounding box center [195, 250] width 130 height 23
drag, startPoint x: 84, startPoint y: 293, endPoint x: 52, endPoint y: 297, distance: 31.9
click at [47, 297] on div "bds__b70-24-x-36-x-10-cm__les_saisons__XNOS" at bounding box center [62, 292] width 105 height 15
drag, startPoint x: 91, startPoint y: 297, endPoint x: 0, endPoint y: 288, distance: 91.2
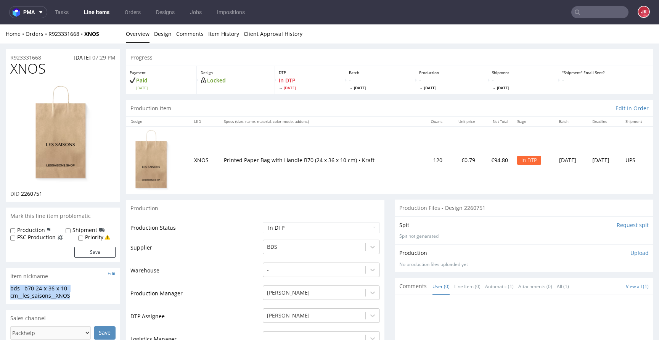
copy div "bds__b70-24-x-36-x-10-cm__les_saisons__XNOS"
drag, startPoint x: 49, startPoint y: 58, endPoint x: 0, endPoint y: 59, distance: 49.2
copy p "R923331668"
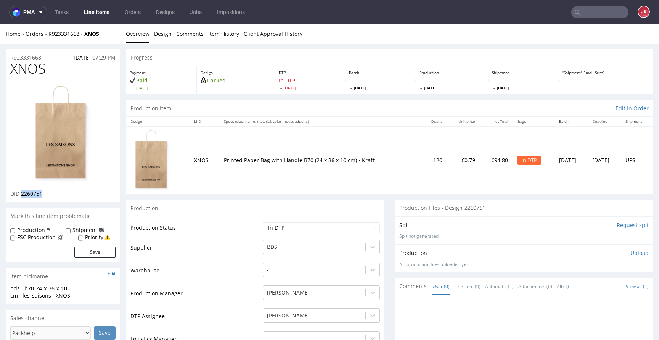
drag, startPoint x: 21, startPoint y: 194, endPoint x: 48, endPoint y: 191, distance: 27.2
click at [48, 191] on div "DID 2260751" at bounding box center [62, 194] width 105 height 8
copy span "2260751"
click at [631, 254] on p "Upload" at bounding box center [640, 253] width 18 height 8
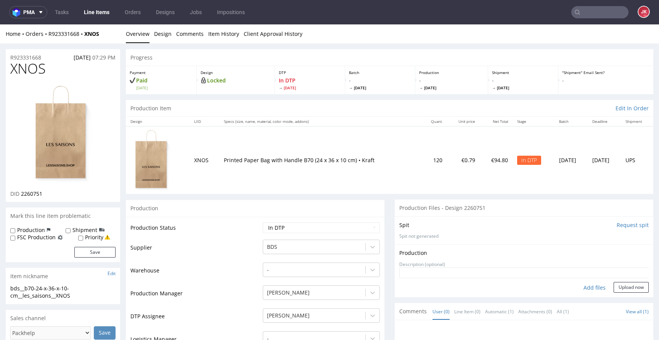
click at [576, 286] on div "Add files" at bounding box center [595, 287] width 38 height 11
type input "C:\fakepath\bds__b70-24-x-36-x-10-cm__les_saisons__XNOS__d2260751__oR923331668_…"
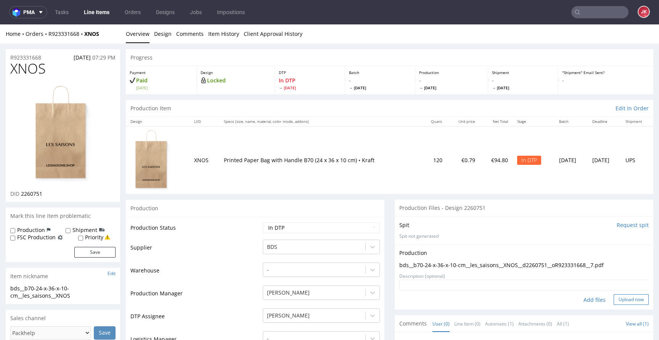
click at [614, 296] on button "Upload now" at bounding box center [631, 299] width 35 height 11
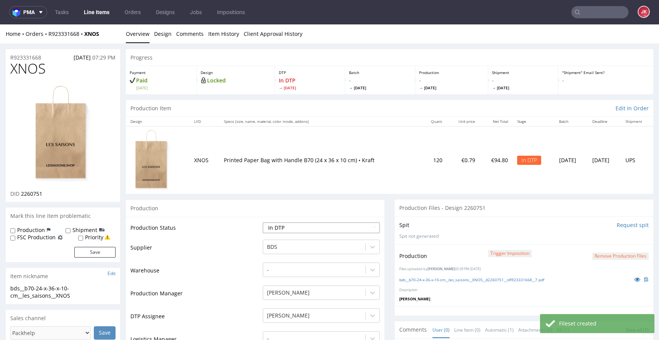
click at [302, 225] on select "Waiting for Artwork Waiting for Diecut Waiting for Mockup Waiting for DTP Waiti…" at bounding box center [321, 227] width 117 height 11
select select "dtp_production_ready"
click at [263, 222] on select "Waiting for Artwork Waiting for Diecut Waiting for Mockup Waiting for DTP Waiti…" at bounding box center [321, 227] width 117 height 11
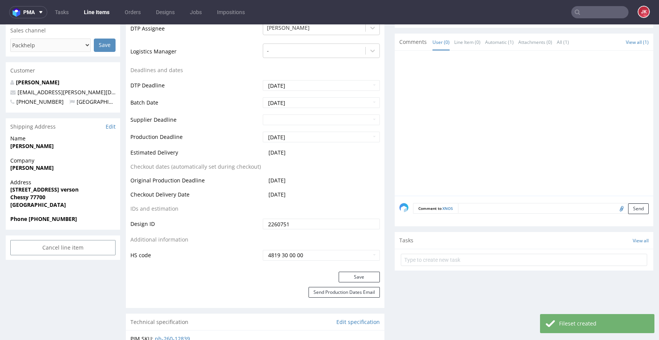
scroll to position [290, 0]
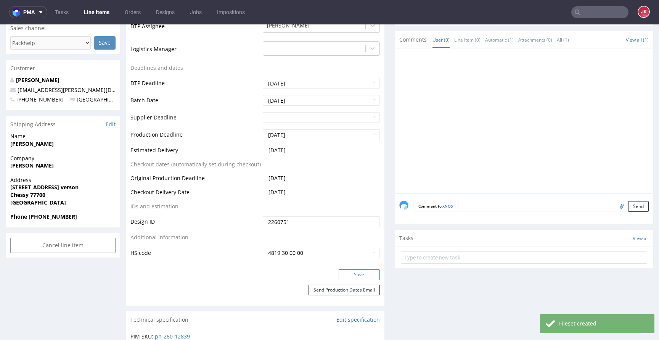
click at [353, 271] on button "Save" at bounding box center [359, 274] width 41 height 11
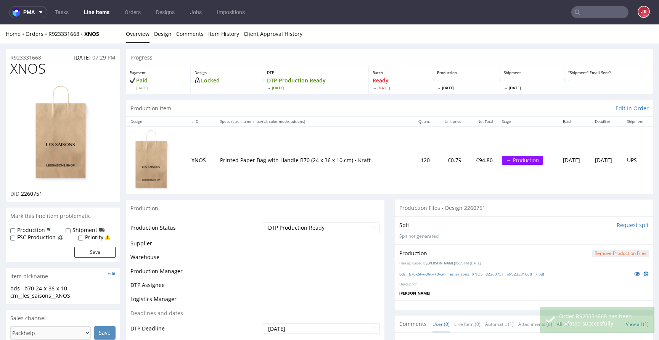
scroll to position [285, 0]
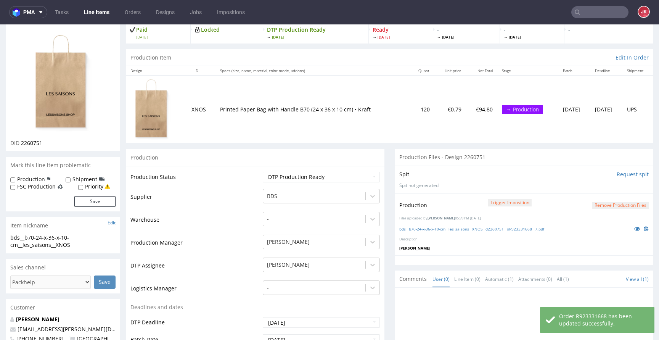
scroll to position [37, 0]
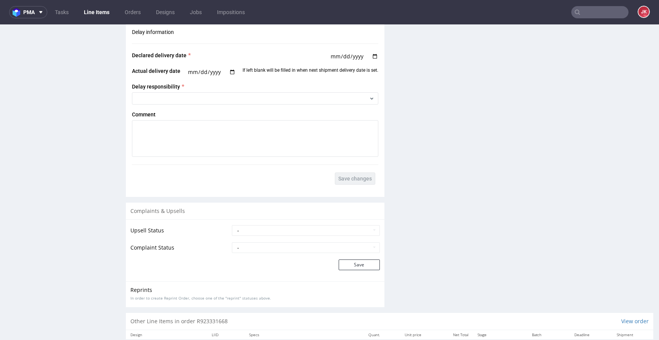
scroll to position [1081, 0]
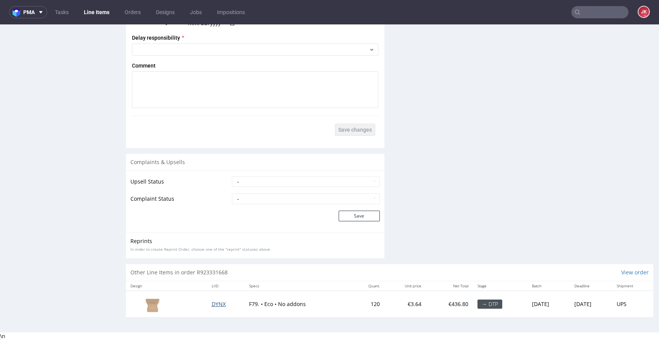
click at [212, 304] on span "DYNX" at bounding box center [219, 303] width 14 height 7
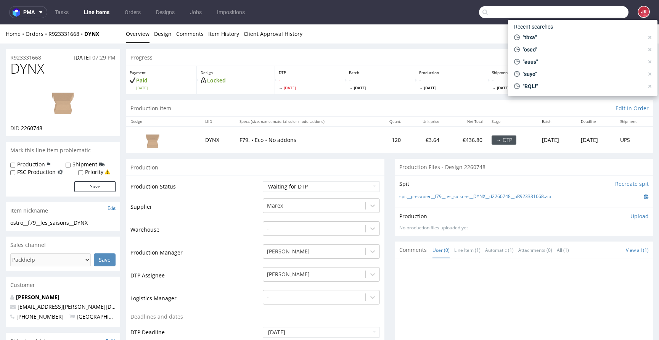
click at [579, 16] on input "text" at bounding box center [554, 12] width 150 height 12
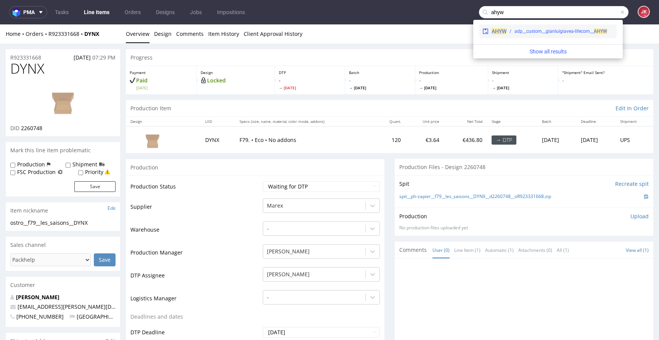
type input "ahyw"
click at [540, 33] on div "adp__custom__gianluigiavea-lifecom__ AHYW" at bounding box center [561, 31] width 93 height 7
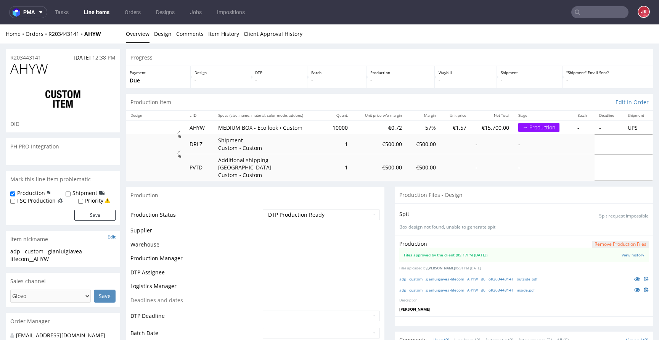
scroll to position [223, 0]
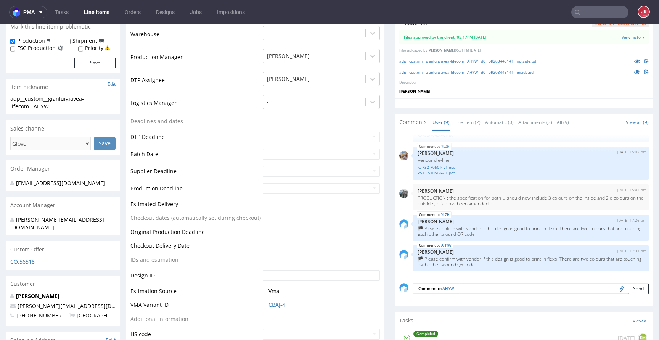
scroll to position [212, 0]
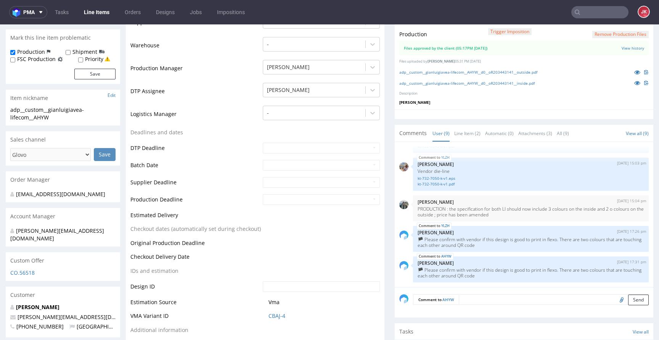
click at [479, 294] on textarea at bounding box center [554, 299] width 190 height 11
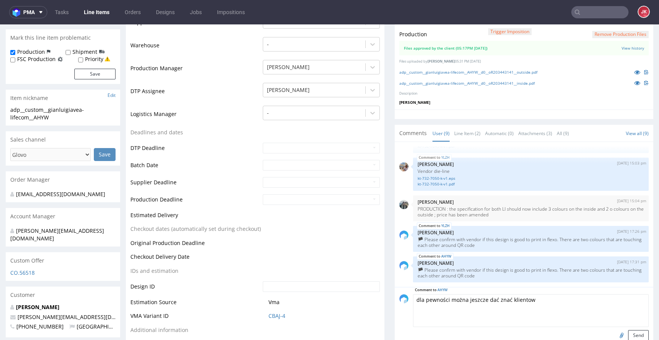
type textarea "dla pewności można jeszcze dać znać klientowi"
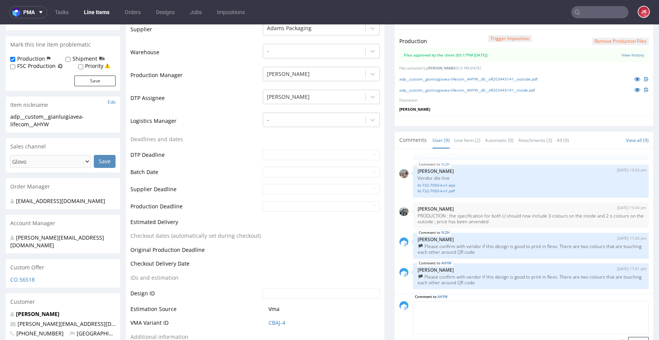
click at [429, 301] on textarea at bounding box center [531, 317] width 236 height 33
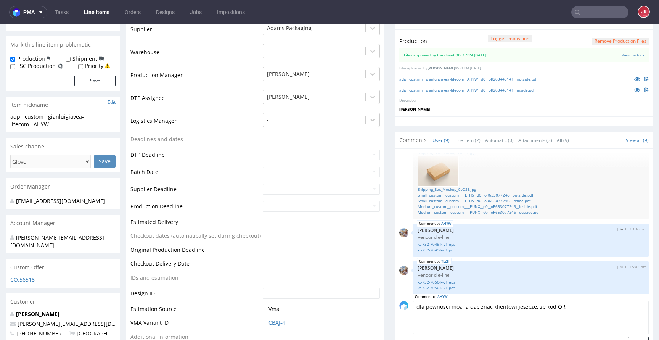
scroll to position [223, 0]
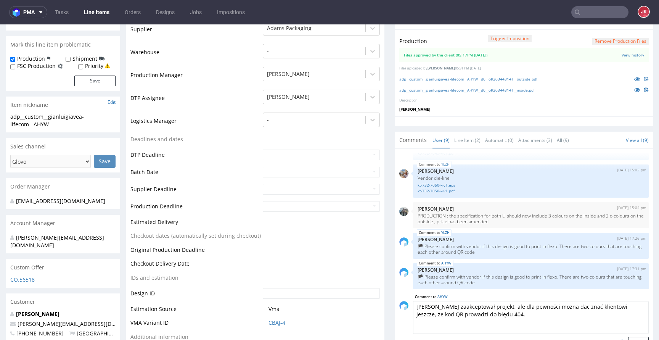
paste textarea "The client has accepted the project, but to be sure, you can also let the clien…"
click at [541, 301] on textarea "The client has accepted the project, but to be sure, you can also let the clien…" at bounding box center [531, 317] width 236 height 33
click at [547, 301] on textarea "The client has accepted the project, but to be sure, you can also let the clien…" at bounding box center [531, 317] width 236 height 33
click at [510, 308] on textarea "The client has accepted the project, but to be sure, we can also let the client…" at bounding box center [531, 317] width 236 height 33
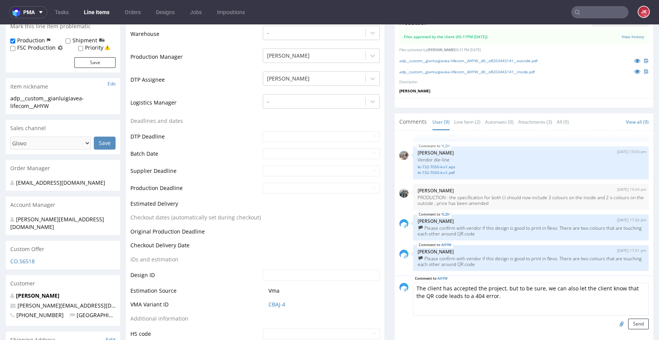
scroll to position [227, 0]
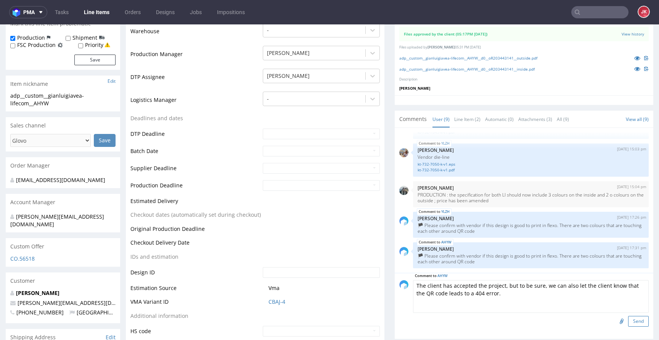
type textarea "The client has accepted the project, but to be sure, we can also let the client…"
click at [628, 316] on button "Send" at bounding box center [638, 321] width 21 height 11
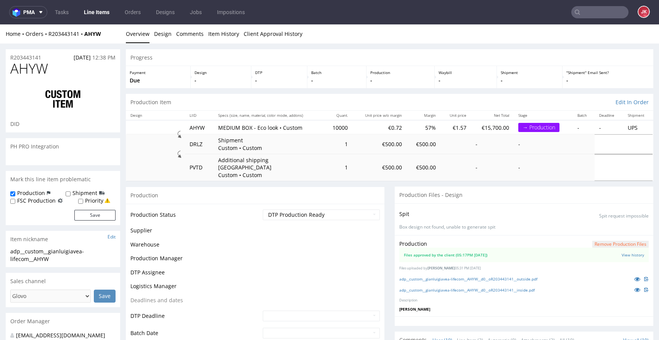
scroll to position [253, 0]
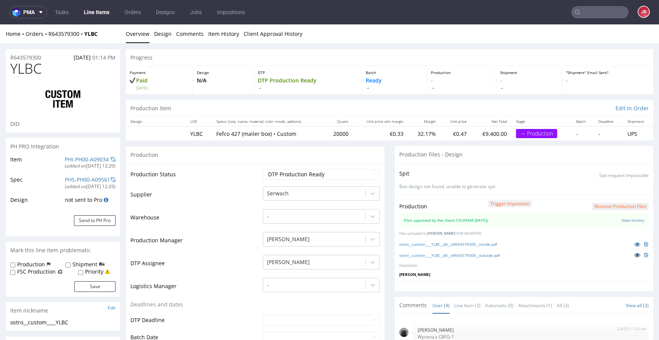
click at [634, 257] on icon at bounding box center [637, 254] width 6 height 5
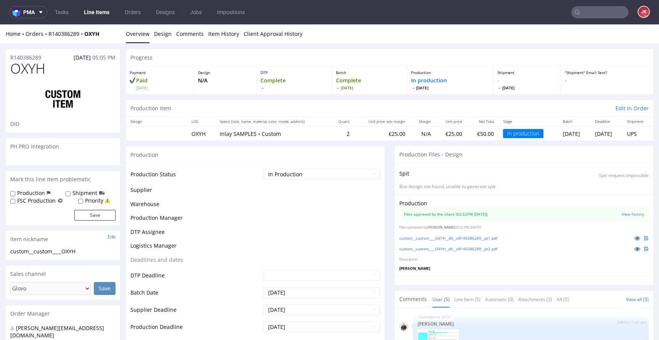
scroll to position [47, 0]
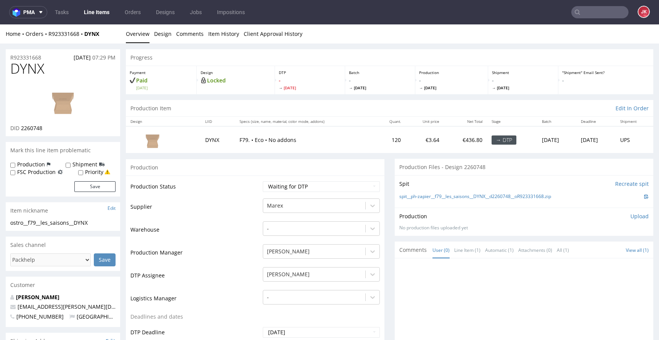
click at [587, 14] on input "text" at bounding box center [599, 12] width 57 height 12
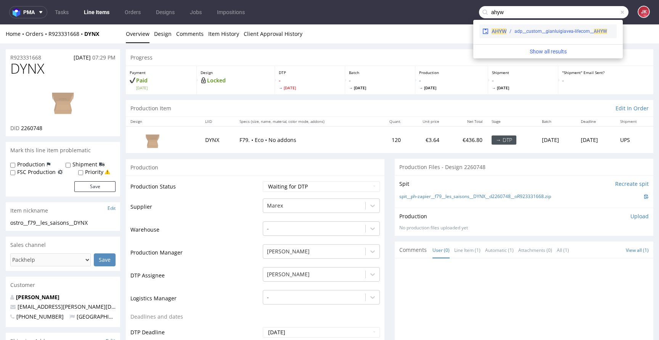
type input "ahyw"
click at [552, 35] on div "AHYW adp__custom__gianluigiavea-lifecom__ AHYW" at bounding box center [547, 31] width 137 height 14
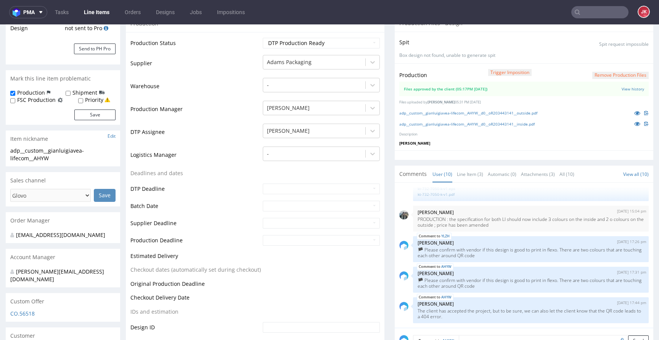
scroll to position [186, 0]
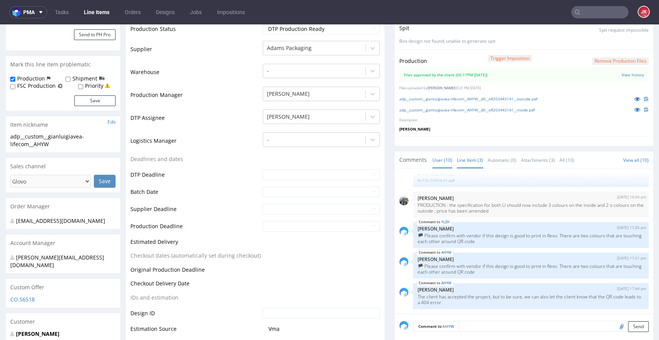
click at [457, 152] on link "Line Item (3)" at bounding box center [470, 160] width 26 height 16
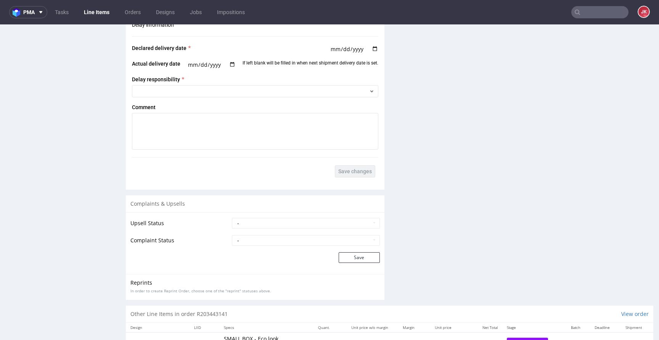
scroll to position [1443, 0]
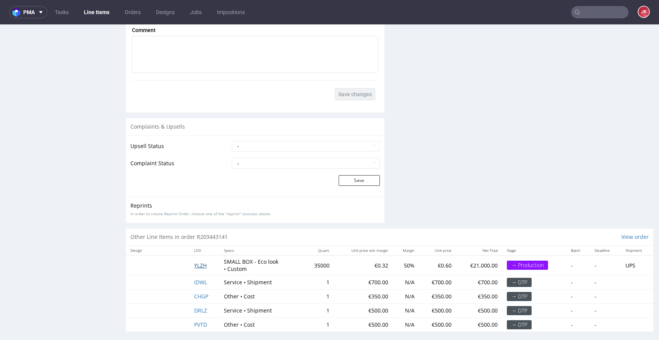
click at [201, 262] on span "YLZH" at bounding box center [200, 265] width 13 height 7
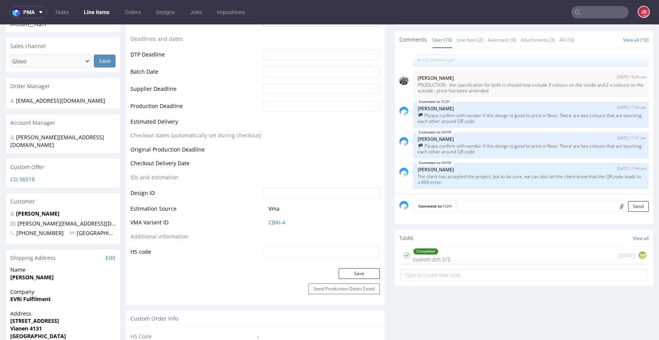
scroll to position [328, 0]
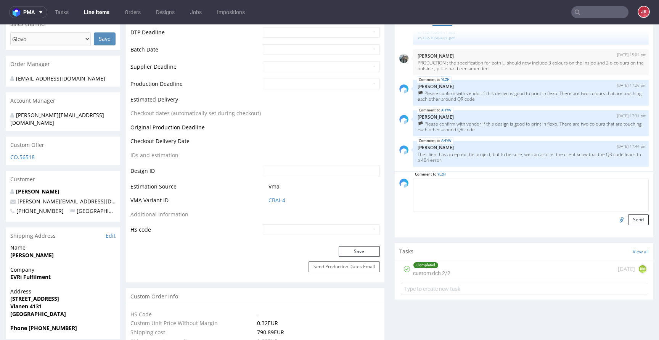
click at [484, 179] on textarea at bounding box center [531, 195] width 236 height 33
paste textarea "The client has accepted the project, but to be sure, we can also let the client…"
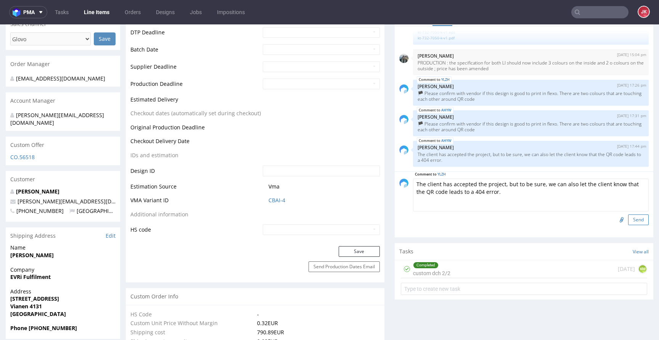
type textarea "The client has accepted the project, but to be sure, we can also let the client…"
click at [628, 214] on button "Send" at bounding box center [638, 219] width 21 height 11
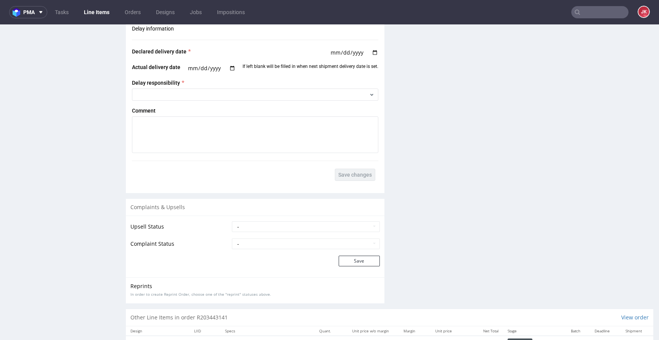
scroll to position [1379, 0]
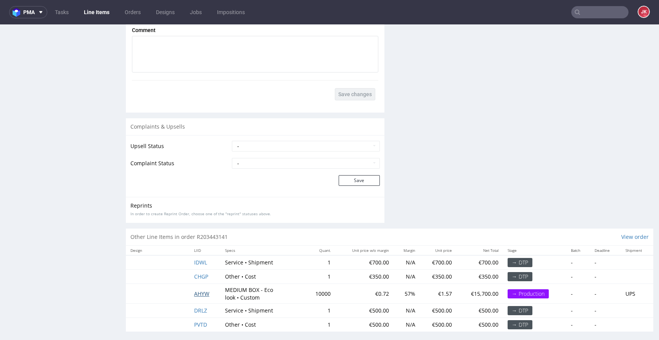
click at [201, 290] on span "AHYW" at bounding box center [201, 293] width 15 height 7
